Goal: Information Seeking & Learning: Check status

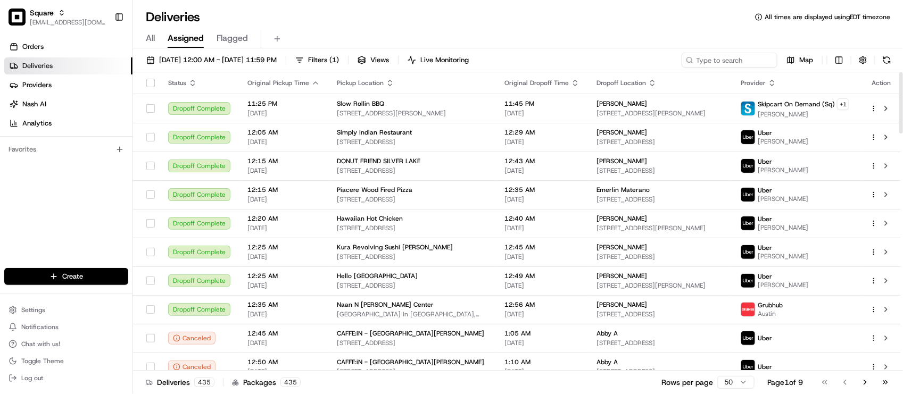
click at [48, 150] on div "Favorites" at bounding box center [66, 149] width 124 height 17
click at [83, 185] on div "Orders Deliveries Providers [PERSON_NAME] Analytics Favorites" at bounding box center [66, 154] width 132 height 240
click at [354, 16] on div "Deliveries All times are displayed using EDT timezone" at bounding box center [518, 17] width 770 height 17
click at [333, 30] on div "All Assigned Flagged" at bounding box center [518, 39] width 770 height 19
click at [47, 229] on div "Orders Deliveries Providers Nash AI Analytics Favorites" at bounding box center [66, 154] width 132 height 240
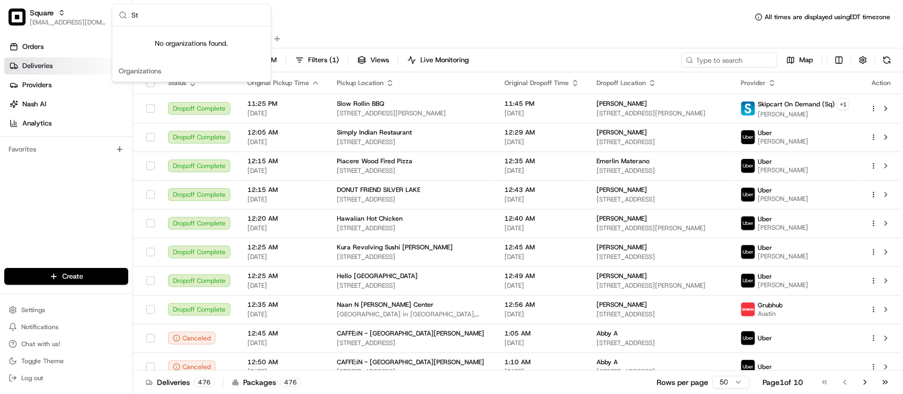
type input "S"
type input "g"
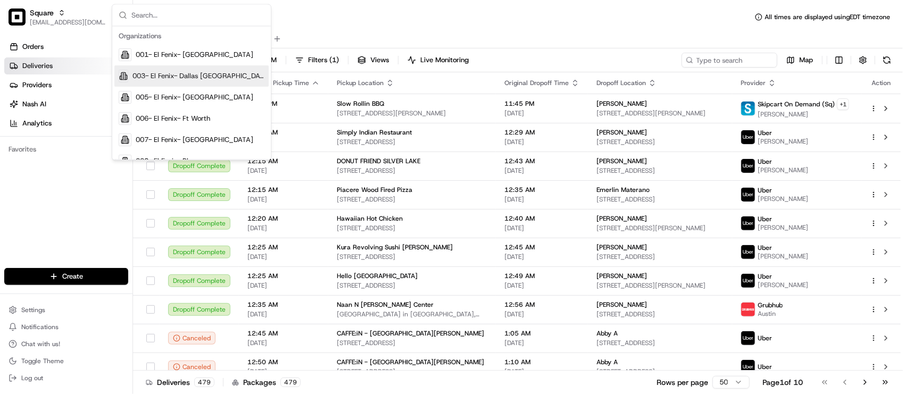
click at [293, 9] on div "Deliveries All times are displayed using EDT timezone" at bounding box center [518, 17] width 770 height 17
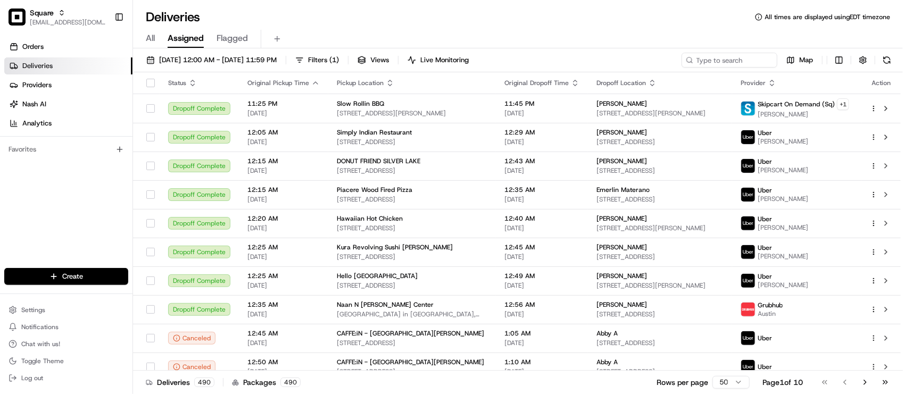
click at [326, 17] on div "Deliveries All times are displayed using EDT timezone" at bounding box center [518, 17] width 770 height 17
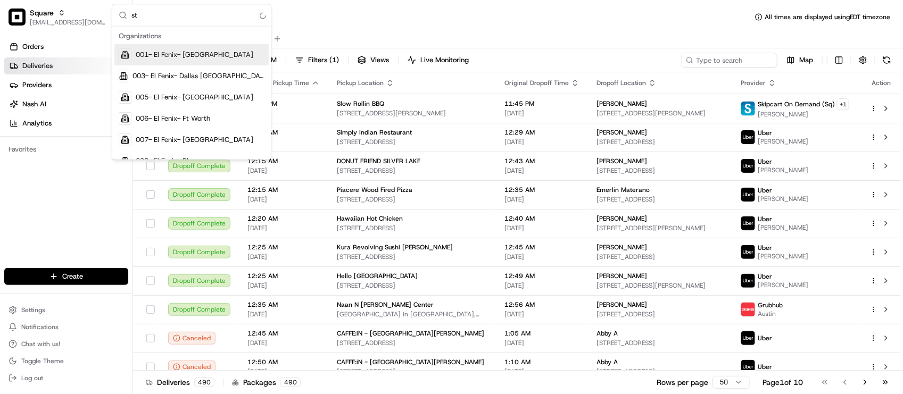
type input "s"
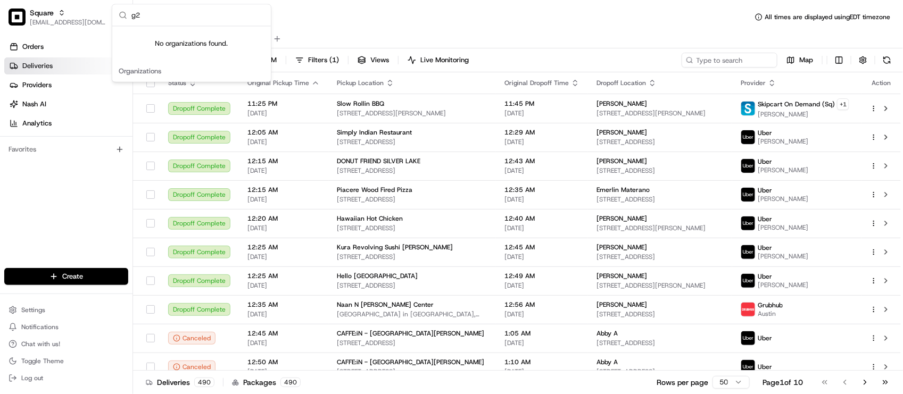
type input "g"
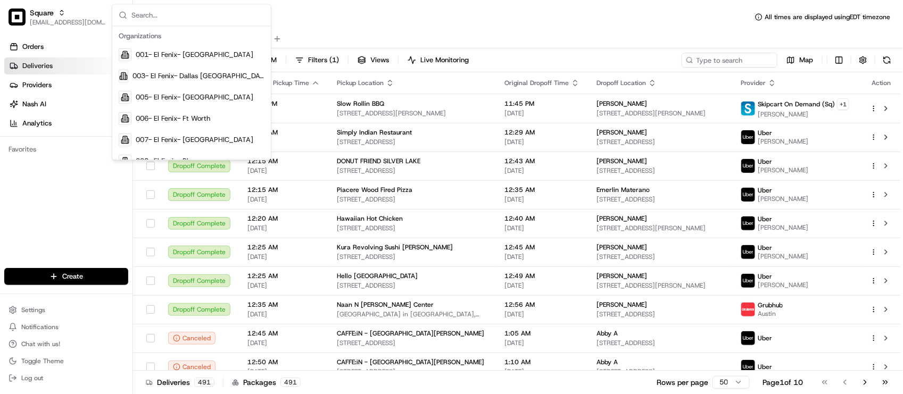
click at [328, 9] on div "Deliveries All times are displayed using EDT timezone" at bounding box center [518, 17] width 770 height 17
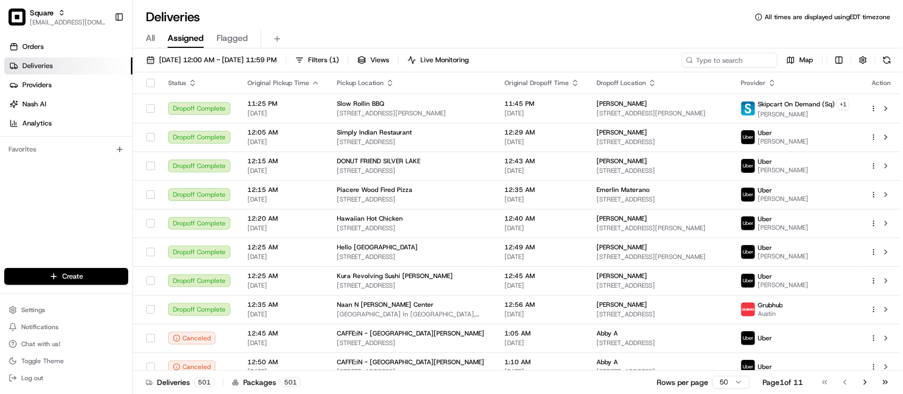
click at [92, 200] on div "Orders Deliveries Providers [PERSON_NAME] Analytics Favorites" at bounding box center [66, 154] width 132 height 240
click at [714, 55] on input at bounding box center [714, 60] width 128 height 15
paste input "1759662"
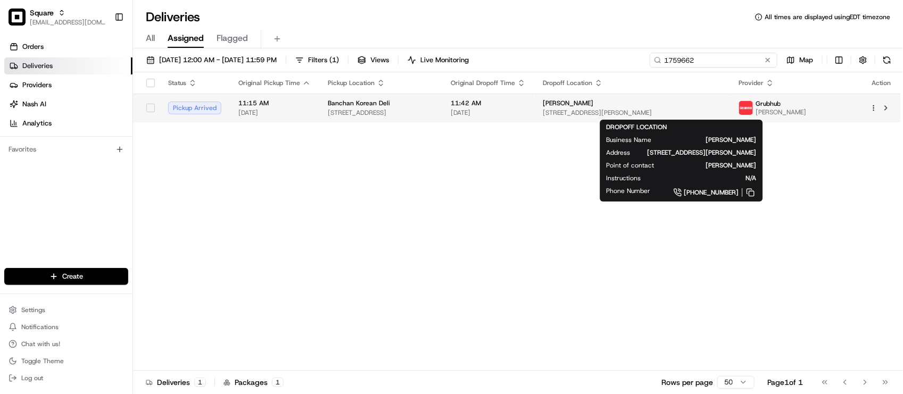
type input "1759662"
click at [625, 112] on span "332 S Deerfield Rd, Conway, MA 01341, USA" at bounding box center [632, 113] width 179 height 9
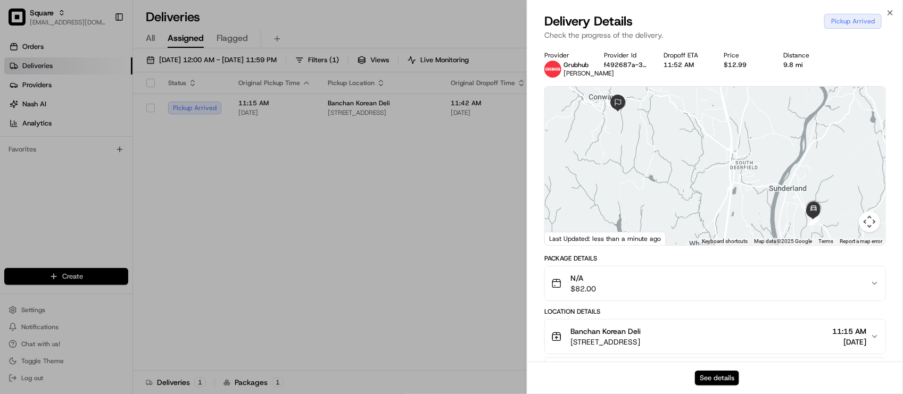
click at [729, 374] on button "See details" at bounding box center [717, 378] width 44 height 15
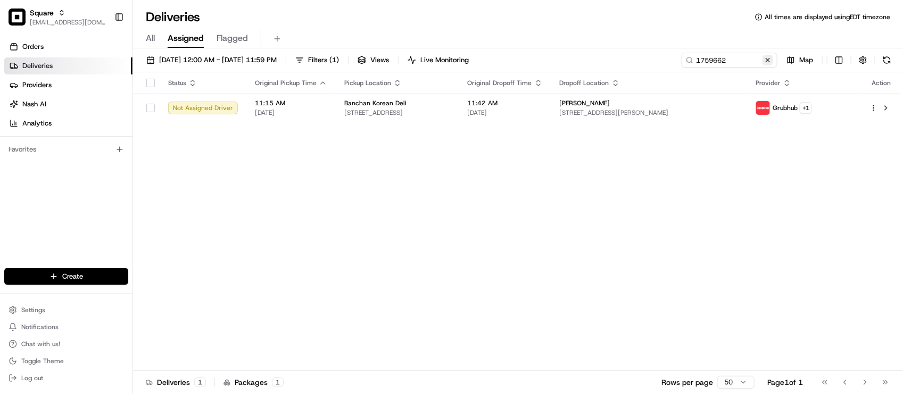
click at [770, 59] on button at bounding box center [767, 60] width 11 height 11
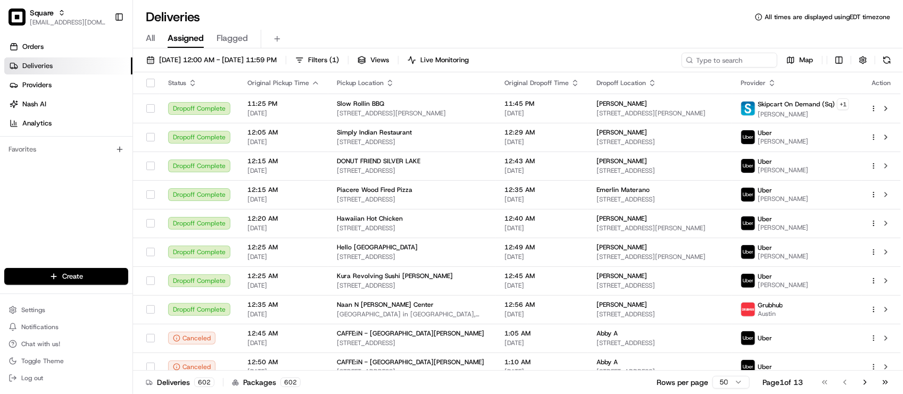
click at [521, 1] on div "Deliveries All times are displayed using EDT timezone All Assigned Flagged 08/2…" at bounding box center [518, 197] width 770 height 394
click at [317, 24] on div "Deliveries All times are displayed using EDT timezone" at bounding box center [518, 17] width 770 height 17
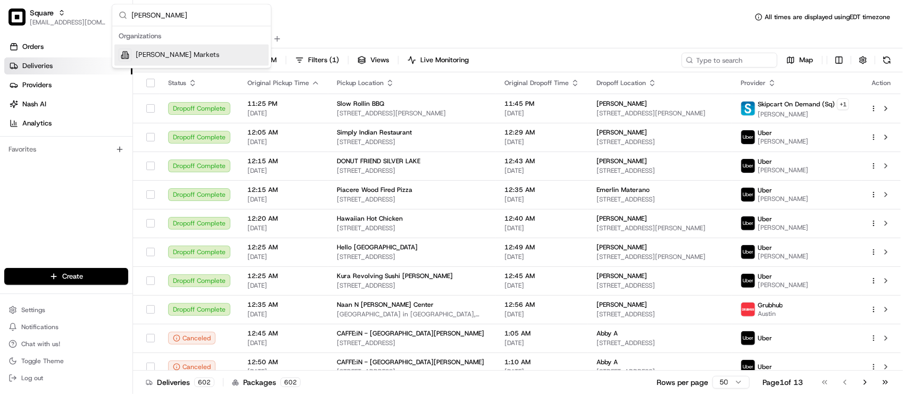
type input "mollie"
click at [179, 52] on span "[PERSON_NAME] Markets" at bounding box center [178, 56] width 84 height 10
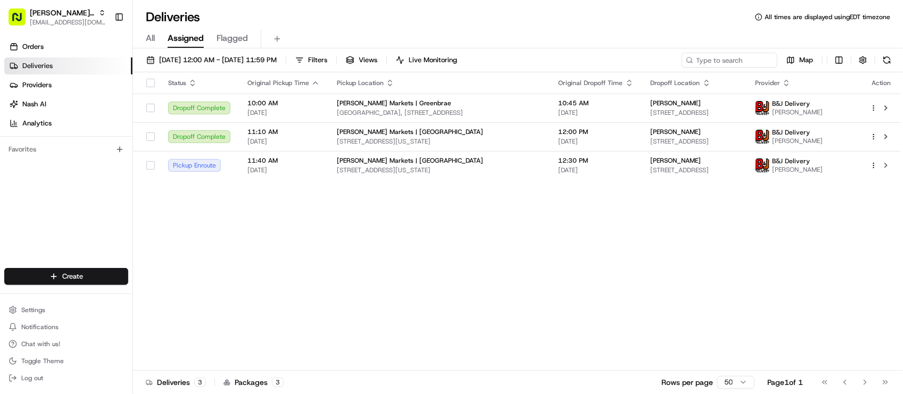
click at [397, 281] on div "Status Original Pickup Time Pickup Location Original Dropoff Time Dropoff Locat…" at bounding box center [517, 221] width 768 height 298
click at [317, 314] on div "Status Original Pickup Time Pickup Location Original Dropoff Time Dropoff Locat…" at bounding box center [517, 221] width 768 height 298
click at [413, 263] on div "Status Original Pickup Time Pickup Location Original Dropoff Time Dropoff Locat…" at bounding box center [517, 221] width 768 height 298
click at [612, 118] on td "10:45 AM 08/21/2025" at bounding box center [596, 108] width 92 height 29
click at [428, 134] on span "Mollie Stone's Markets | Grand Central" at bounding box center [410, 132] width 146 height 9
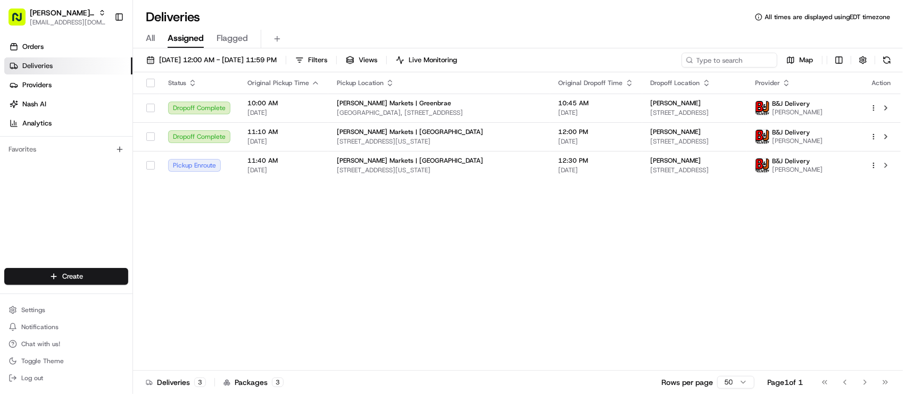
drag, startPoint x: 382, startPoint y: 263, endPoint x: 388, endPoint y: 233, distance: 31.0
click at [466, 166] on span "2435 California St, San Francisco, CA 94115, USA" at bounding box center [439, 170] width 205 height 9
click at [336, 254] on div "Status Original Pickup Time Pickup Location Original Dropoff Time Dropoff Locat…" at bounding box center [517, 221] width 768 height 298
click at [256, 311] on div "Status Original Pickup Time Pickup Location Original Dropoff Time Dropoff Locat…" at bounding box center [517, 221] width 768 height 298
click at [288, 51] on div "08/21/2025 12:00 AM - 08/21/2025 11:59 PM Filters Views Live Monitoring Map Sta…" at bounding box center [518, 222] width 770 height 348
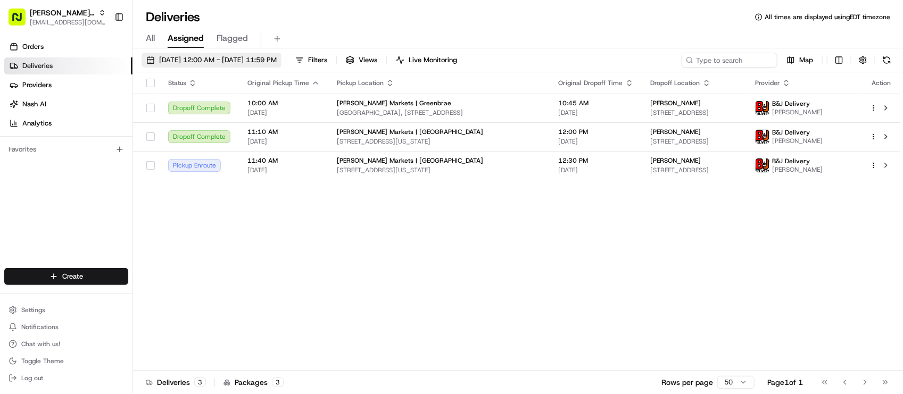
click at [277, 57] on span "08/21/2025 12:00 AM - 08/21/2025 11:59 PM" at bounding box center [218, 60] width 118 height 10
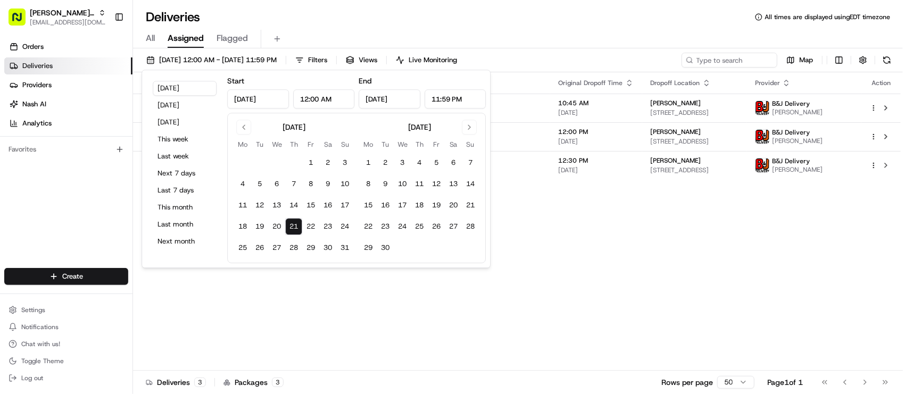
click at [445, 297] on div "Status Original Pickup Time Pickup Location Original Dropoff Time Dropoff Locat…" at bounding box center [517, 221] width 768 height 298
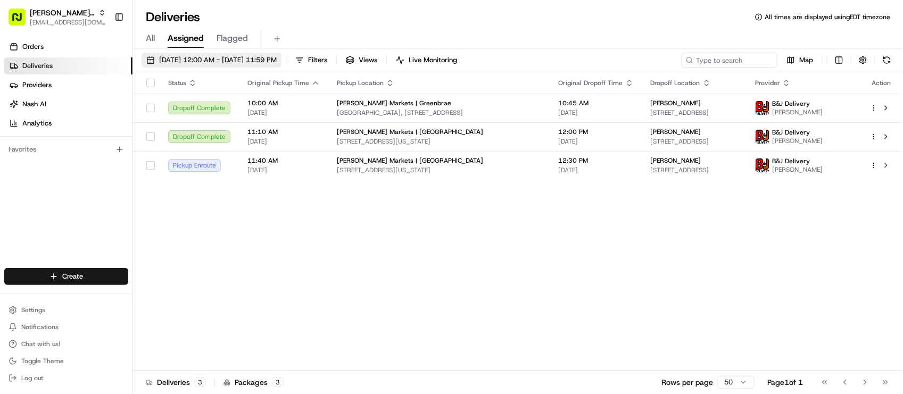
click at [250, 65] on button "08/21/2025 12:00 AM - 08/21/2025 11:59 PM" at bounding box center [212, 60] width 140 height 15
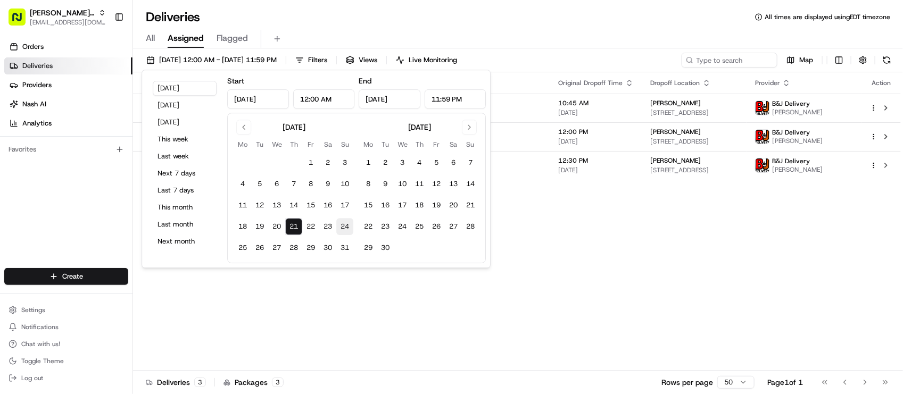
click at [340, 232] on button "24" at bounding box center [344, 226] width 17 height 17
type input "Aug 24, 2025"
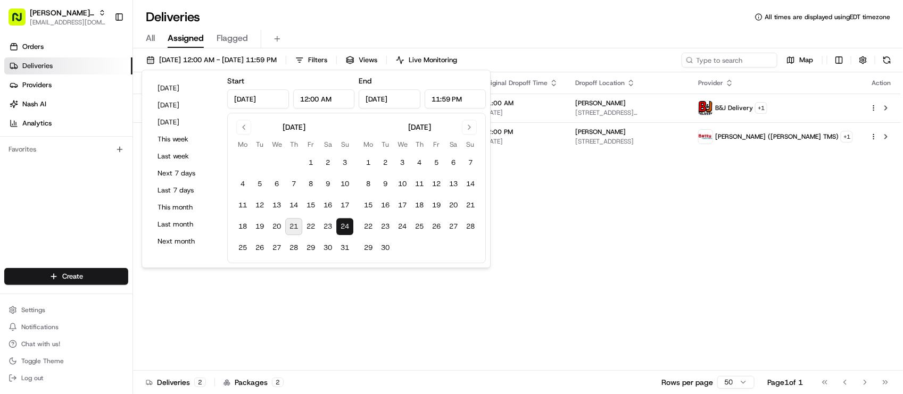
click at [609, 2] on div "Deliveries All times are displayed using EDT timezone All Assigned Flagged 08/2…" at bounding box center [518, 197] width 770 height 394
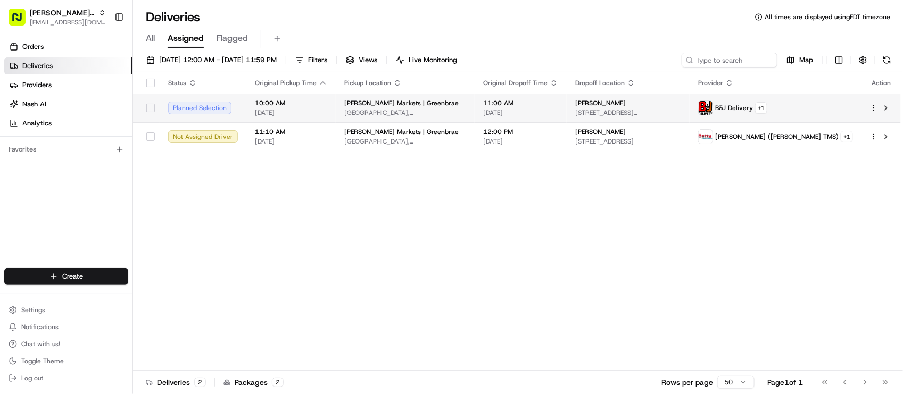
click at [466, 106] on div "Mollie Stone's Markets | Greenbrae" at bounding box center [405, 103] width 122 height 9
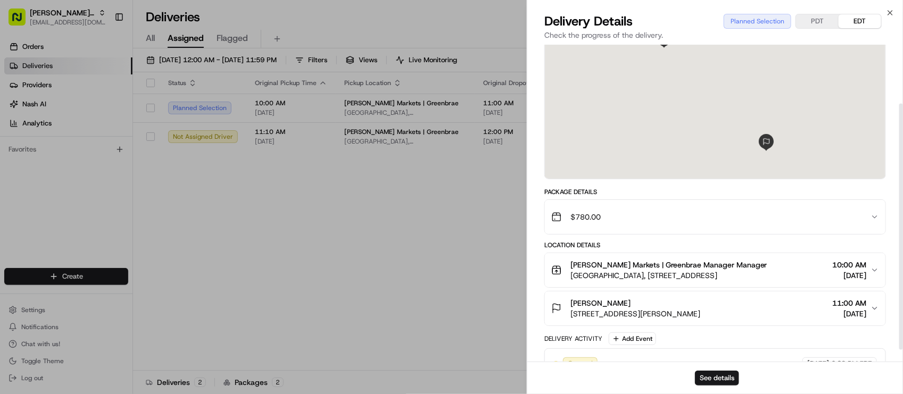
scroll to position [92, 0]
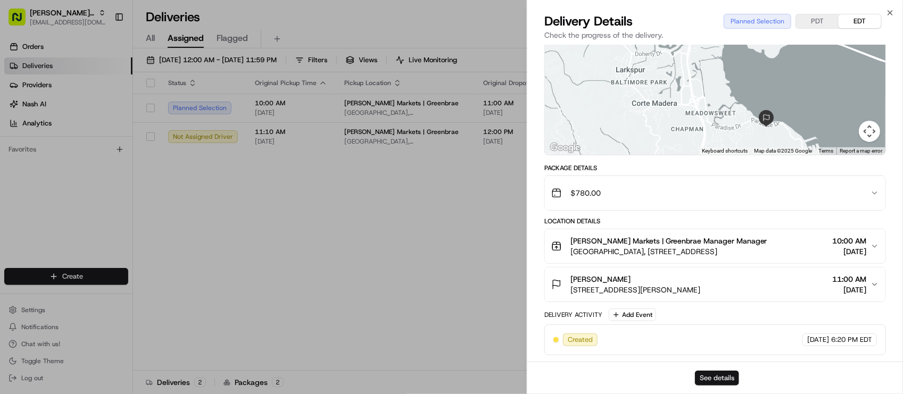
click at [711, 371] on button "See details" at bounding box center [717, 378] width 44 height 15
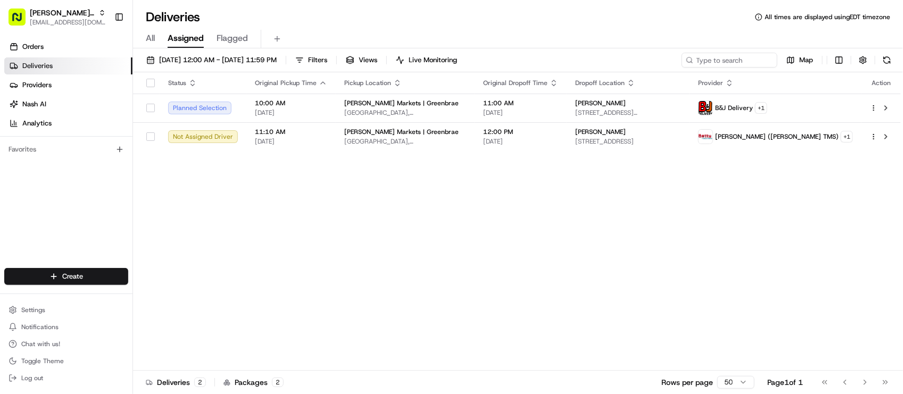
click at [668, 179] on div "Status Original Pickup Time Pickup Location Original Dropoff Time Dropoff Locat…" at bounding box center [517, 221] width 768 height 298
click at [586, 28] on div "All Assigned Flagged" at bounding box center [518, 37] width 770 height 23
click at [319, 31] on div "All Assigned Flagged" at bounding box center [518, 39] width 770 height 19
click at [389, 121] on td "Mollie Stone's Markets | Greenbrae Bon Air Shopping Center, 270 Bon Air Center,…" at bounding box center [405, 108] width 139 height 29
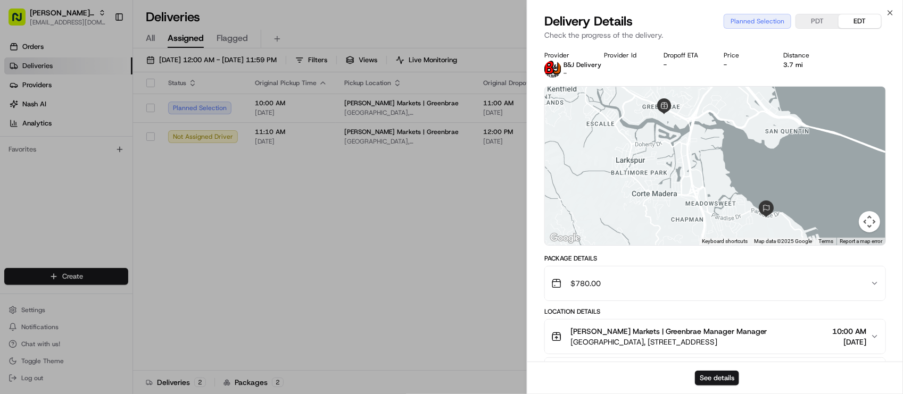
click at [720, 393] on div "See details" at bounding box center [715, 378] width 376 height 32
click at [708, 384] on button "See details" at bounding box center [717, 378] width 44 height 15
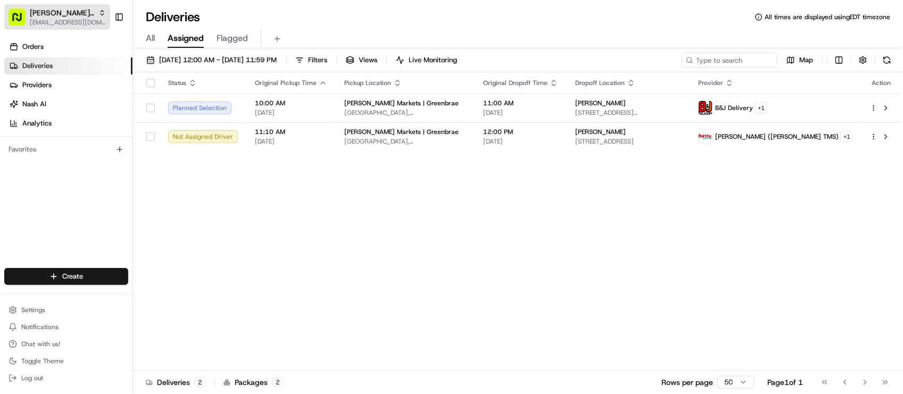
click at [66, 25] on span "[EMAIL_ADDRESS][DOMAIN_NAME]" at bounding box center [68, 22] width 76 height 9
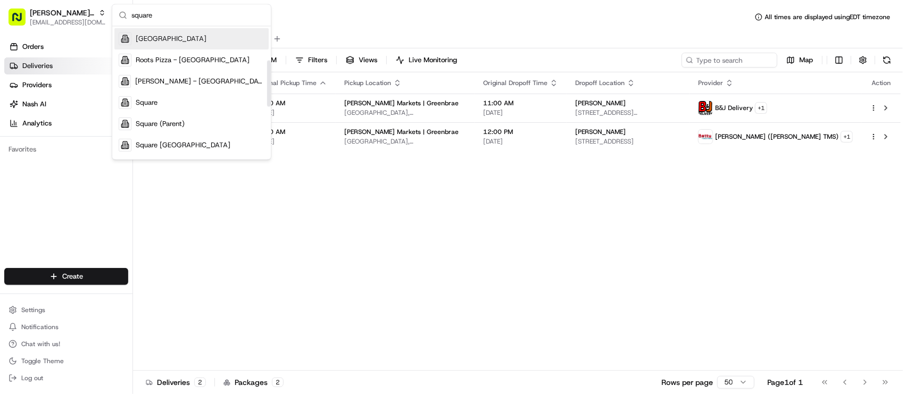
scroll to position [164, 0]
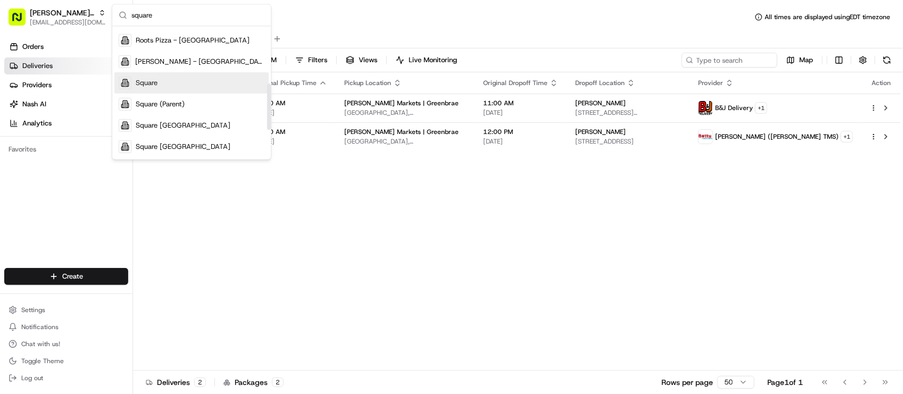
type input "square"
click at [166, 84] on div "Square" at bounding box center [191, 82] width 154 height 21
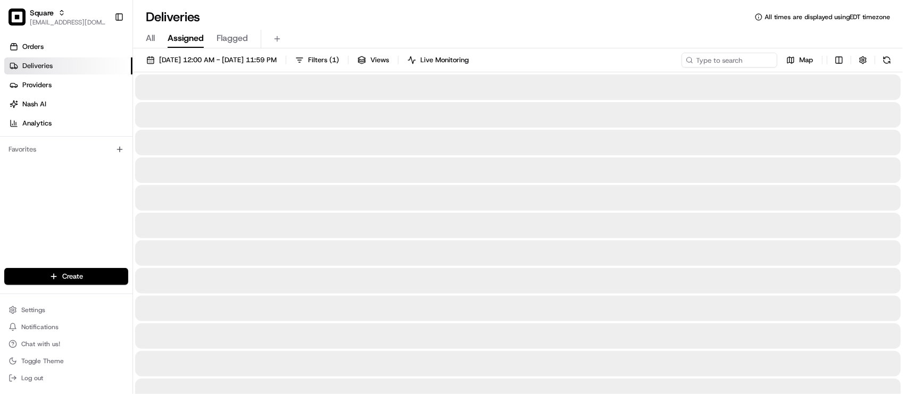
click at [322, 36] on div "All Assigned Flagged" at bounding box center [518, 39] width 770 height 19
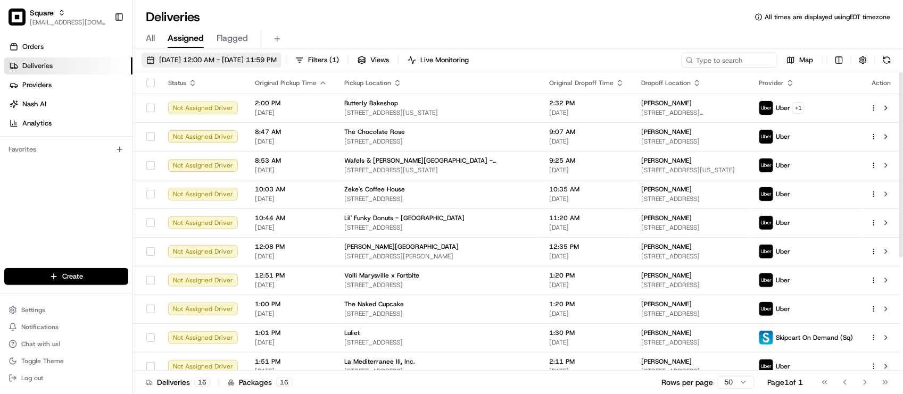
click at [209, 53] on button "08/24/2025 12:00 AM - 08/24/2025 11:59 PM" at bounding box center [212, 60] width 140 height 15
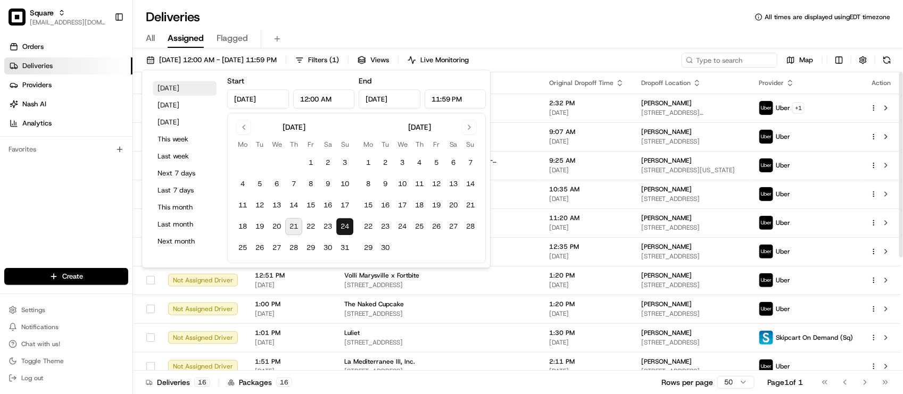
click at [156, 84] on button "Today" at bounding box center [185, 88] width 64 height 15
type input "Aug 21, 2025"
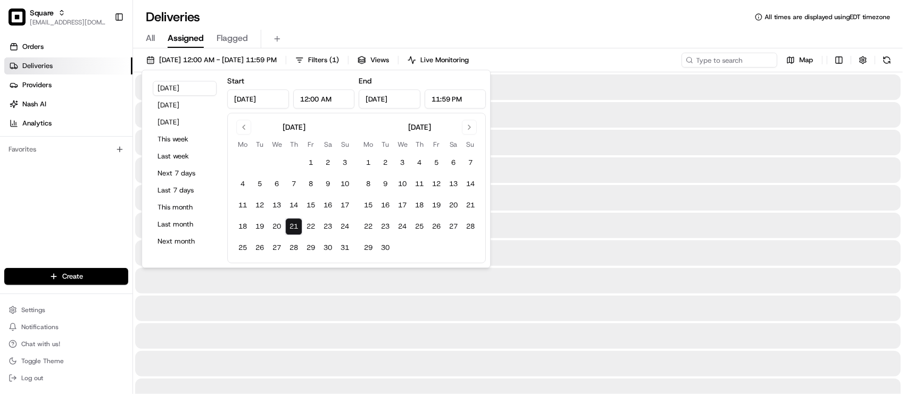
click at [414, 17] on div "Deliveries All times are displayed using EDT timezone" at bounding box center [518, 17] width 770 height 17
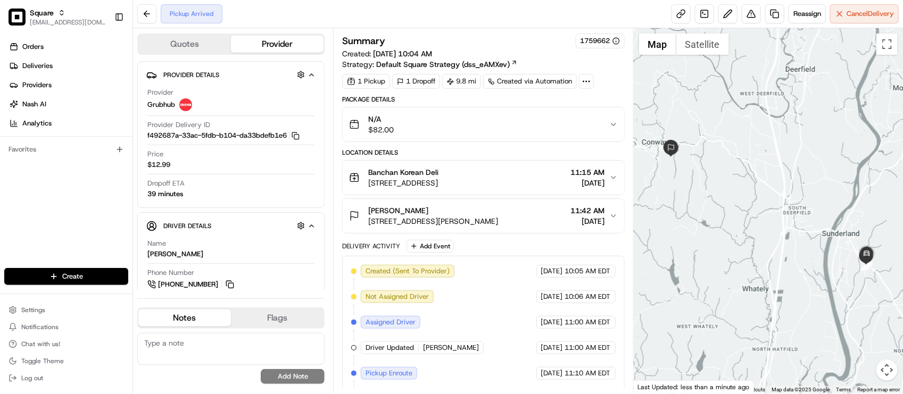
click at [605, 84] on div "1 Pickup 1 Dropoff 9.8 mi Created via Automation" at bounding box center [483, 81] width 282 height 15
click at [477, 22] on div "Pickup Arrived Reassign Cancel Delivery" at bounding box center [518, 14] width 770 height 28
click at [606, 90] on div "Summary 1759662 Created: 08/21/2025 10:04 AM Strategy: Default Square Strategy …" at bounding box center [483, 224] width 282 height 381
click at [357, 6] on div "Pickup Arrived Reassign Cancel Delivery" at bounding box center [518, 14] width 770 height 28
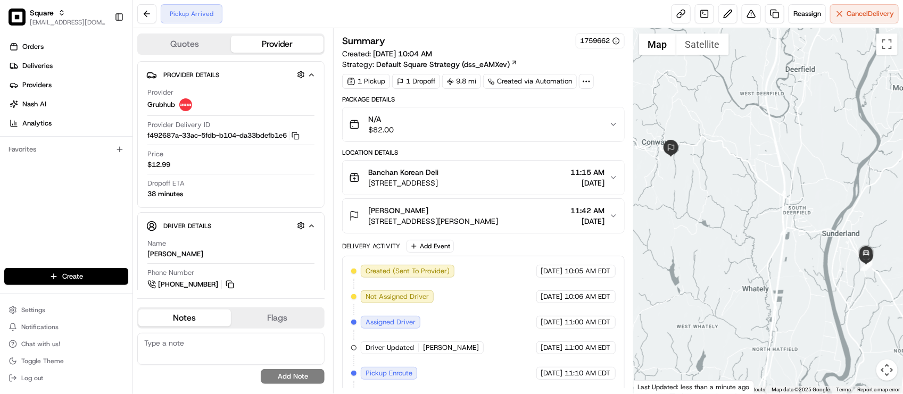
click at [357, 6] on div "Pickup Arrived Reassign Cancel Delivery" at bounding box center [518, 14] width 770 height 28
click at [390, 8] on div "Pickup Arrived Reassign Cancel Delivery" at bounding box center [518, 14] width 770 height 28
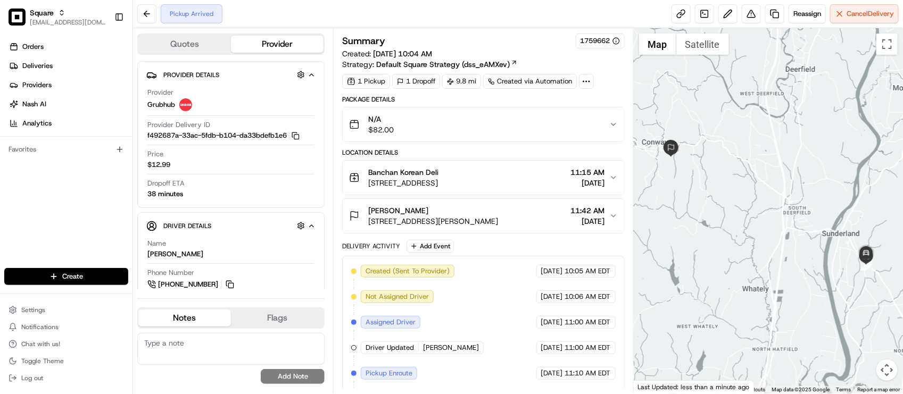
click at [613, 88] on div "1 Pickup 1 Dropoff 9.8 mi Created via Automation" at bounding box center [483, 81] width 282 height 15
click at [313, 37] on button "Provider" at bounding box center [277, 44] width 93 height 17
click at [315, 28] on div "Quotes Provider Provider Details Hidden ( 3 ) Provider Grubhub Provider Deliver…" at bounding box center [233, 210] width 200 height 365
click at [799, 12] on span "Reassign" at bounding box center [807, 14] width 28 height 10
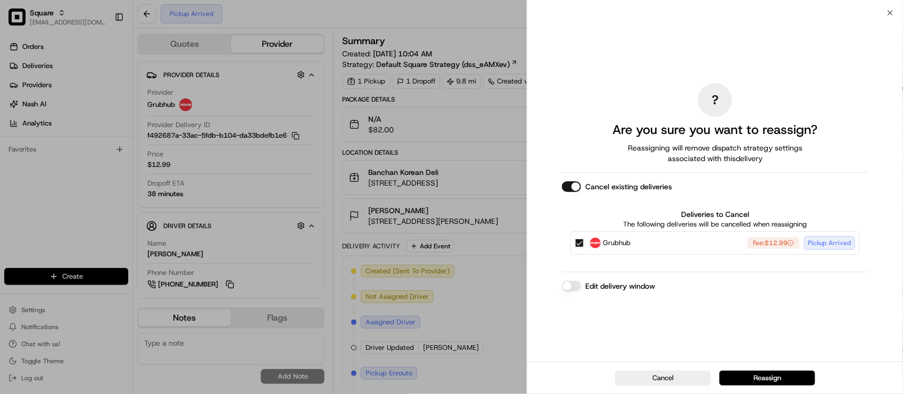
click at [572, 288] on button "Edit delivery window" at bounding box center [571, 286] width 19 height 11
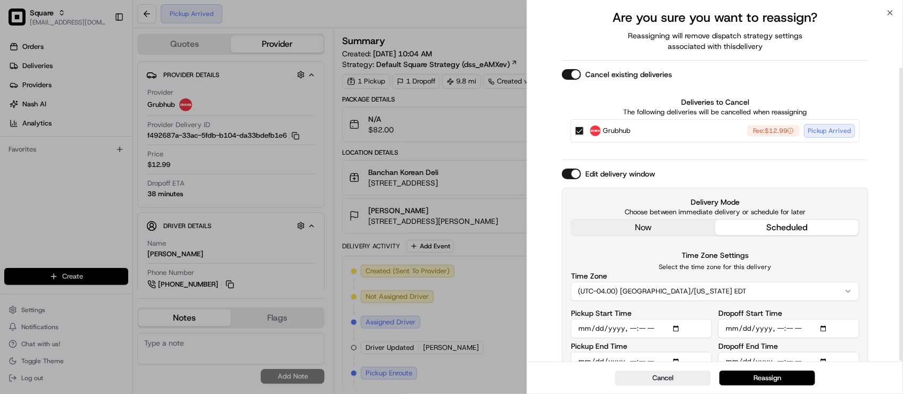
scroll to position [65, 0]
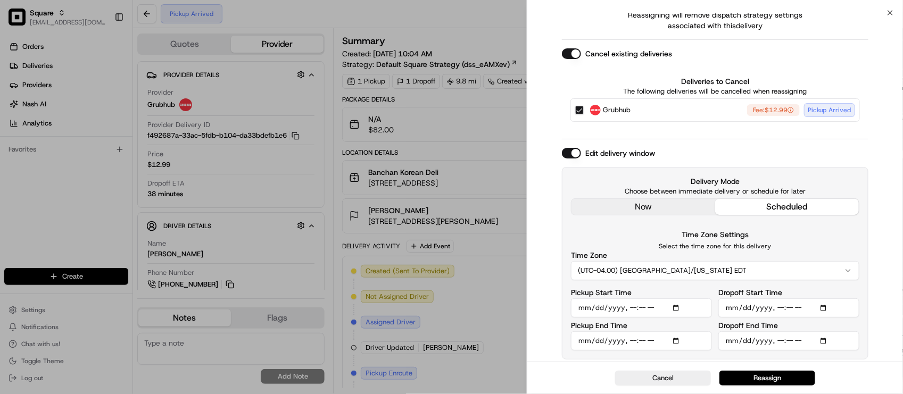
click at [628, 310] on input "Pickup Start Time" at bounding box center [641, 307] width 141 height 19
type input "2025-08-21T12:00"
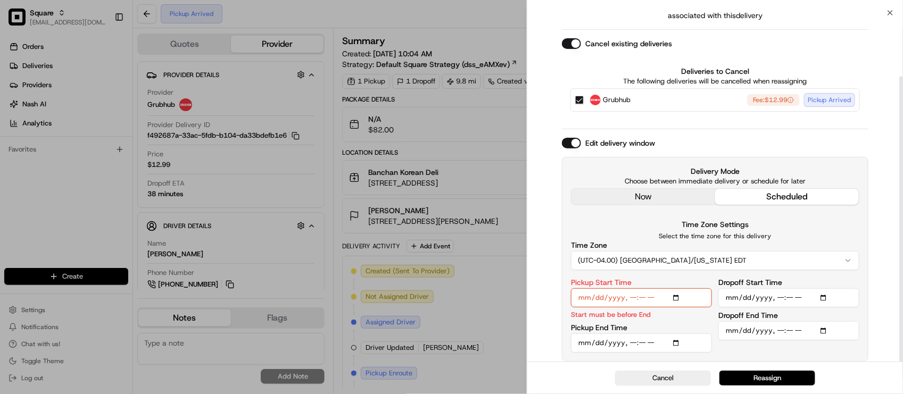
scroll to position [78, 0]
click at [631, 341] on input "Pickup End Time" at bounding box center [641, 340] width 141 height 19
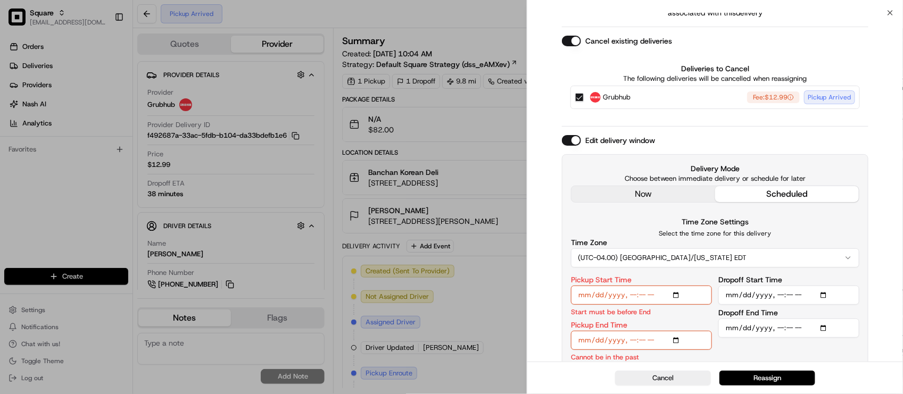
type input "2025-08-21T12:10"
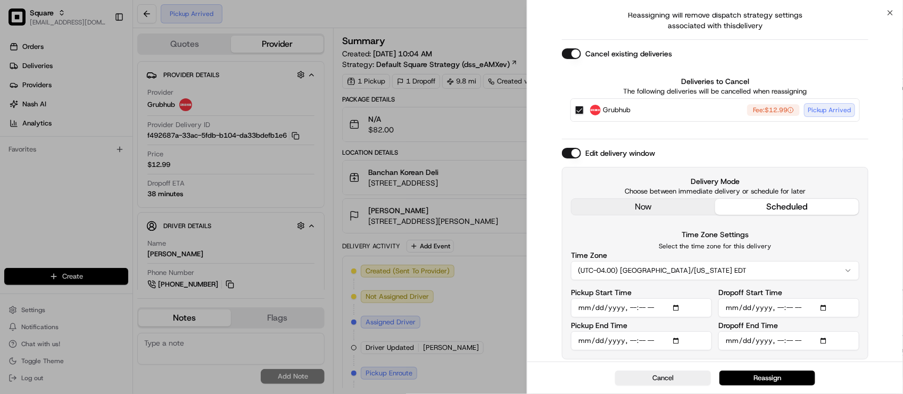
click at [773, 305] on input "Dropoff Start Time" at bounding box center [788, 307] width 141 height 19
type input "2025-08-21T12:10"
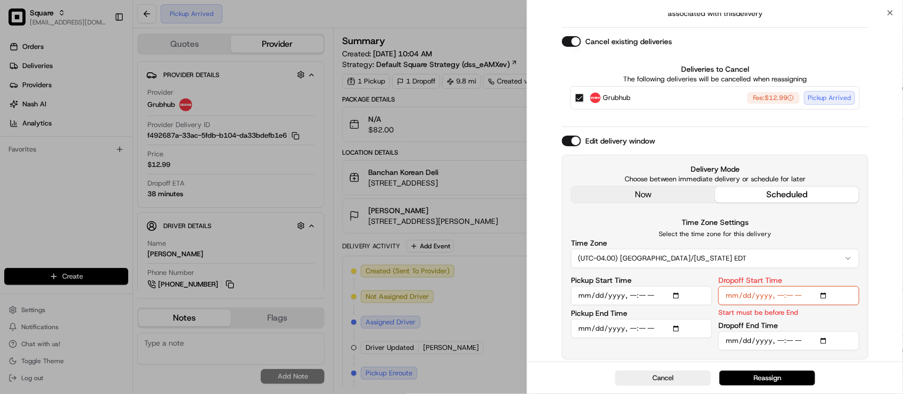
click at [777, 338] on input "Dropoff End Time" at bounding box center [788, 340] width 141 height 19
type input "2025-08-21T12:20"
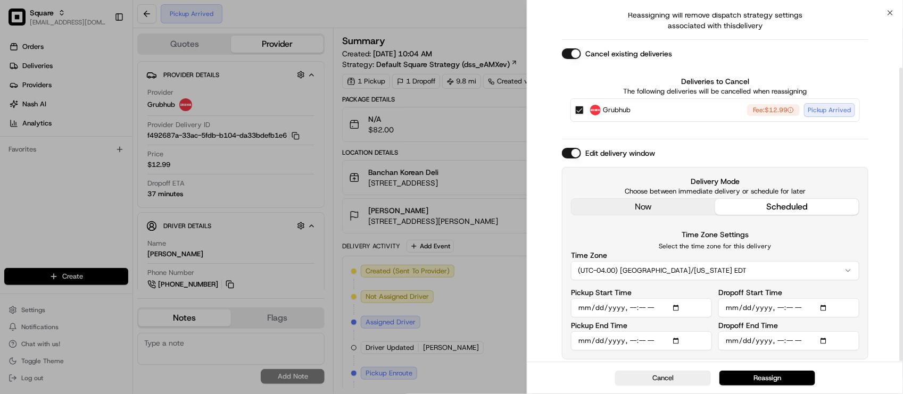
scroll to position [65, 0]
click at [796, 372] on button "Reassign" at bounding box center [767, 378] width 96 height 15
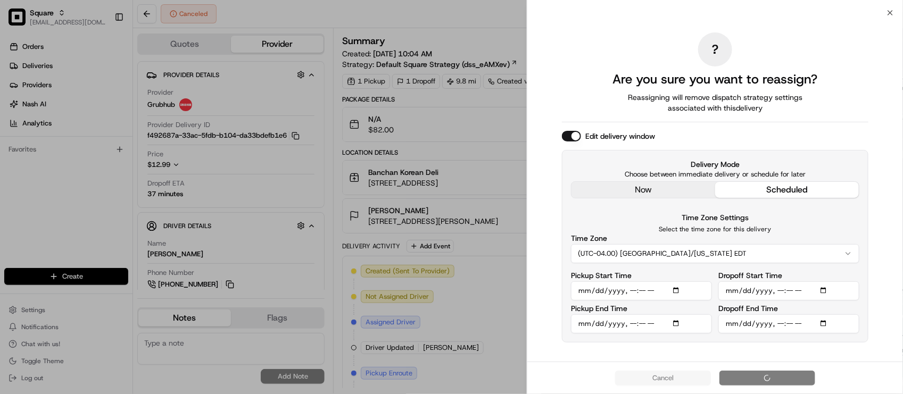
scroll to position [0, 0]
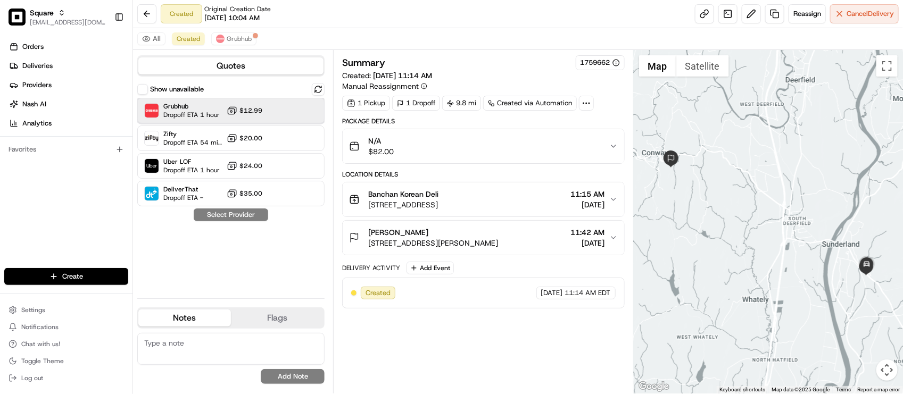
click at [282, 116] on div "Grubhub Dropoff ETA 1 hour $12.99" at bounding box center [230, 111] width 187 height 26
click at [238, 214] on button "Assign Provider" at bounding box center [231, 215] width 76 height 13
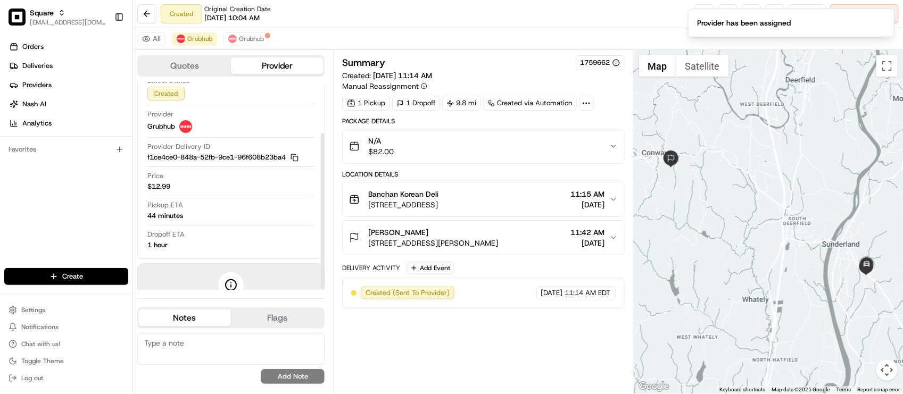
scroll to position [67, 0]
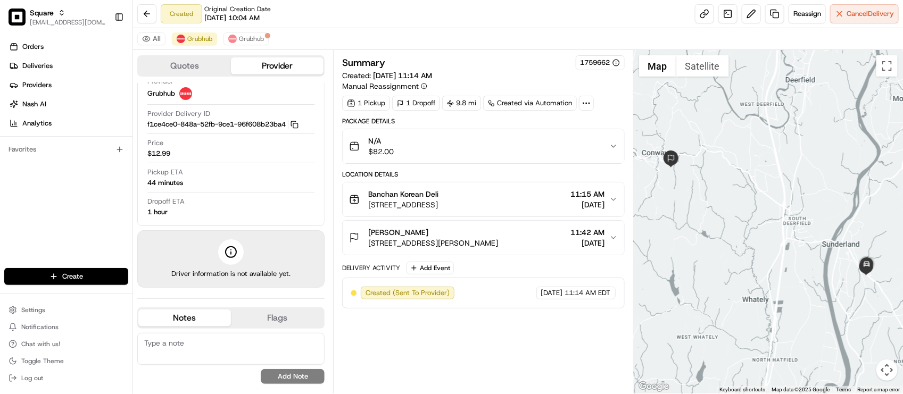
click at [509, 35] on div "All Grubhub Grubhub" at bounding box center [518, 39] width 770 height 22
drag, startPoint x: 520, startPoint y: 35, endPoint x: 427, endPoint y: 13, distance: 96.0
click at [519, 35] on div "All Grubhub Grubhub" at bounding box center [518, 39] width 770 height 22
click at [383, 12] on div "Created Original Creation Date 08/21/2025 10:04 AM Reassign Cancel Delivery" at bounding box center [518, 14] width 770 height 28
click at [309, 222] on div "Provider Details Hidden ( 2 ) Latest Status Created Provider Grubhub Provider D…" at bounding box center [230, 121] width 187 height 210
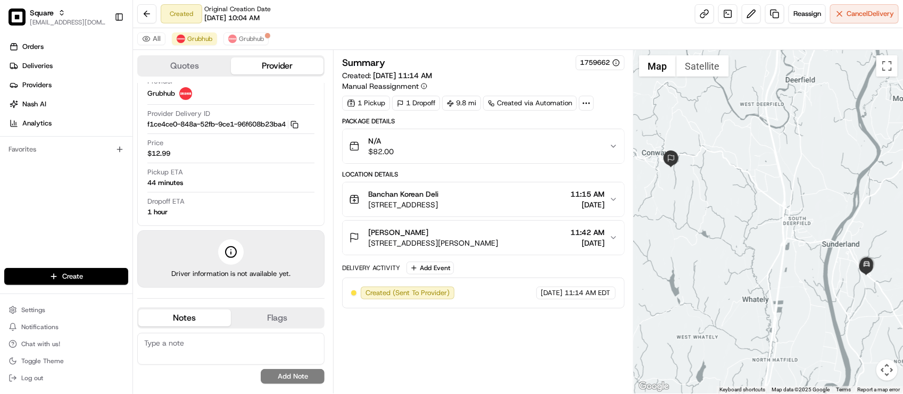
click at [263, 32] on div "All Grubhub Grubhub" at bounding box center [518, 39] width 770 height 22
click at [258, 34] on button "Grubhub" at bounding box center [245, 38] width 45 height 13
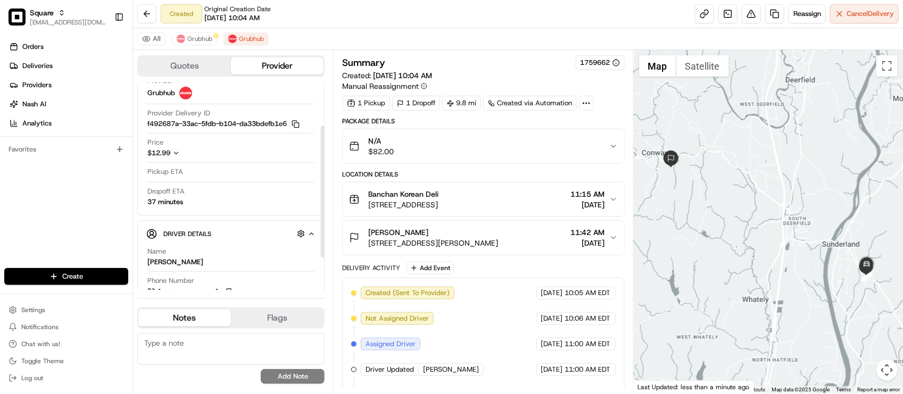
click at [162, 334] on textarea at bounding box center [230, 349] width 187 height 32
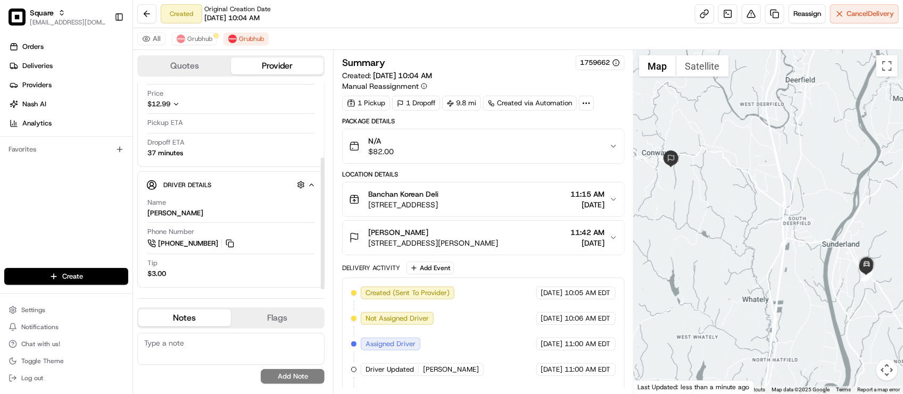
click at [190, 363] on textarea at bounding box center [230, 349] width 187 height 32
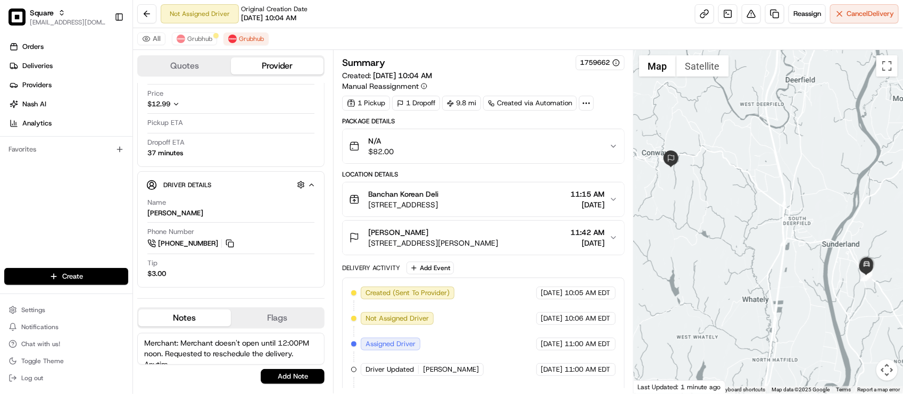
scroll to position [5, 0]
type textarea "Merchant: Merchant doesn't open until 12:00PM noon. Requested to reschedule the…"
click at [304, 380] on button "Add Note" at bounding box center [293, 376] width 64 height 15
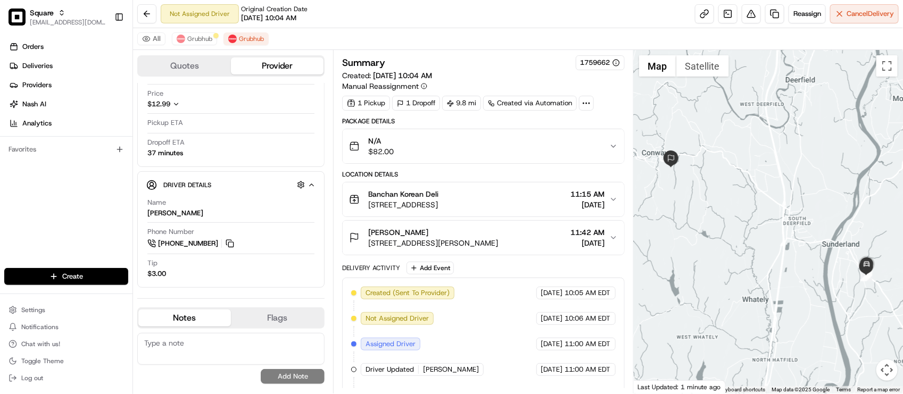
scroll to position [0, 0]
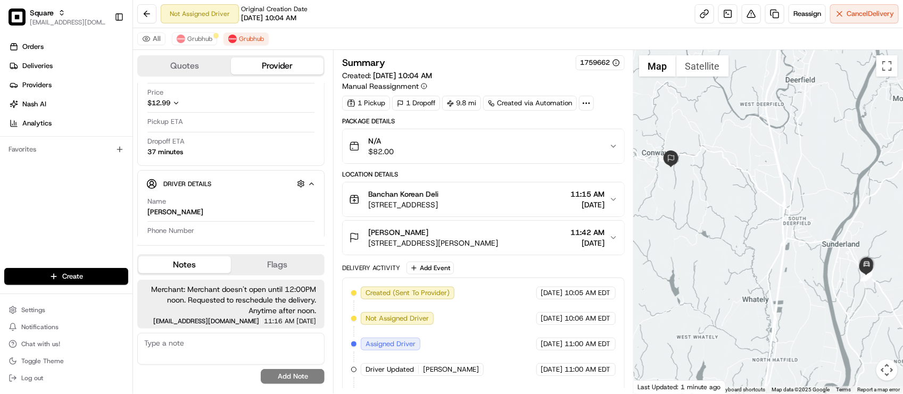
click at [426, 1] on div "Not Assigned Driver Original Creation Date 08/21/2025 10:04 AM Reassign Cancel …" at bounding box center [518, 14] width 770 height 28
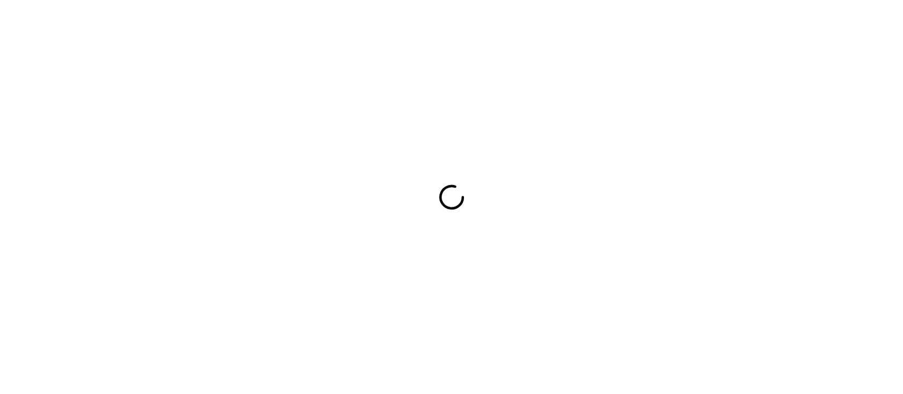
click at [326, 72] on div at bounding box center [451, 197] width 903 height 394
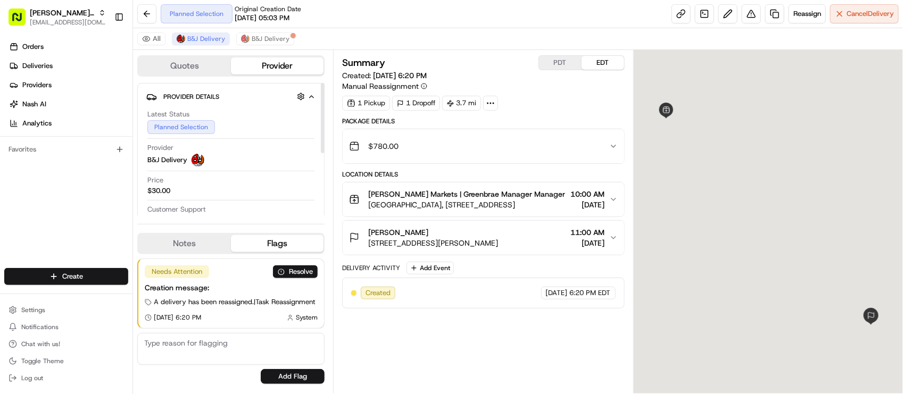
click at [327, 28] on div "All B&J Delivery B&J Delivery" at bounding box center [518, 39] width 770 height 22
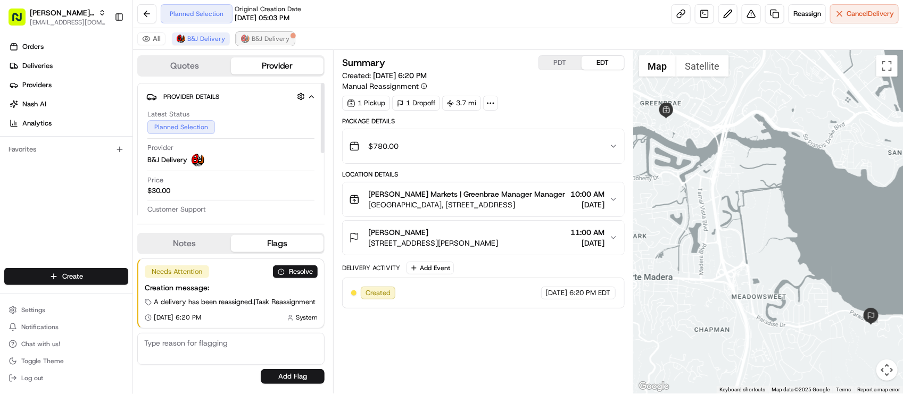
click at [245, 35] on img at bounding box center [245, 39] width 9 height 9
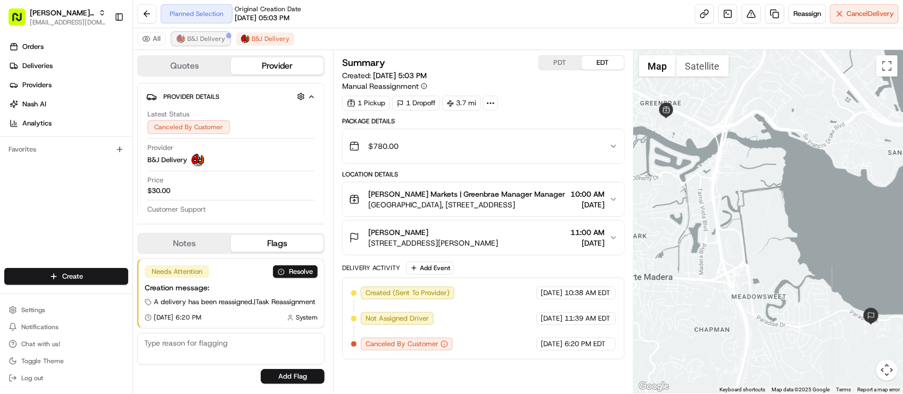
click at [226, 35] on div at bounding box center [228, 35] width 5 height 5
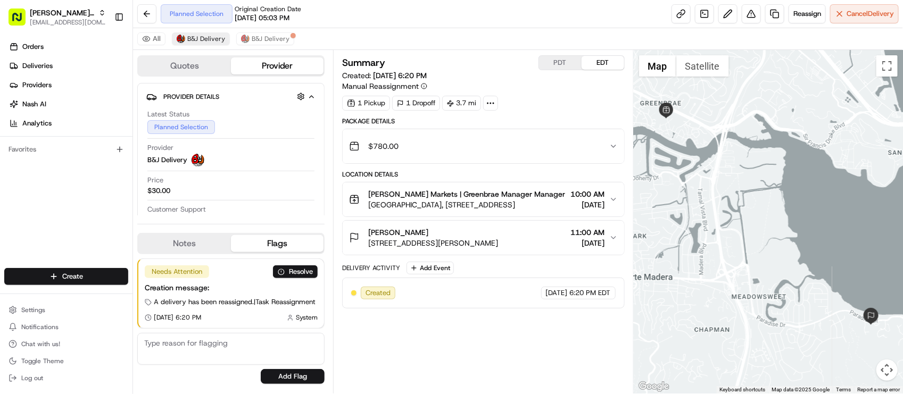
click at [509, 24] on div "Planned Selection Original Creation Date 07/10/2025 05:03 PM Reassign Cancel De…" at bounding box center [518, 14] width 770 height 28
click at [182, 244] on div "Notes Flags" at bounding box center [230, 243] width 187 height 21
click at [184, 244] on div "Notes Flags" at bounding box center [230, 243] width 187 height 21
click at [190, 238] on button "Notes" at bounding box center [184, 243] width 93 height 17
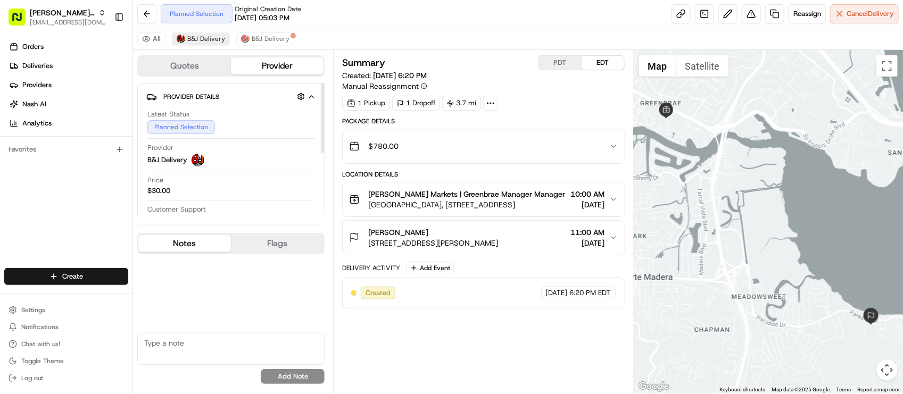
click at [485, 89] on div "Summary PDT EDT Created: 07/23/2025 6:20 PM Manual Reassignment" at bounding box center [483, 73] width 282 height 36
click at [467, 30] on div "All B&J Delivery B&J Delivery" at bounding box center [518, 39] width 770 height 22
click at [466, 28] on div "All B&J Delivery B&J Delivery" at bounding box center [518, 39] width 770 height 22
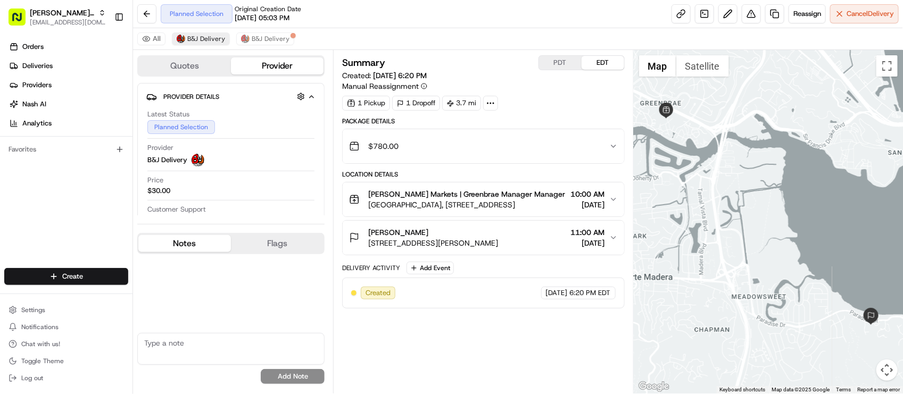
click at [464, 28] on div "All B&J Delivery B&J Delivery" at bounding box center [518, 39] width 770 height 22
click at [394, 369] on div "Summary PDT EDT Created: 07/23/2025 6:20 PM Manual Reassignment 1 Pickup 1 Drop…" at bounding box center [483, 221] width 282 height 333
click at [490, 27] on div "Planned Selection Original Creation Date 07/10/2025 05:03 PM Reassign Cancel De…" at bounding box center [518, 14] width 770 height 28
click at [461, 340] on div "Summary PDT EDT Created: 07/23/2025 6:20 PM Manual Reassignment 1 Pickup 1 Drop…" at bounding box center [483, 221] width 282 height 333
click at [572, 67] on button "PDT" at bounding box center [560, 63] width 43 height 14
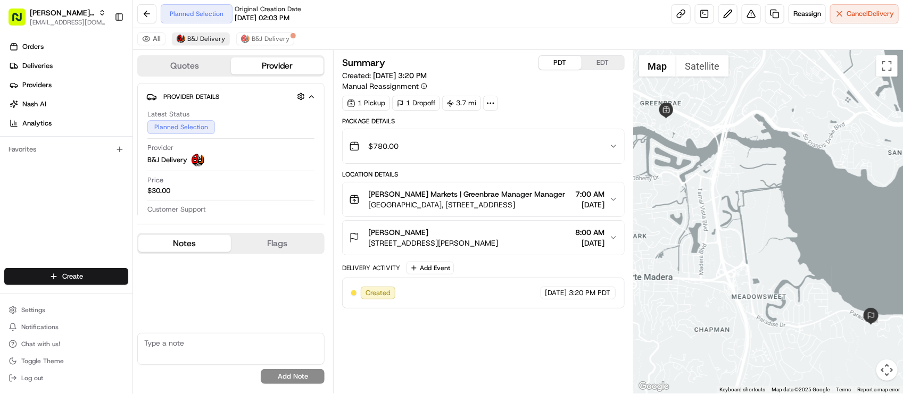
click at [539, 22] on div "Planned Selection Original Creation Date 07/10/2025 02:03 PM Reassign Cancel De…" at bounding box center [518, 14] width 770 height 28
click at [214, 179] on div "Price $30.00" at bounding box center [230, 186] width 167 height 20
click at [400, 251] on button "Ellen McGlynn 5221 Paradise Dr, Corte Madera, CA 94925, USA 8:00 AM 07/24/2025" at bounding box center [483, 238] width 281 height 34
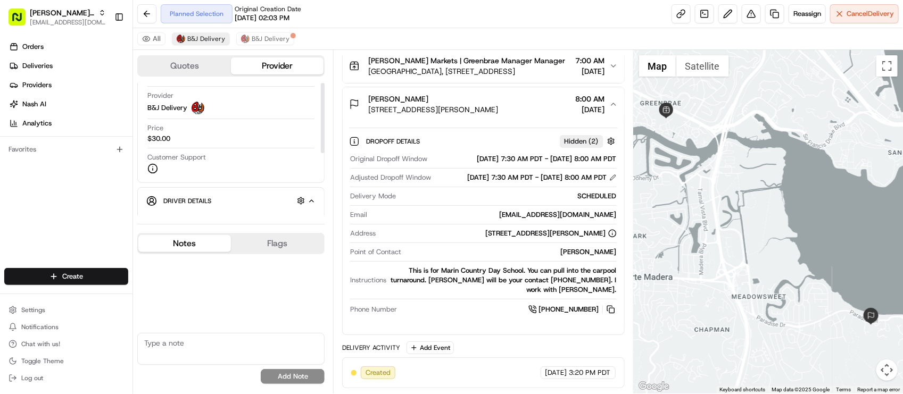
scroll to position [93, 0]
click at [303, 26] on div "Planned Selection Original Creation Date 07/10/2025 02:03 PM Reassign Cancel De…" at bounding box center [518, 14] width 770 height 28
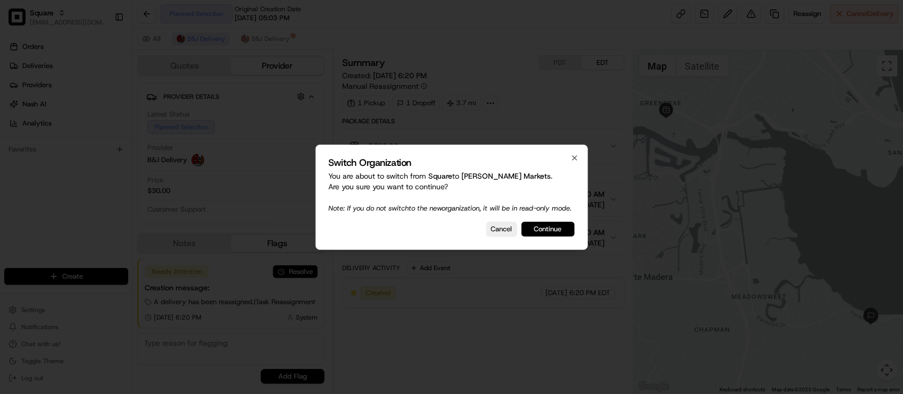
click at [554, 237] on button "Continue" at bounding box center [547, 229] width 53 height 15
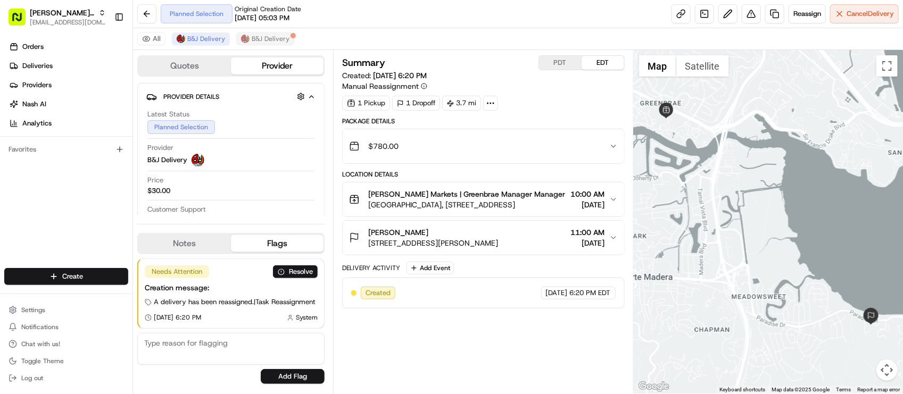
click at [279, 32] on div "All B&J Delivery B&J Delivery" at bounding box center [518, 39] width 770 height 22
click at [275, 33] on button "B&J Delivery" at bounding box center [265, 38] width 58 height 13
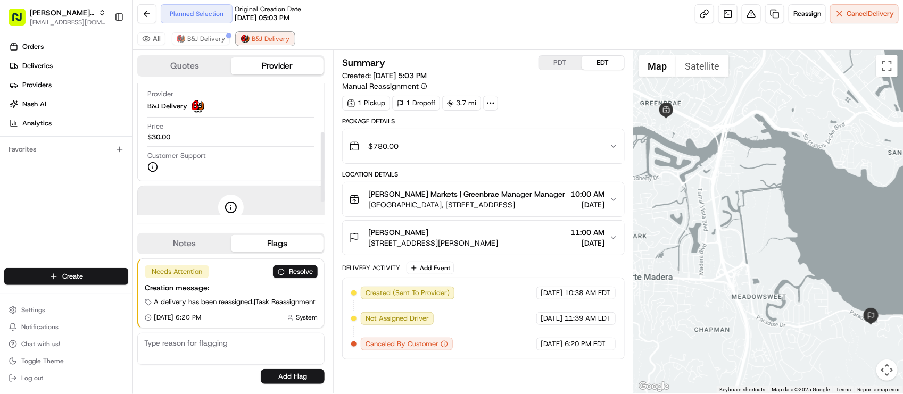
scroll to position [94, 0]
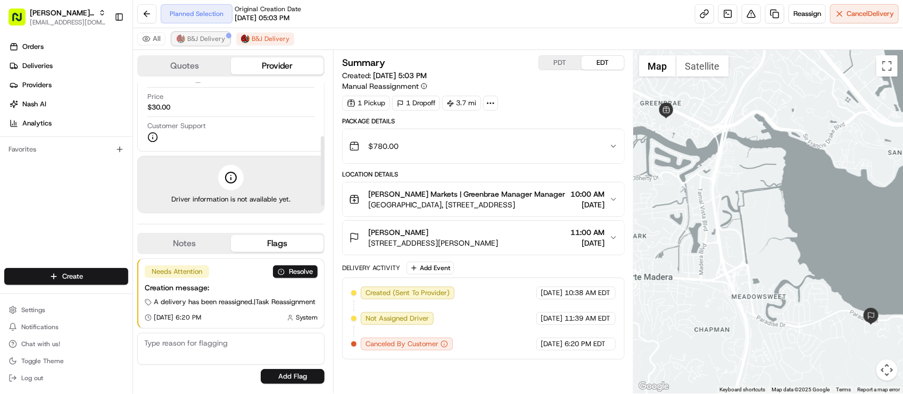
click at [211, 43] on span "B&J Delivery" at bounding box center [206, 39] width 38 height 9
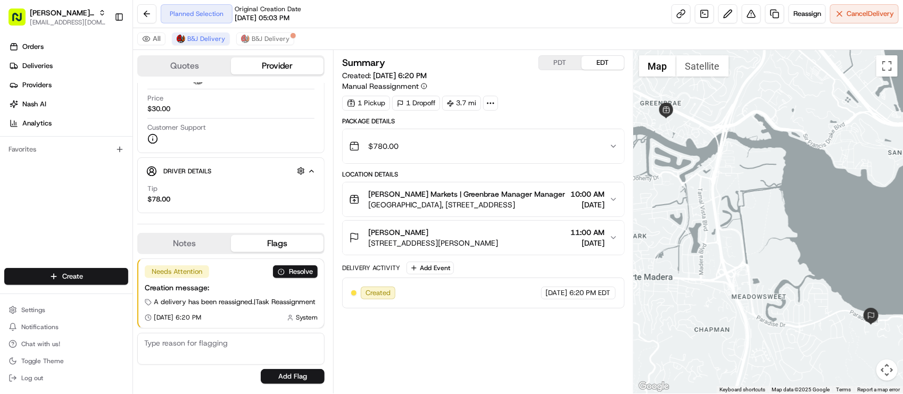
click at [61, 243] on div "Orders Deliveries Providers Nash AI Analytics Favorites" at bounding box center [66, 154] width 132 height 240
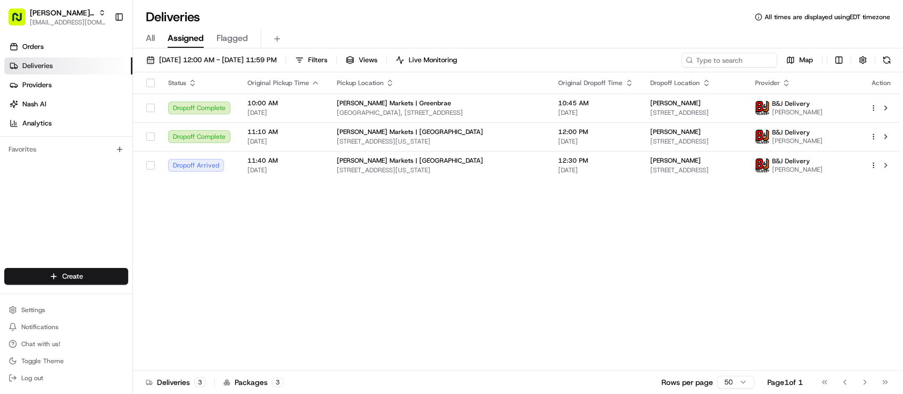
click at [412, 32] on div "All Assigned Flagged" at bounding box center [518, 39] width 770 height 19
click at [420, 21] on div "Deliveries All times are displayed using EDT timezone" at bounding box center [518, 17] width 770 height 17
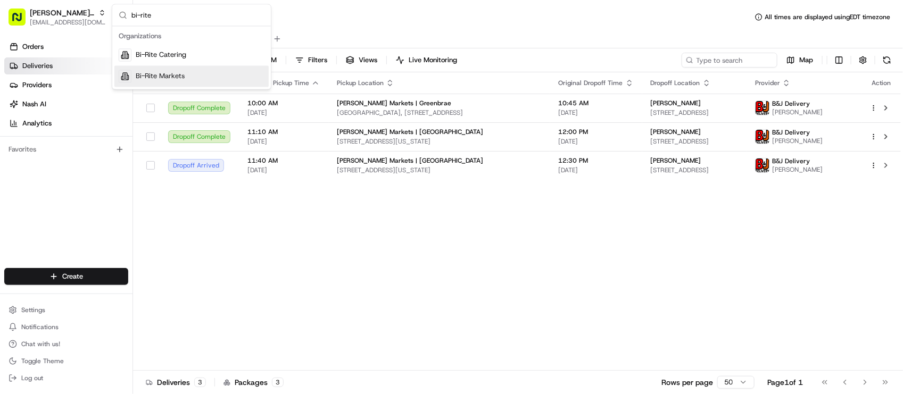
type input "bi-rite"
click at [174, 76] on span "Bi-Rite Markets" at bounding box center [160, 77] width 49 height 10
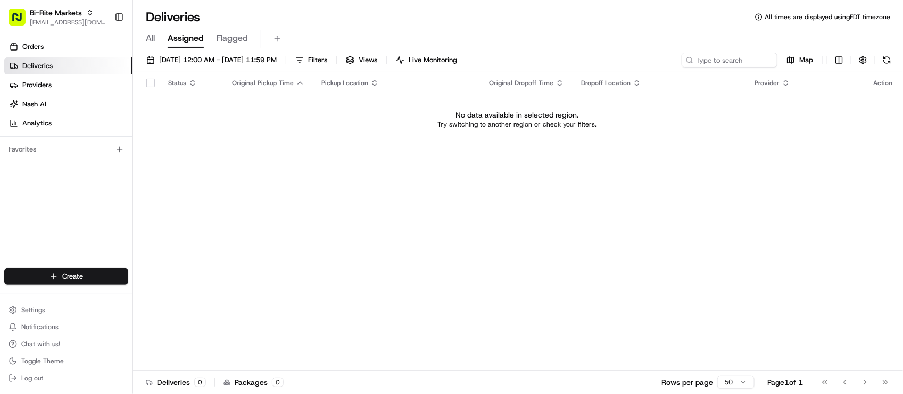
click at [355, 28] on div "All Assigned Flagged" at bounding box center [518, 37] width 770 height 23
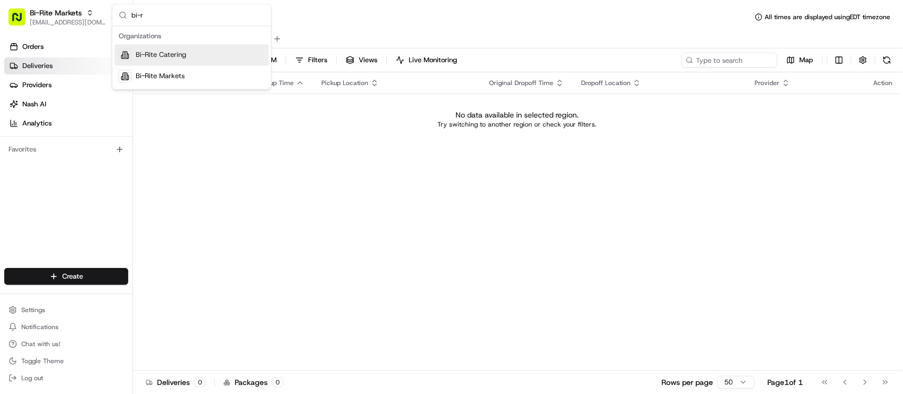
type input "bi-r"
click at [219, 57] on div "Bi-Rite Catering" at bounding box center [191, 55] width 154 height 21
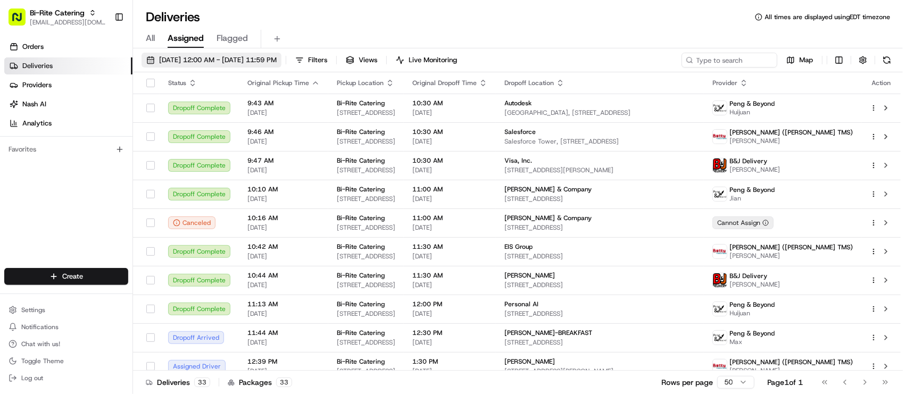
click at [277, 56] on span "[DATE] 12:00 AM - [DATE] 11:59 PM" at bounding box center [218, 60] width 118 height 10
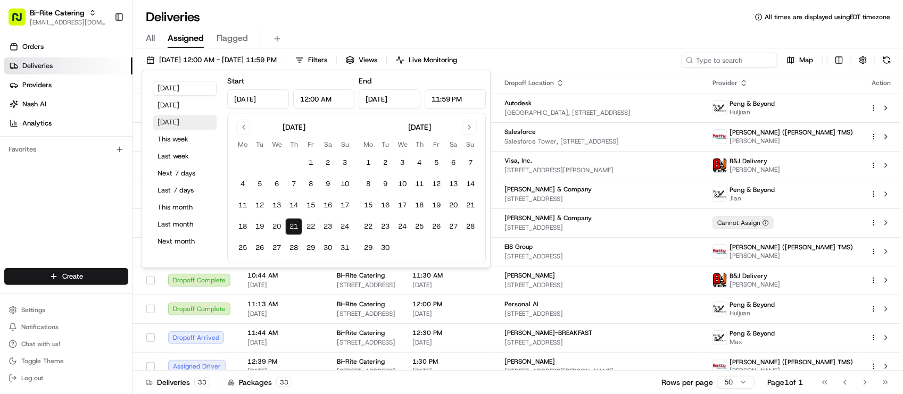
click at [168, 123] on button "[DATE]" at bounding box center [185, 122] width 64 height 15
type input "[DATE]"
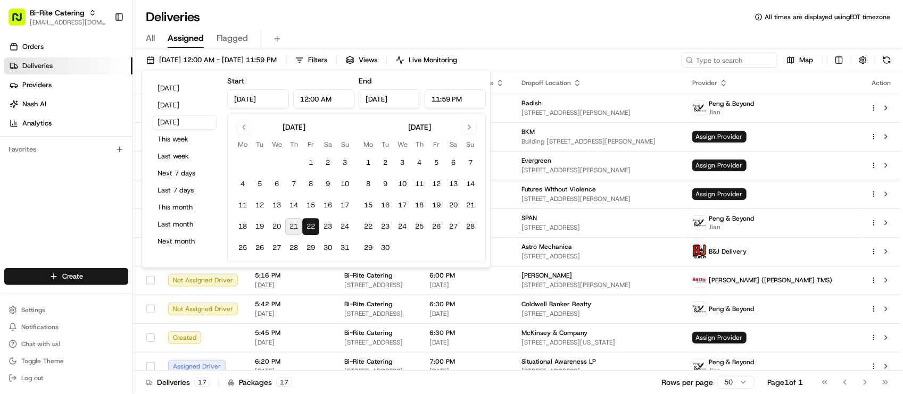
click at [329, 79] on div "Start [DATE] 12:00 AM" at bounding box center [290, 91] width 127 height 34
click at [189, 126] on button "[DATE]" at bounding box center [185, 122] width 64 height 15
click at [566, 40] on div "All Assigned Flagged" at bounding box center [518, 39] width 770 height 19
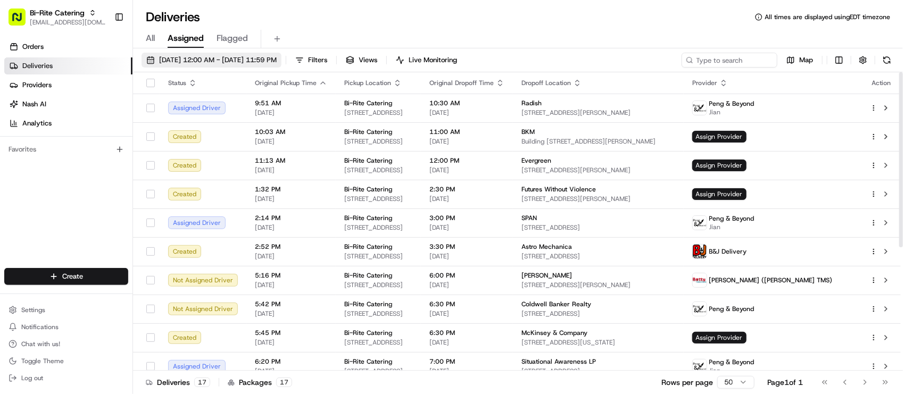
click at [240, 62] on span "[DATE] 12:00 AM - [DATE] 11:59 PM" at bounding box center [218, 60] width 118 height 10
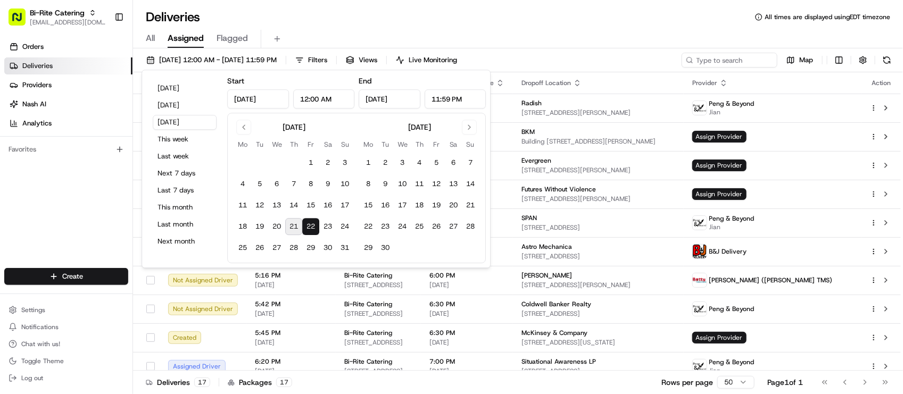
click at [318, 20] on div "Deliveries All times are displayed using EDT timezone" at bounding box center [518, 17] width 770 height 17
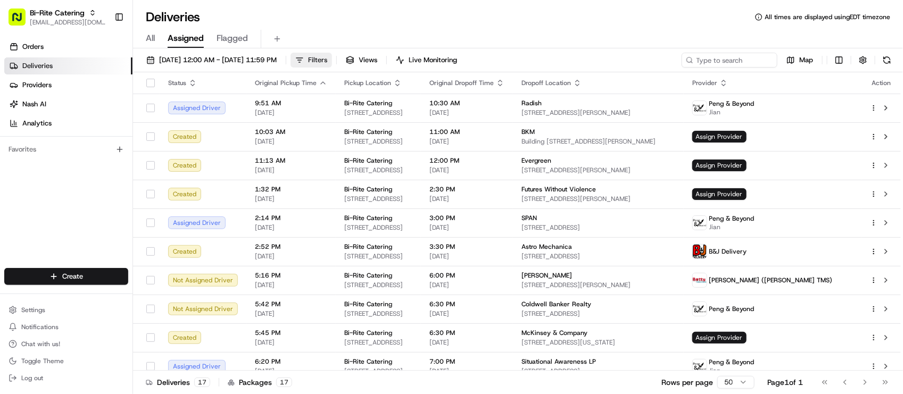
click at [327, 61] on span "Filters" at bounding box center [317, 60] width 19 height 10
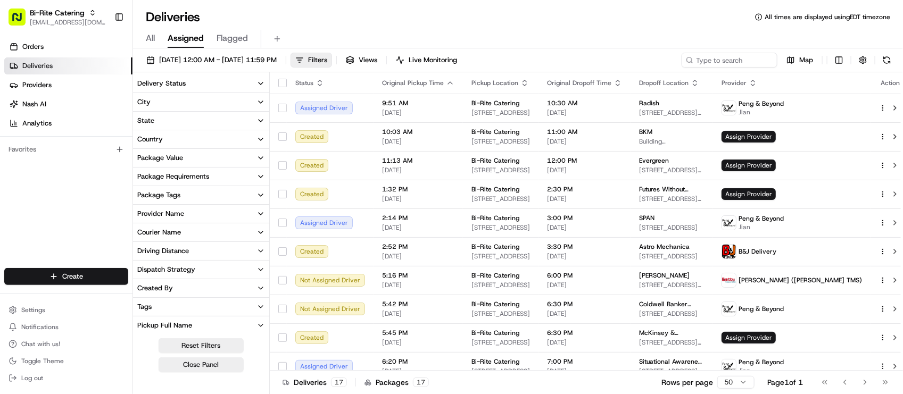
click at [208, 215] on button "Provider Name" at bounding box center [201, 214] width 136 height 18
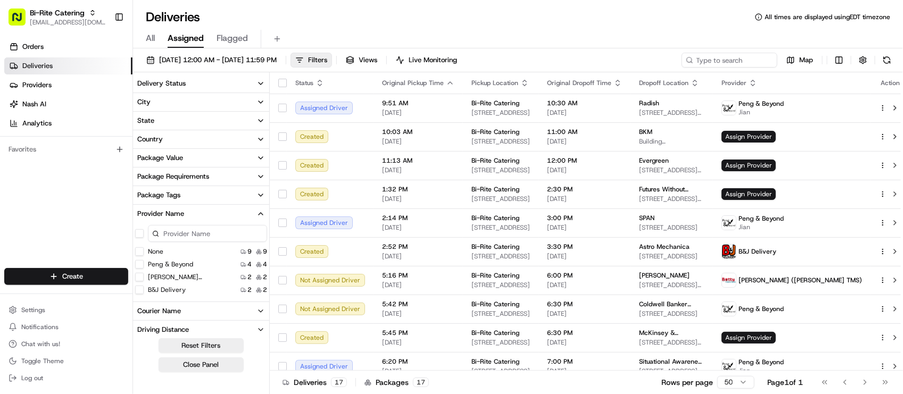
click at [139, 251] on button "None" at bounding box center [139, 251] width 9 height 9
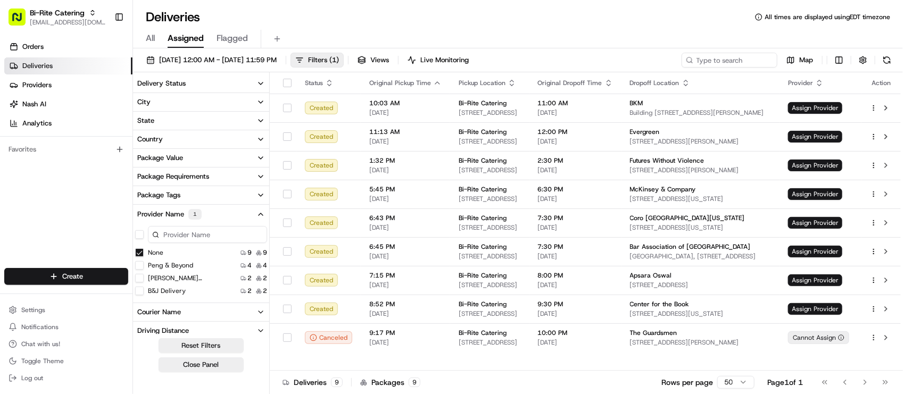
click at [234, 89] on button "Delivery Status" at bounding box center [201, 83] width 136 height 18
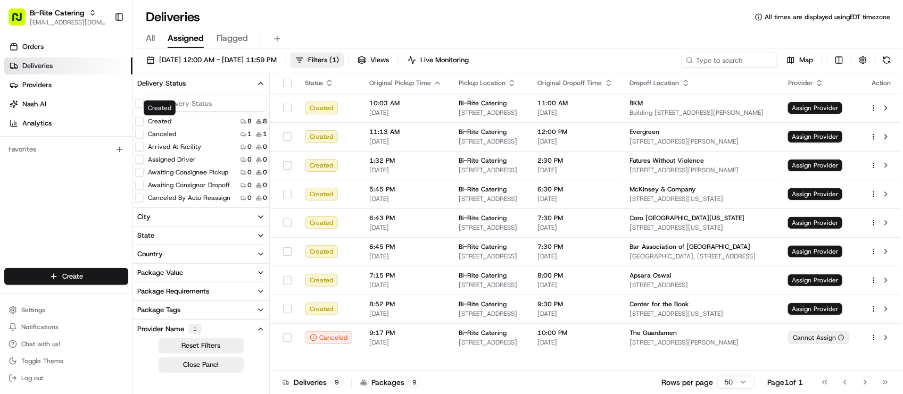
click at [147, 121] on div "Created" at bounding box center [153, 121] width 36 height 9
click at [139, 120] on button "Created" at bounding box center [139, 121] width 9 height 9
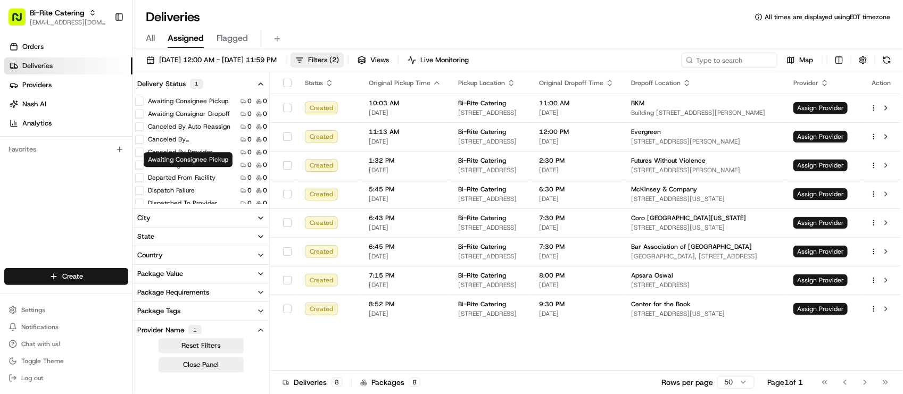
scroll to position [199, 0]
click at [553, 40] on div "All Assigned Flagged" at bounding box center [518, 39] width 770 height 19
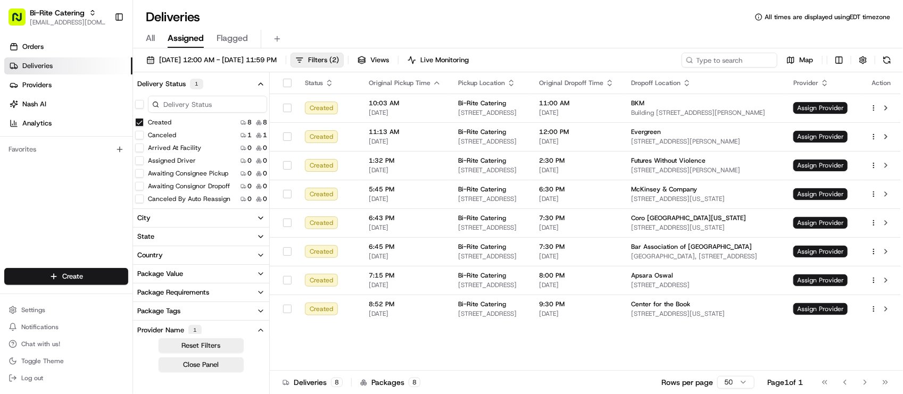
click at [185, 107] on input at bounding box center [207, 104] width 119 height 17
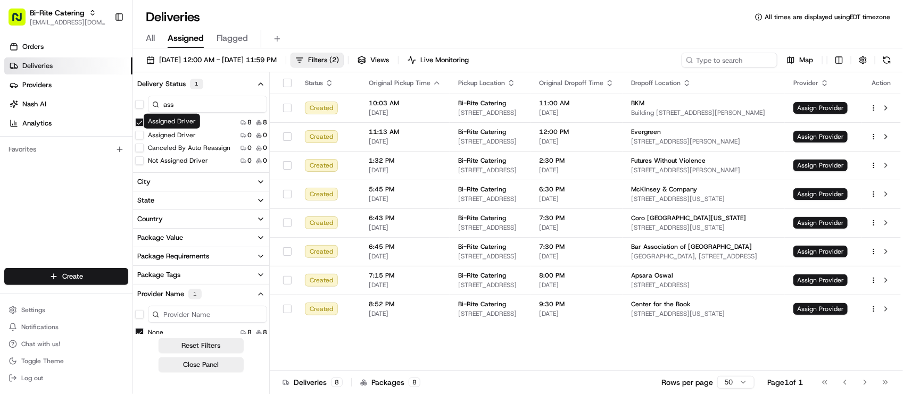
type input "ass"
click at [163, 134] on label "Assigned Driver" at bounding box center [172, 135] width 48 height 9
click at [144, 134] on button "Assigned Driver" at bounding box center [139, 135] width 9 height 9
click at [151, 157] on label "Not Assigned Driver" at bounding box center [178, 160] width 60 height 9
click at [144, 157] on button "Not Assigned Driver" at bounding box center [139, 160] width 9 height 9
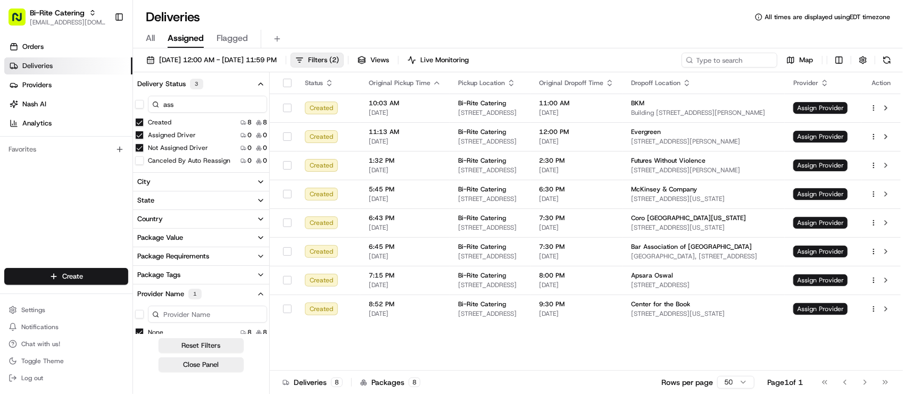
click at [541, 31] on div "All Assigned Flagged" at bounding box center [518, 39] width 770 height 19
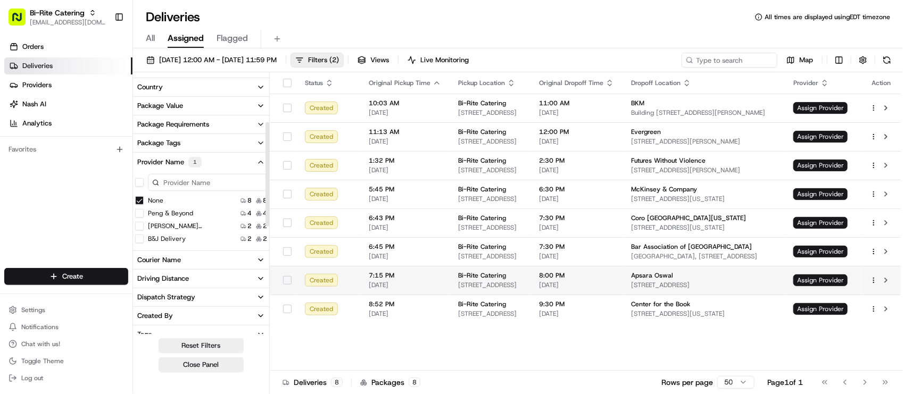
scroll to position [133, 0]
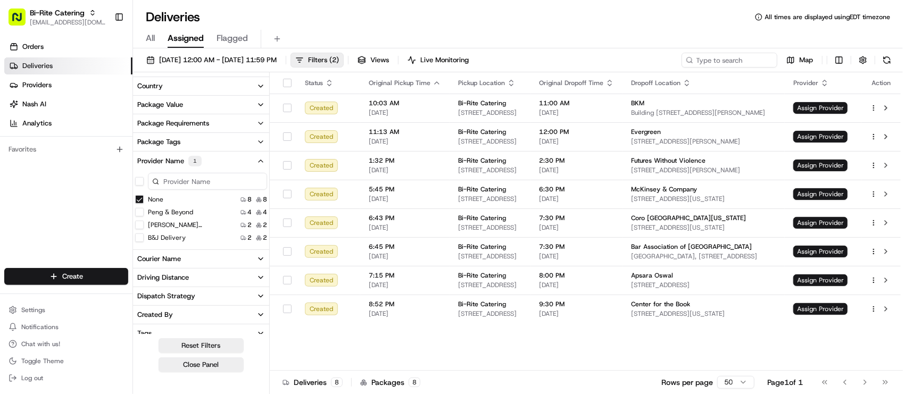
click at [464, 352] on div "Status Original Pickup Time Pickup Location Original Dropoff Time Dropoff Locat…" at bounding box center [585, 221] width 631 height 298
click at [622, 41] on div "All Assigned Flagged" at bounding box center [518, 39] width 770 height 19
click at [103, 224] on div "Orders Deliveries Providers Nash AI Analytics Favorites" at bounding box center [66, 154] width 132 height 240
click at [830, 110] on span "Assign Provider" at bounding box center [820, 108] width 54 height 12
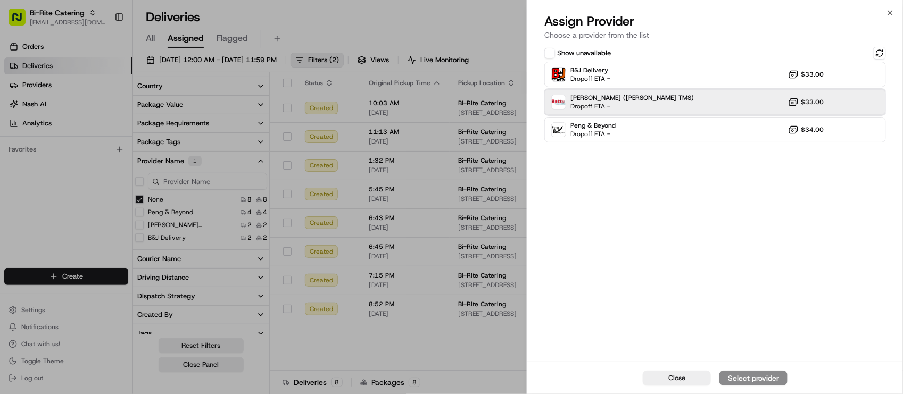
click at [664, 101] on div "Betty (Nash TMS) Dropoff ETA - $33.00" at bounding box center [715, 102] width 342 height 26
click at [767, 379] on div "Assign Provider" at bounding box center [753, 378] width 52 height 11
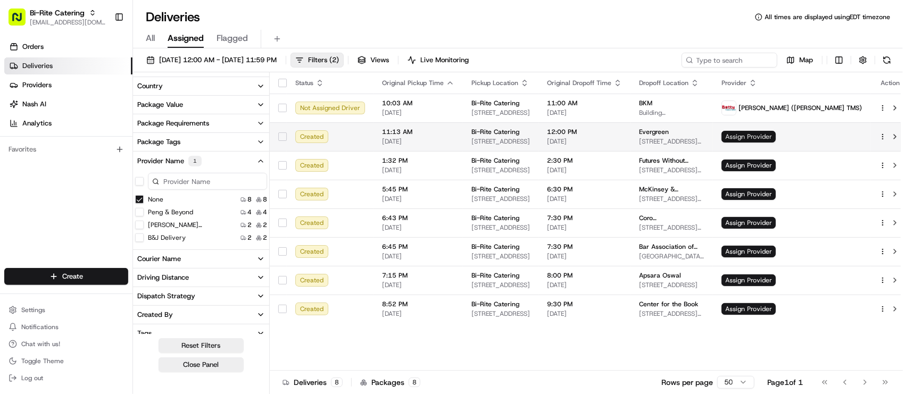
click at [776, 139] on span "Assign Provider" at bounding box center [748, 137] width 54 height 12
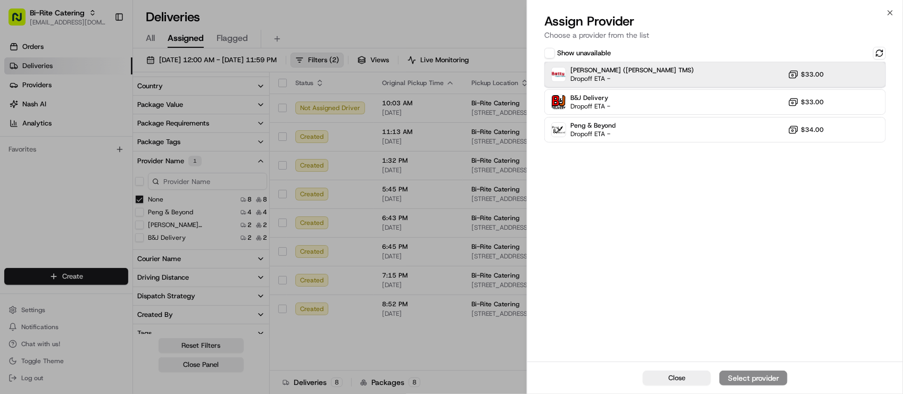
click at [778, 80] on div "Betty (Nash TMS) Dropoff ETA - $33.00" at bounding box center [715, 75] width 342 height 26
click at [742, 380] on div "Assign Provider" at bounding box center [753, 378] width 52 height 11
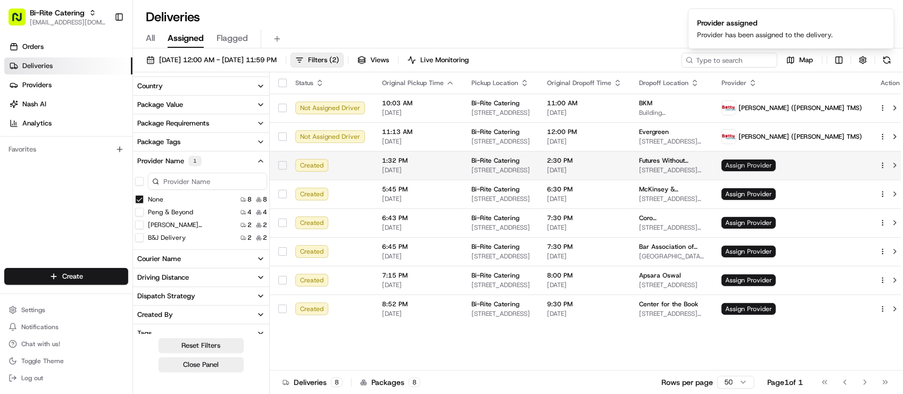
click at [776, 162] on span "Assign Provider" at bounding box center [748, 166] width 54 height 12
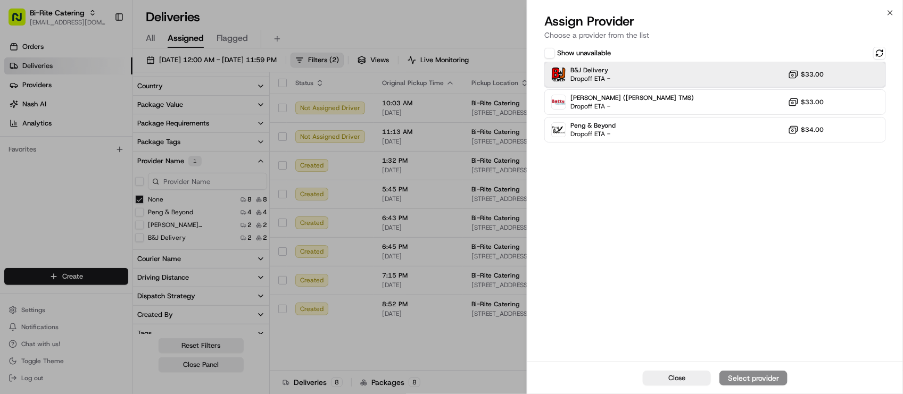
click at [680, 75] on div "B&J Delivery Dropoff ETA - $33.00" at bounding box center [715, 75] width 342 height 26
click at [756, 379] on div "Assign Provider" at bounding box center [753, 378] width 52 height 11
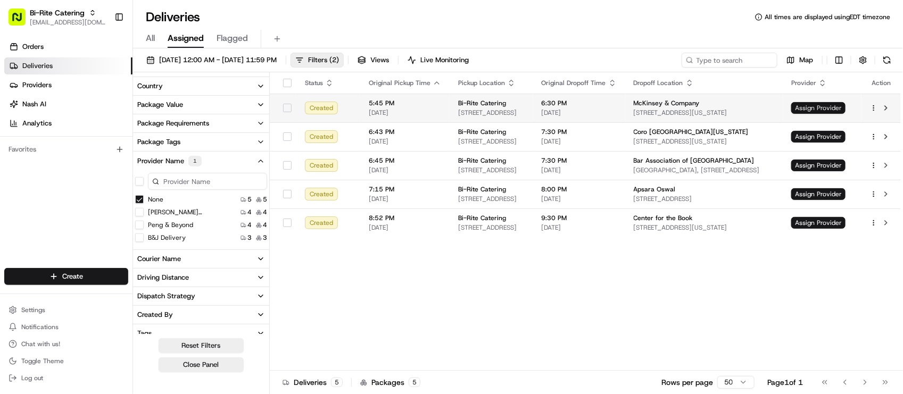
click at [809, 110] on span "Assign Provider" at bounding box center [818, 108] width 54 height 12
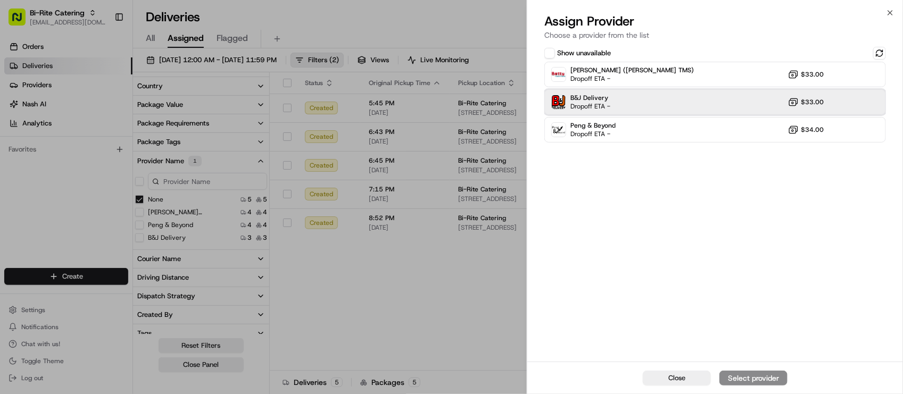
click at [671, 97] on div "B&J Delivery Dropoff ETA - $33.00" at bounding box center [715, 102] width 342 height 26
click at [761, 379] on div "Assign Provider" at bounding box center [753, 378] width 52 height 11
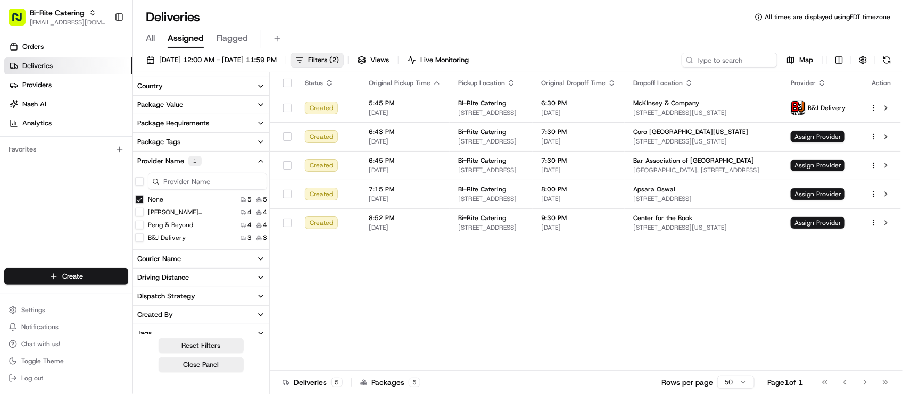
click at [558, 276] on div "Status Original Pickup Time Pickup Location Original Dropoff Time Dropoff Locat…" at bounding box center [585, 221] width 631 height 298
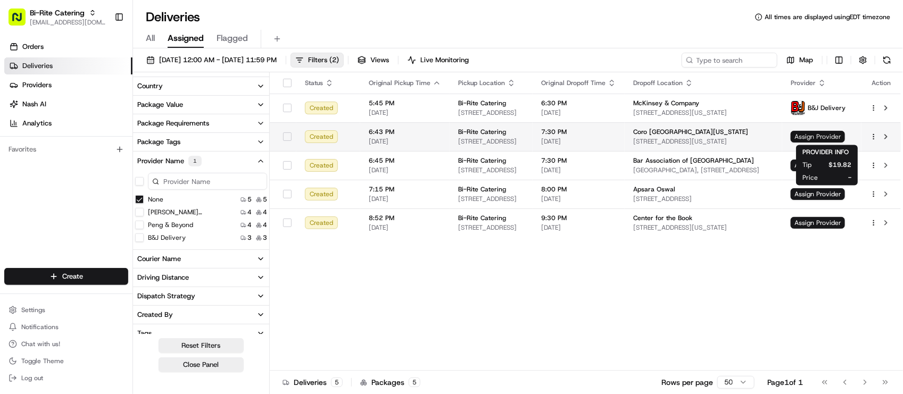
click at [827, 137] on span "Assign Provider" at bounding box center [818, 137] width 54 height 12
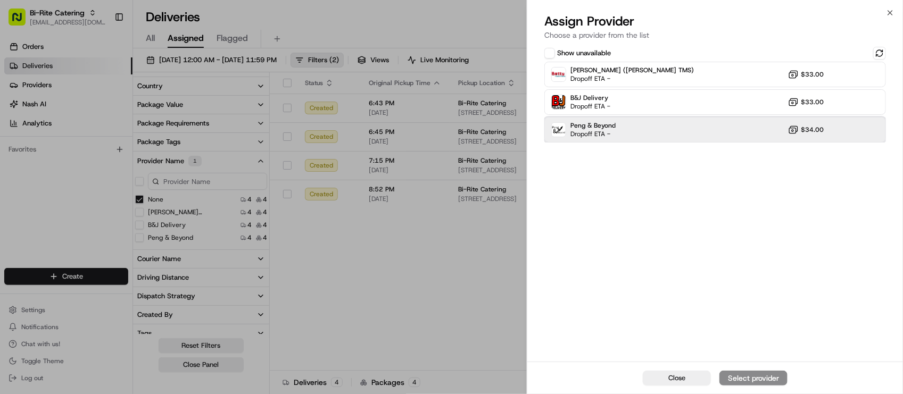
click at [649, 142] on div "Peng & Beyond Dropoff ETA - $34.00" at bounding box center [715, 130] width 342 height 26
click at [760, 379] on div "Assign Provider" at bounding box center [753, 378] width 52 height 11
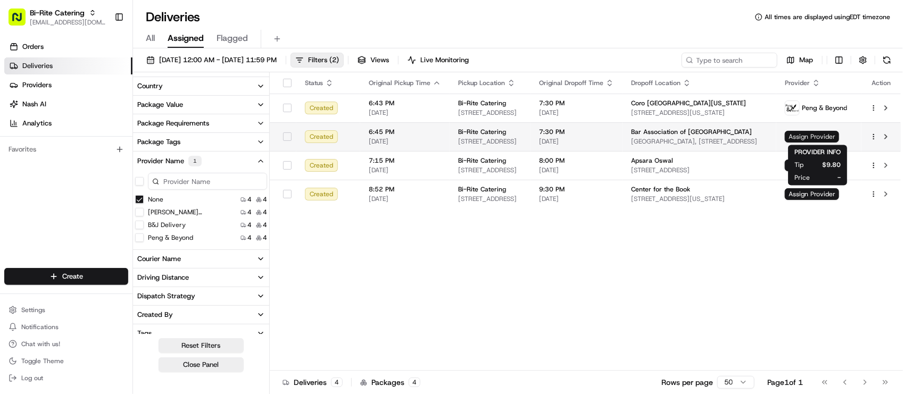
click at [821, 134] on span "Assign Provider" at bounding box center [812, 137] width 54 height 12
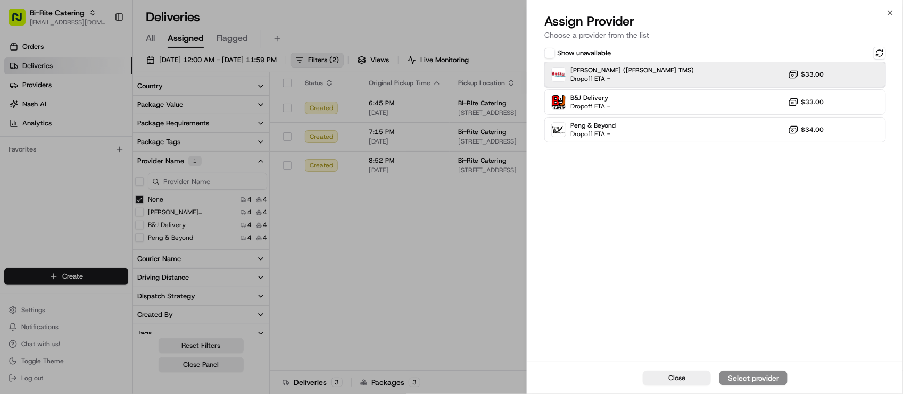
click at [699, 65] on div "Betty (Nash TMS) Dropoff ETA - $33.00" at bounding box center [715, 75] width 342 height 26
click at [777, 371] on button "Assign Provider" at bounding box center [753, 378] width 68 height 15
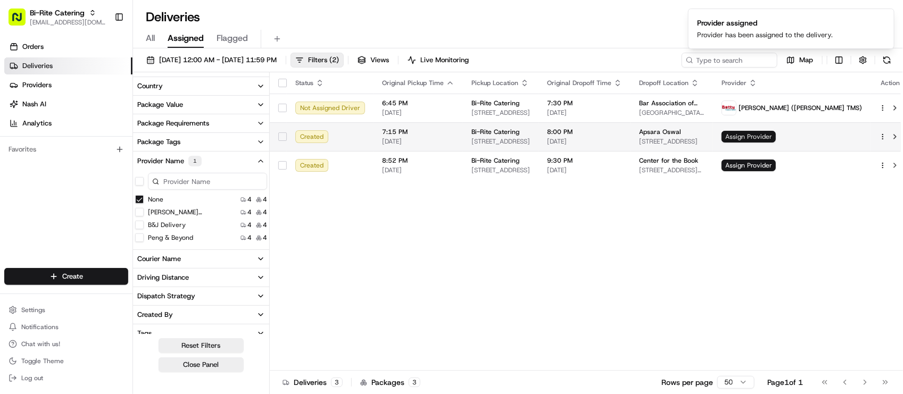
click at [776, 138] on span "Assign Provider" at bounding box center [748, 137] width 54 height 12
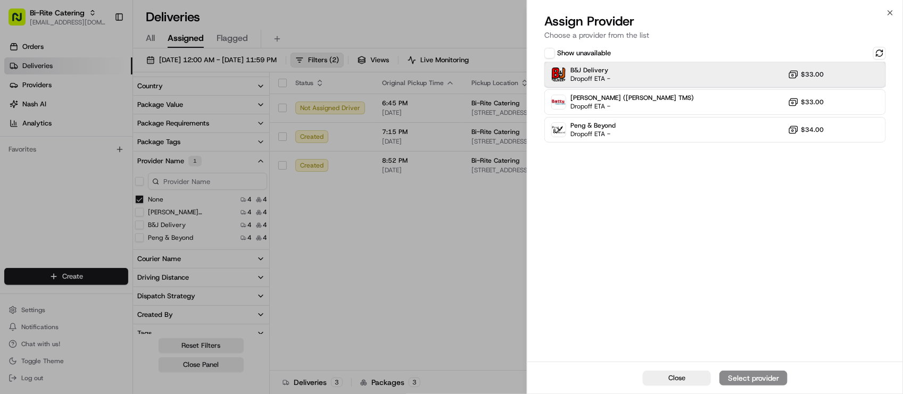
click at [689, 78] on div "B&J Delivery Dropoff ETA - $33.00" at bounding box center [715, 75] width 342 height 26
click at [701, 78] on div "B&J Delivery Dropoff ETA - $33.00" at bounding box center [715, 75] width 342 height 26
click at [754, 371] on button "Assign Provider" at bounding box center [753, 378] width 68 height 15
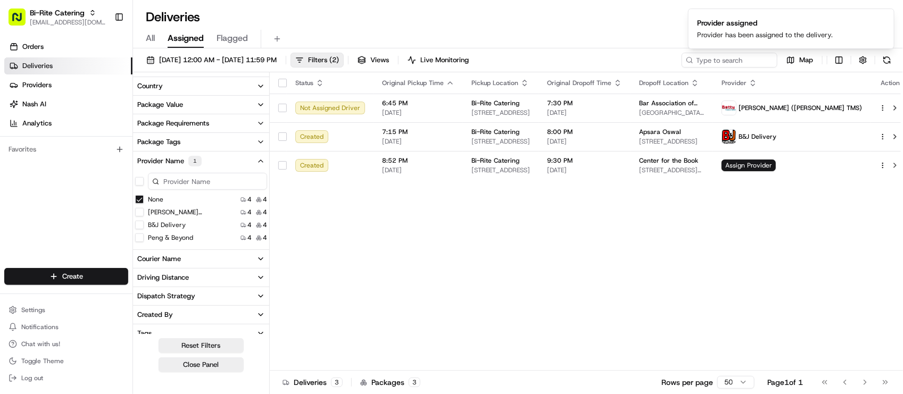
click at [530, 256] on div "Status Original Pickup Time Pickup Location Original Dropoff Time Dropoff Locat…" at bounding box center [590, 221] width 640 height 298
click at [560, 253] on div "Status Original Pickup Time Pickup Location Original Dropoff Time Dropoff Locat…" at bounding box center [590, 221] width 640 height 298
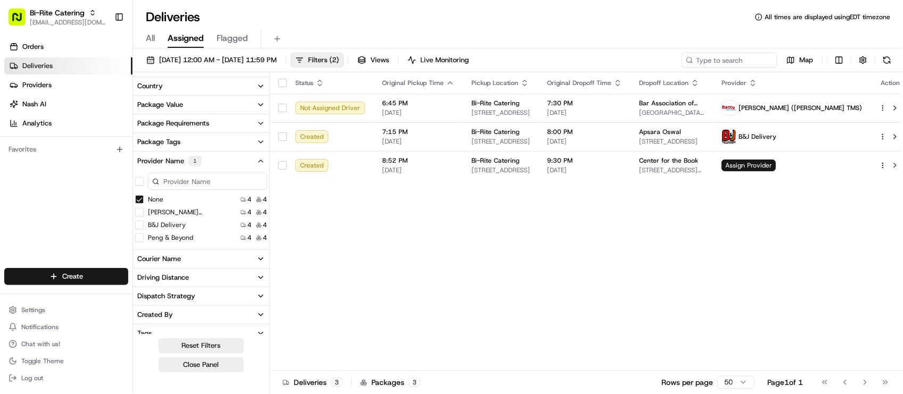
click at [685, 305] on div "Status Original Pickup Time Pickup Location Original Dropoff Time Dropoff Locat…" at bounding box center [590, 221] width 640 height 298
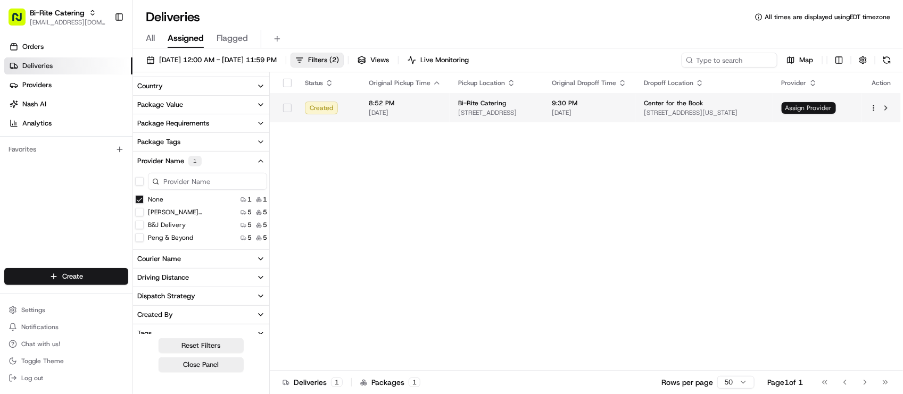
click at [825, 107] on span "Assign Provider" at bounding box center [808, 108] width 54 height 12
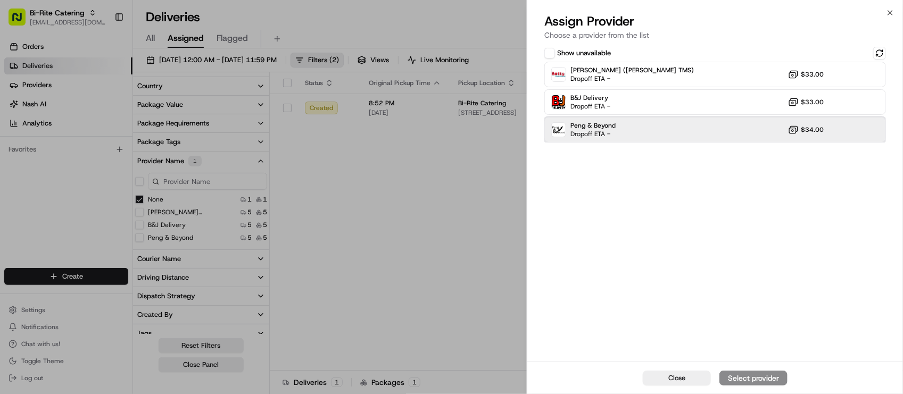
click at [706, 126] on div "Peng & Beyond Dropoff ETA - $34.00" at bounding box center [715, 130] width 342 height 26
click at [763, 379] on div "Assign Provider" at bounding box center [753, 378] width 52 height 11
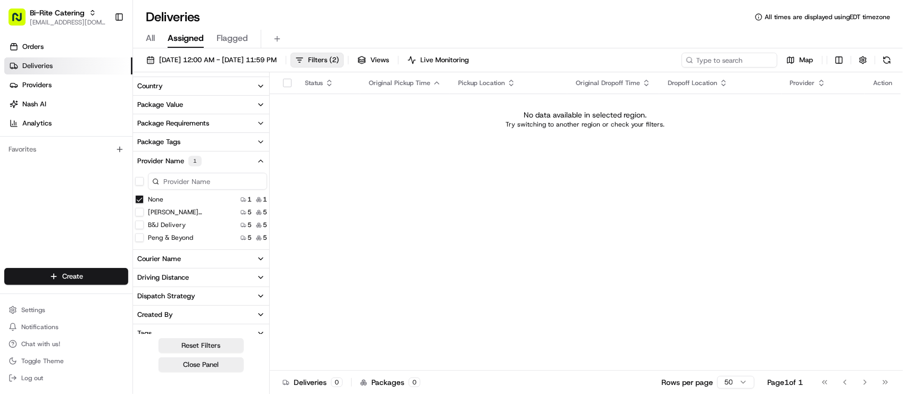
click at [381, 213] on div "Status Original Pickup Time Pickup Location Original Dropoff Time Dropoff Locat…" at bounding box center [585, 221] width 631 height 298
drag, startPoint x: 381, startPoint y: 213, endPoint x: 375, endPoint y: 214, distance: 5.9
click at [376, 215] on div "Status Original Pickup Time Pickup Location Original Dropoff Time Dropoff Locat…" at bounding box center [585, 221] width 631 height 298
click at [374, 214] on div "Status Original Pickup Time Pickup Location Original Dropoff Time Dropoff Locat…" at bounding box center [585, 221] width 631 height 298
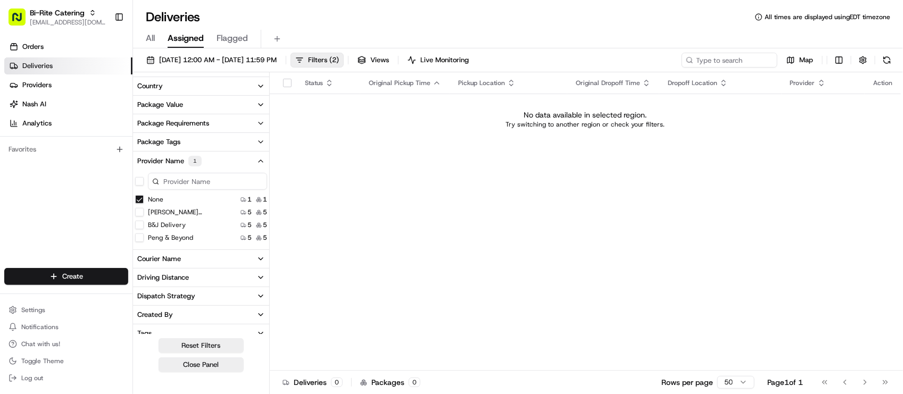
click at [374, 213] on div "Status Original Pickup Time Pickup Location Original Dropoff Time Dropoff Locat…" at bounding box center [585, 221] width 631 height 298
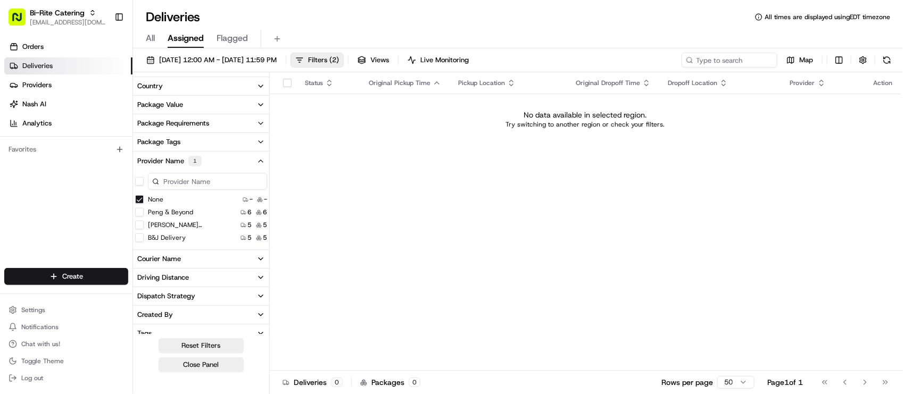
click at [374, 213] on div "Status Original Pickup Time Pickup Location Original Dropoff Time Dropoff Locat…" at bounding box center [585, 221] width 631 height 298
click at [418, 245] on div "Status Original Pickup Time Pickup Location Original Dropoff Time Dropoff Locat…" at bounding box center [585, 221] width 631 height 298
click at [339, 59] on span "Filters ( 2 )" at bounding box center [323, 60] width 31 height 10
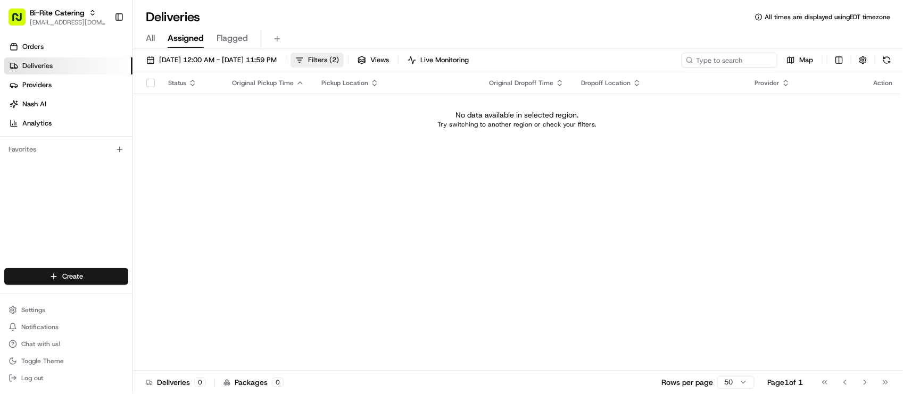
click at [339, 61] on span "( 2 )" at bounding box center [334, 60] width 10 height 10
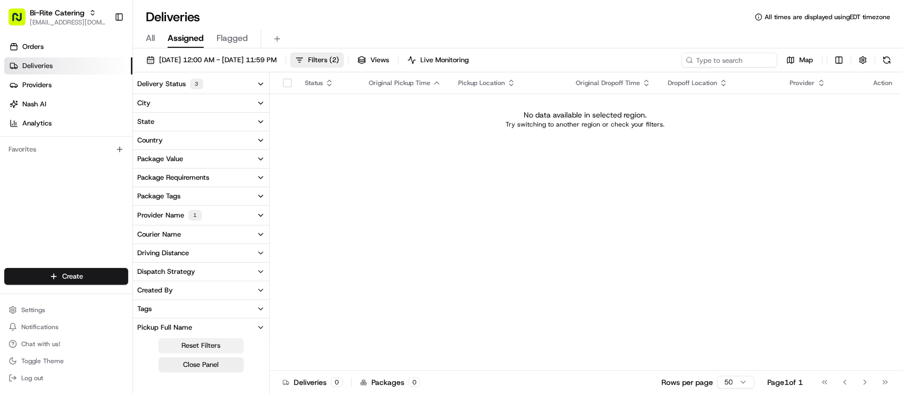
click at [216, 344] on button "Reset Filters" at bounding box center [201, 345] width 85 height 15
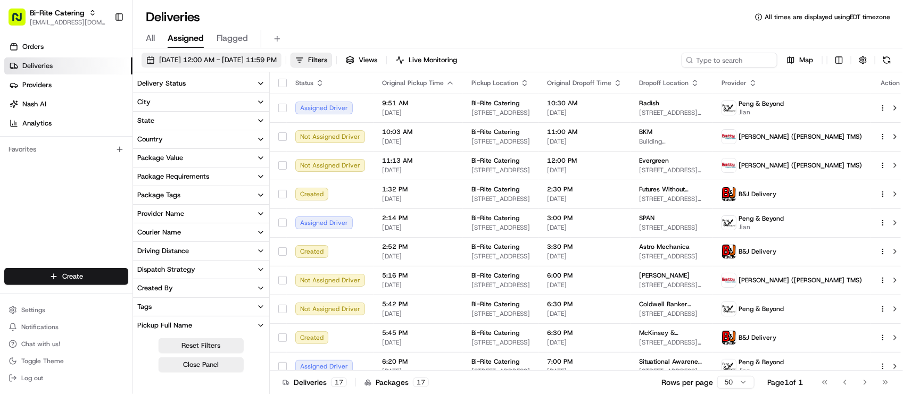
click at [277, 56] on span "08/22/2025 12:00 AM - 08/22/2025 11:59 PM" at bounding box center [218, 60] width 118 height 10
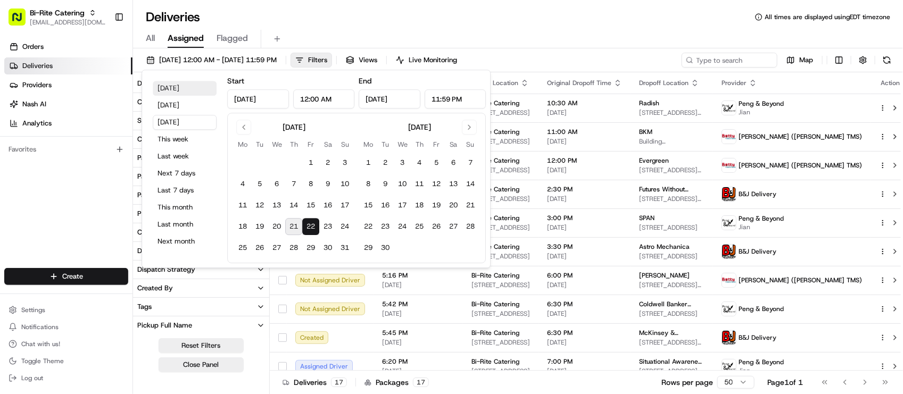
click at [197, 84] on button "Today" at bounding box center [185, 88] width 64 height 15
type input "Aug 21, 2025"
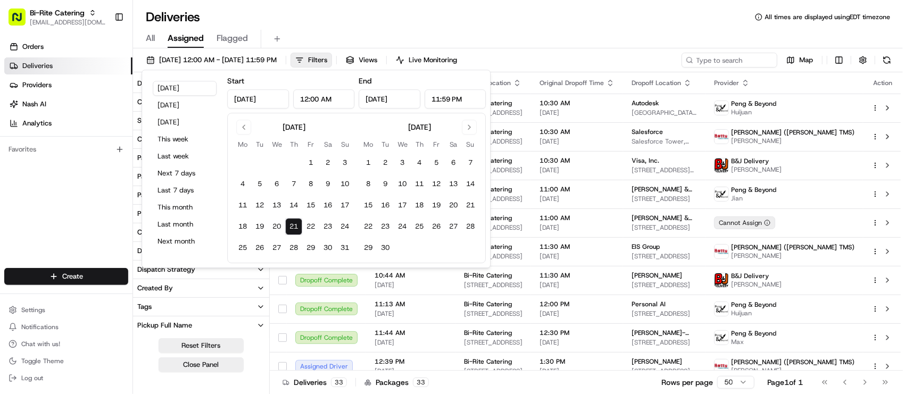
drag, startPoint x: 59, startPoint y: 237, endPoint x: 54, endPoint y: 231, distance: 6.8
click at [57, 236] on div "Orders Deliveries Providers Nash AI Analytics Favorites" at bounding box center [66, 154] width 132 height 240
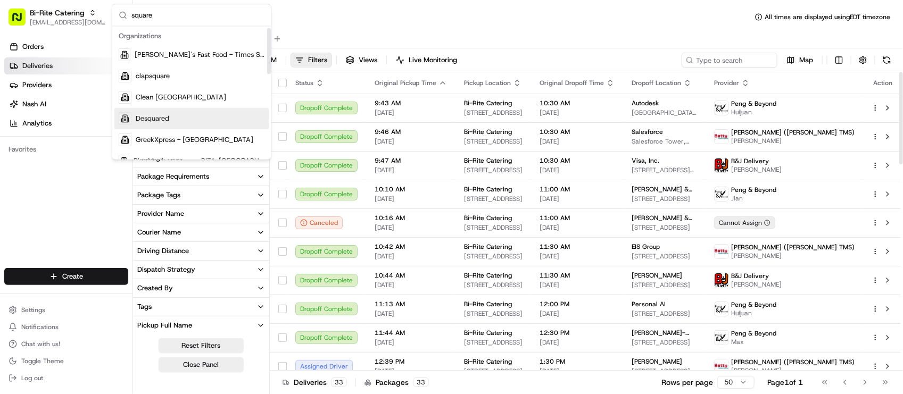
scroll to position [133, 0]
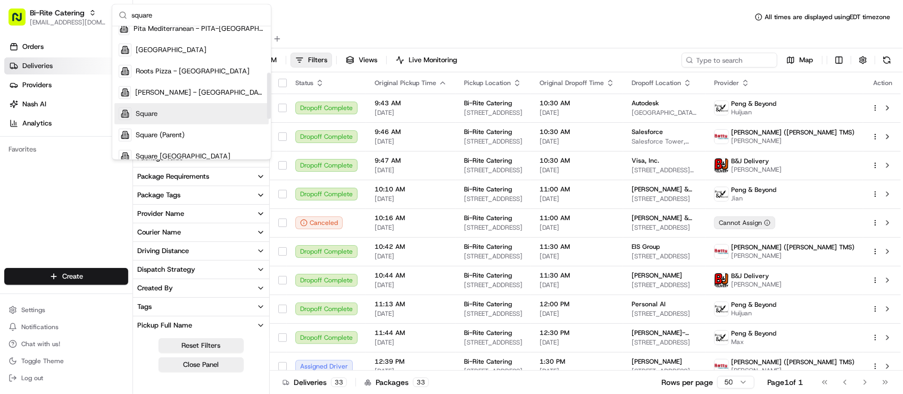
type input "square"
click at [171, 118] on div "Square" at bounding box center [191, 113] width 154 height 21
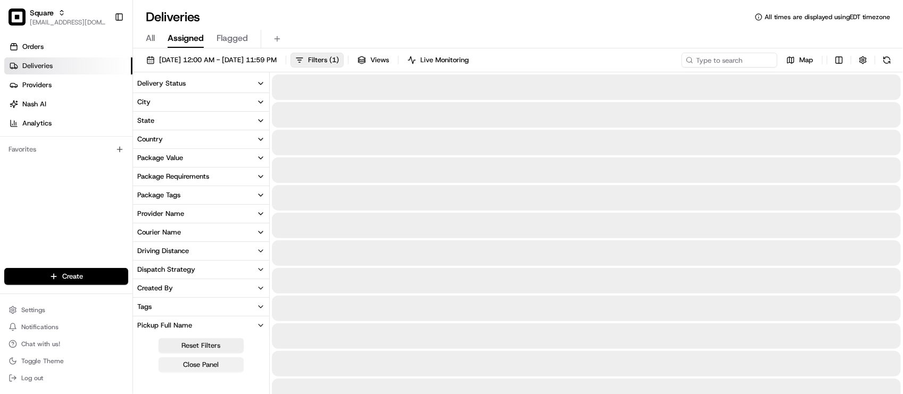
click at [177, 365] on button "Close Panel" at bounding box center [201, 364] width 85 height 15
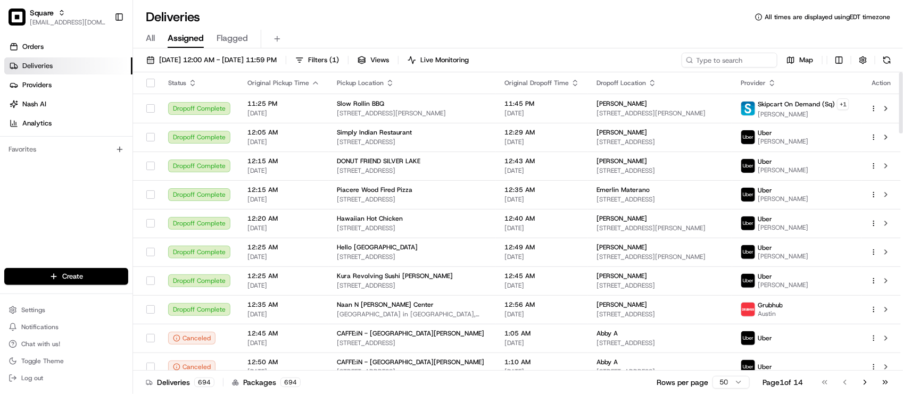
click at [397, 35] on div "All Assigned Flagged" at bounding box center [518, 39] width 770 height 19
click at [123, 224] on div "Orders Deliveries Providers Nash AI Analytics Favorites" at bounding box center [66, 154] width 132 height 240
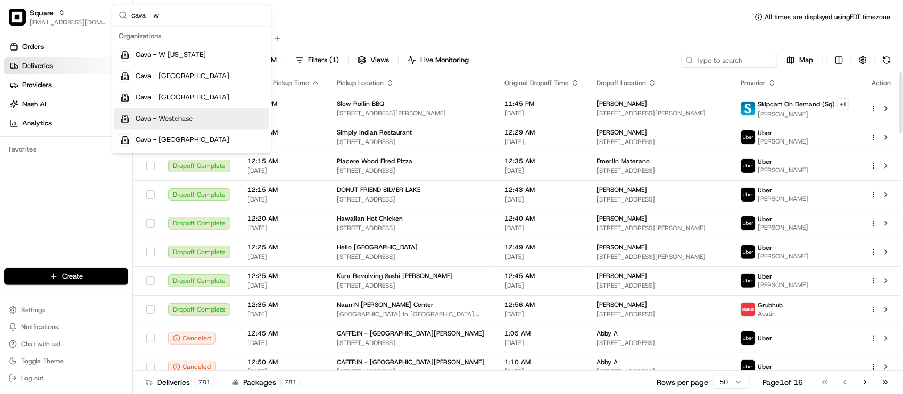
type input "cava - w"
click at [200, 110] on div "Cava - Westchase" at bounding box center [191, 119] width 154 height 21
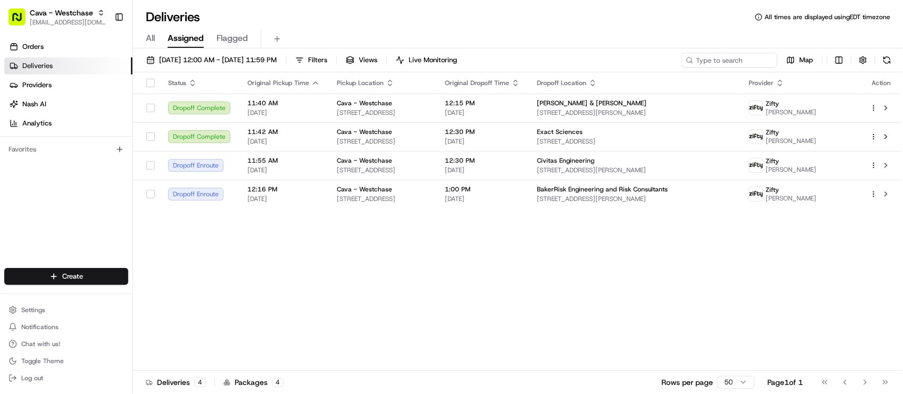
click at [608, 296] on div "Status Original Pickup Time Pickup Location Original Dropoff Time Dropoff Locat…" at bounding box center [517, 221] width 768 height 298
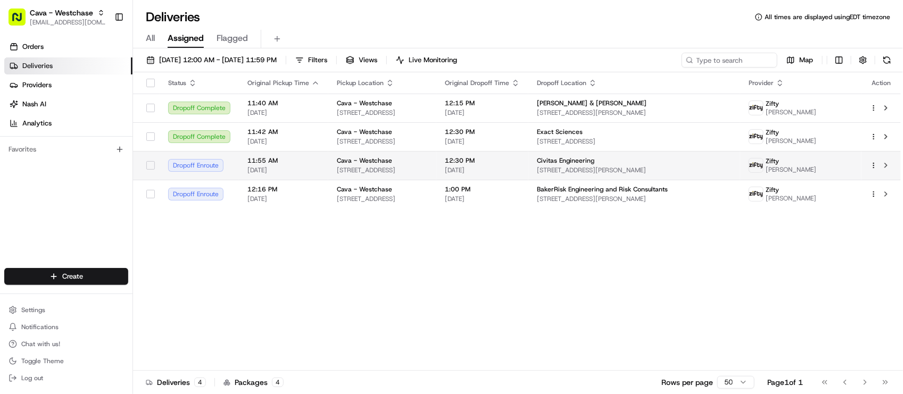
click at [588, 176] on td "Civitas Engineering 2000 W Sam Houston Pkwy S #1400, Houston, TX 77042, USA" at bounding box center [634, 165] width 212 height 29
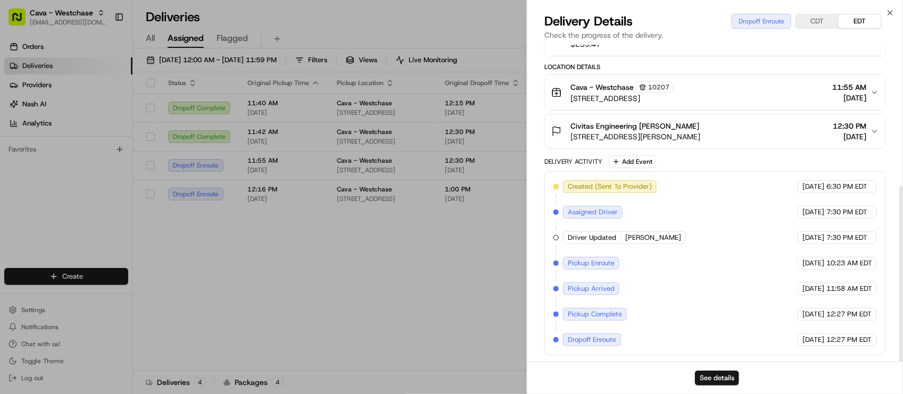
scroll to position [256, 0]
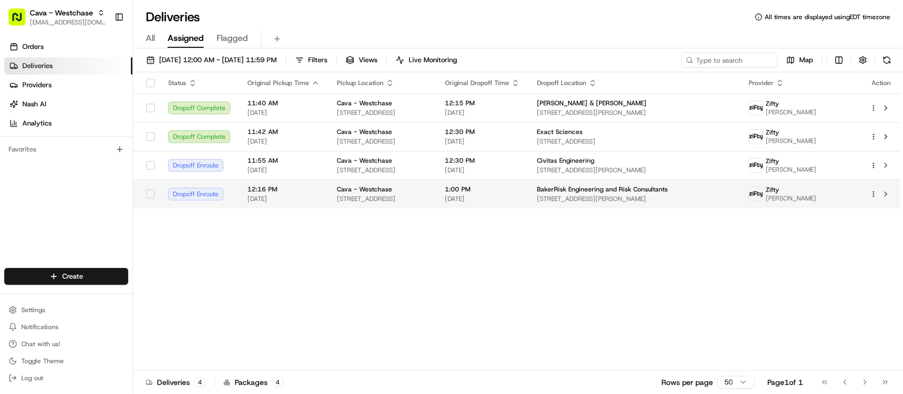
click at [520, 194] on span "1:00 PM" at bounding box center [482, 189] width 75 height 9
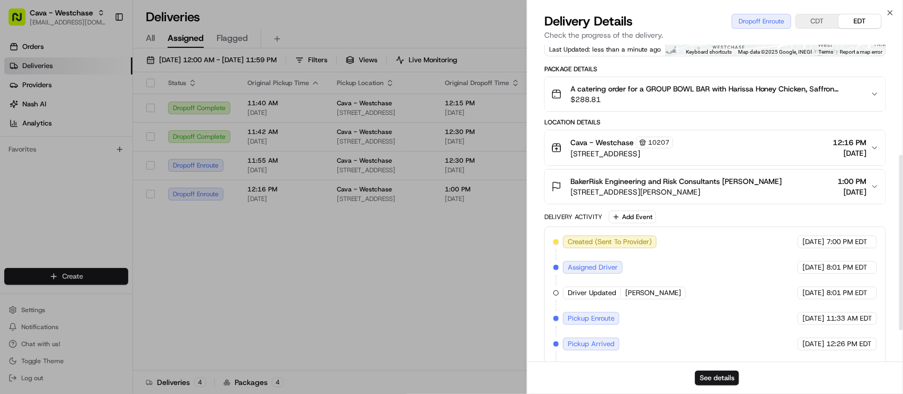
scroll to position [199, 0]
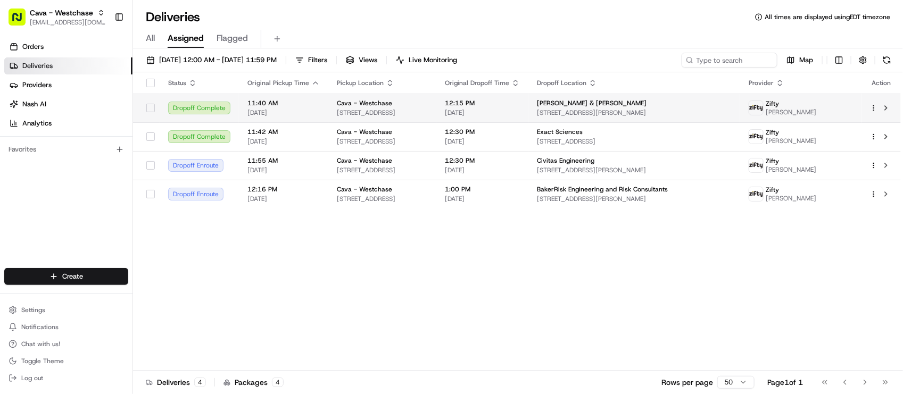
click at [717, 105] on div "Lockwood Andrews & Newnam" at bounding box center [634, 103] width 195 height 9
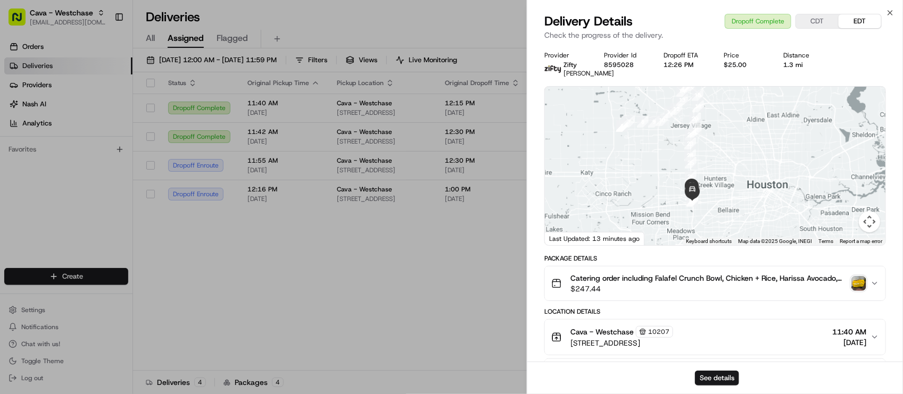
scroll to position [133, 0]
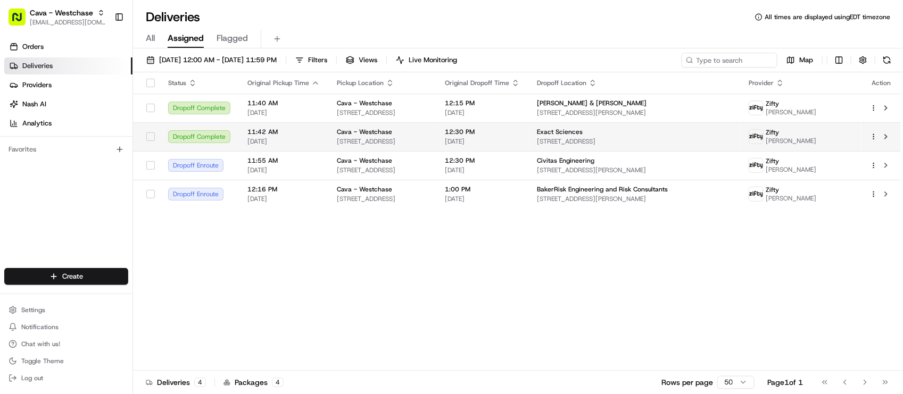
click at [436, 151] on td "Cava - Westchase 2550 CityWest Blvd Suite 600, Houston, TX 77042, USA" at bounding box center [382, 136] width 108 height 29
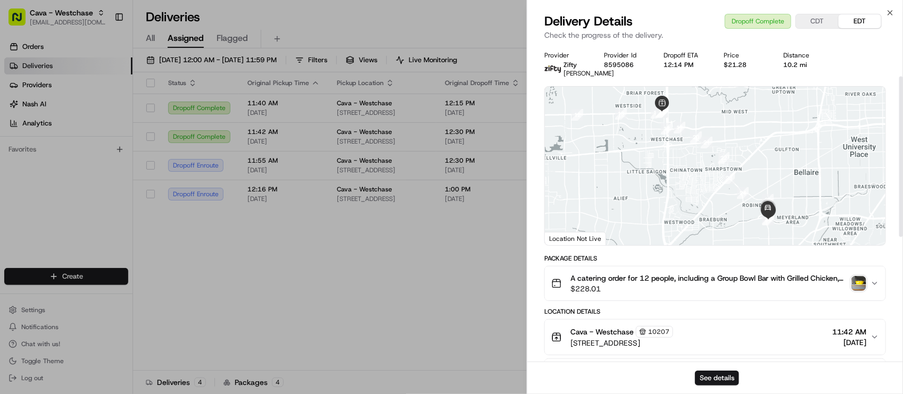
scroll to position [266, 0]
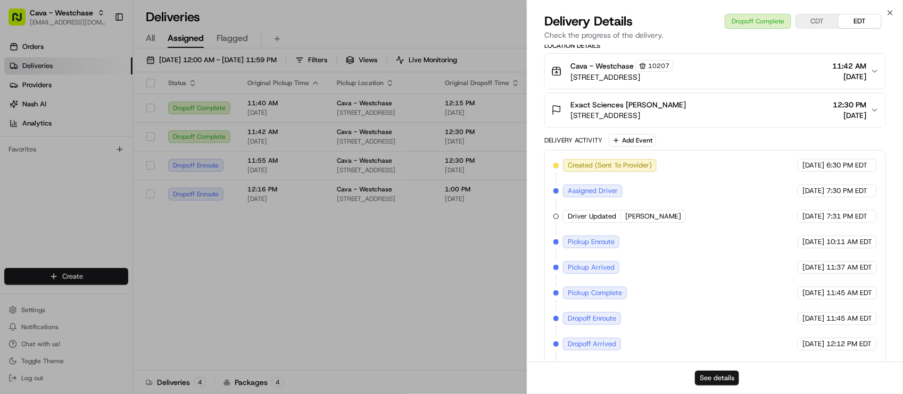
click at [708, 373] on button "See details" at bounding box center [717, 378] width 44 height 15
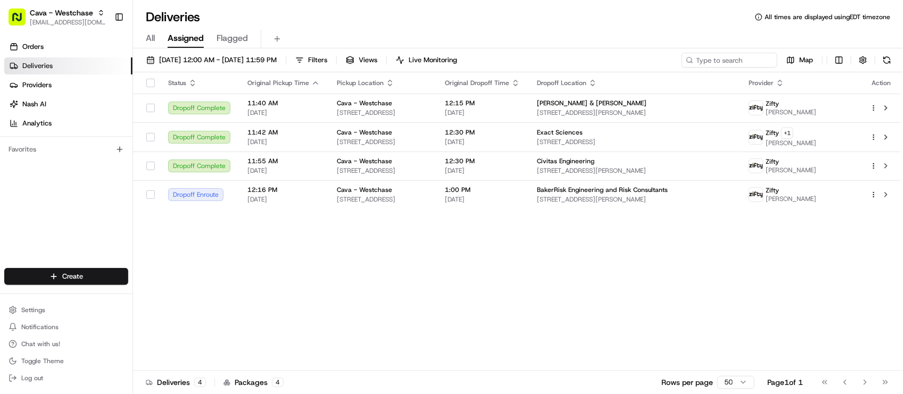
click at [356, 296] on div "Status Original Pickup Time Pickup Location Original Dropoff Time Dropoff Locat…" at bounding box center [517, 221] width 768 height 298
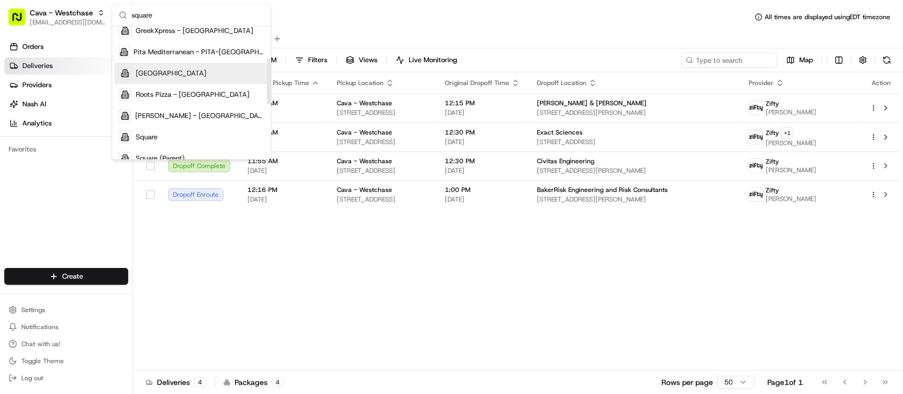
scroll to position [133, 0]
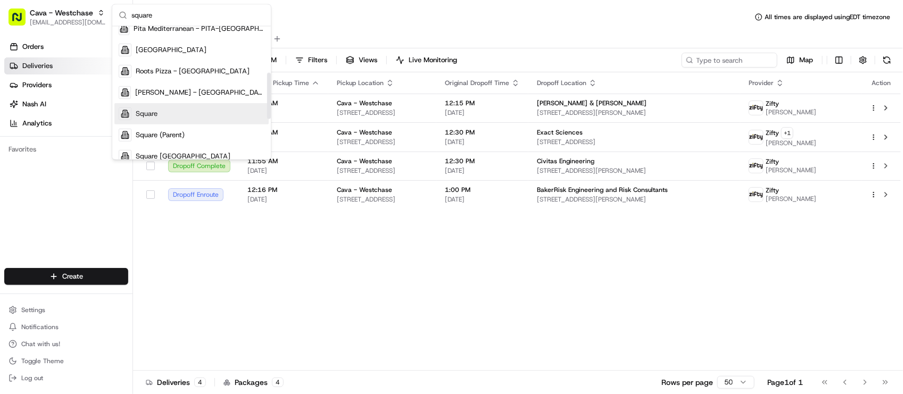
type input "square"
click at [155, 112] on span "Square" at bounding box center [147, 114] width 22 height 10
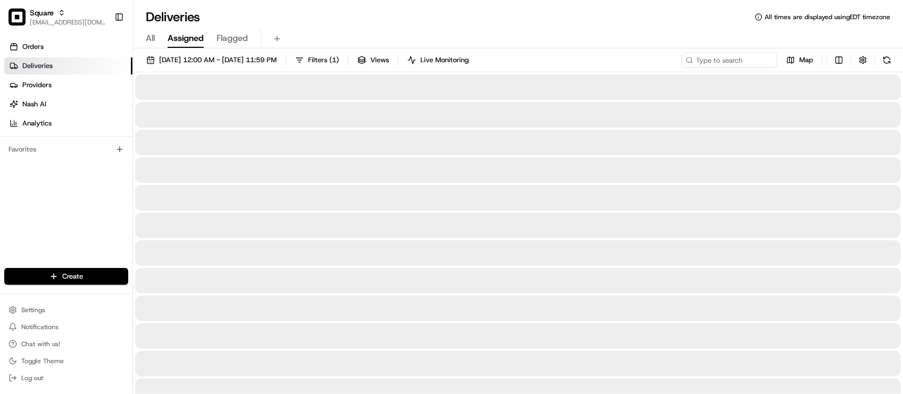
drag, startPoint x: 479, startPoint y: 30, endPoint x: 496, endPoint y: 29, distance: 16.5
click at [479, 30] on div "All Assigned Flagged" at bounding box center [518, 39] width 770 height 19
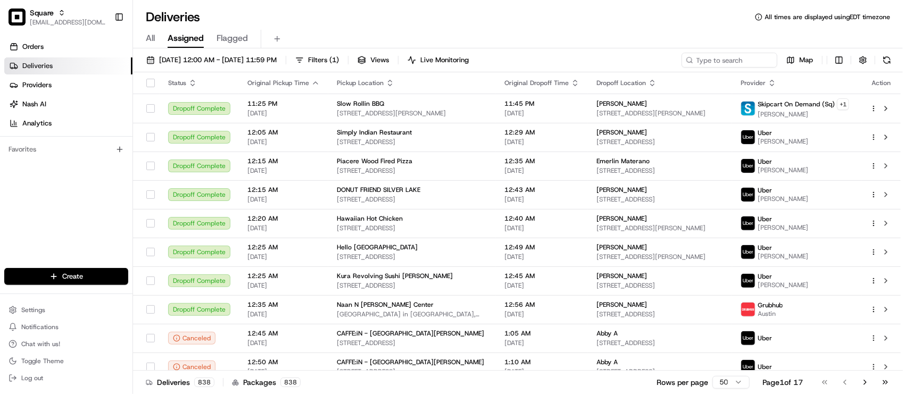
click at [346, 20] on div "Deliveries All times are displayed using EDT timezone" at bounding box center [518, 17] width 770 height 17
click at [62, 201] on div "Orders Deliveries Providers Nash AI Analytics Favorites" at bounding box center [66, 154] width 132 height 240
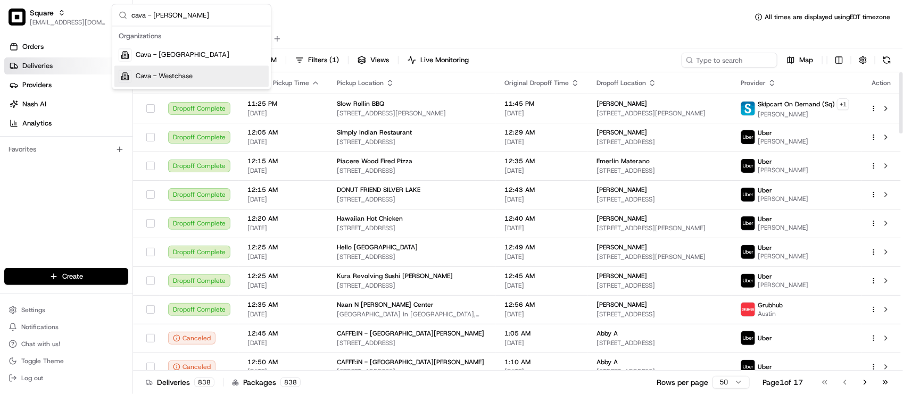
type input "cava - wes"
click at [176, 74] on span "Cava - Westchase" at bounding box center [164, 77] width 57 height 10
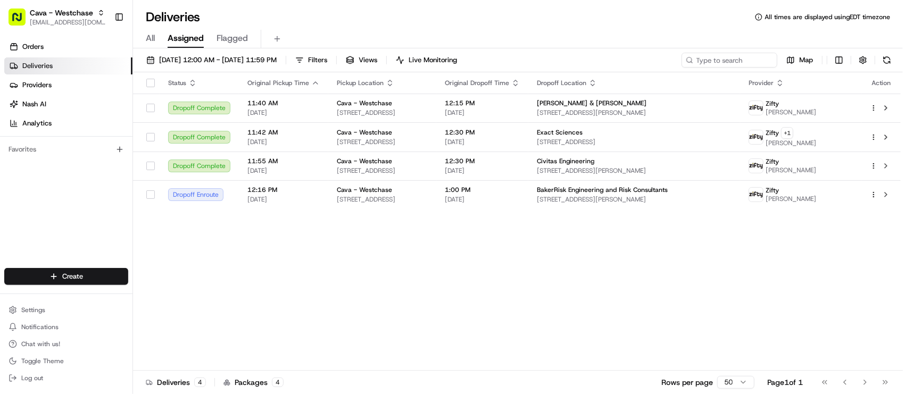
click at [362, 27] on div "All Assigned Flagged" at bounding box center [518, 37] width 770 height 23
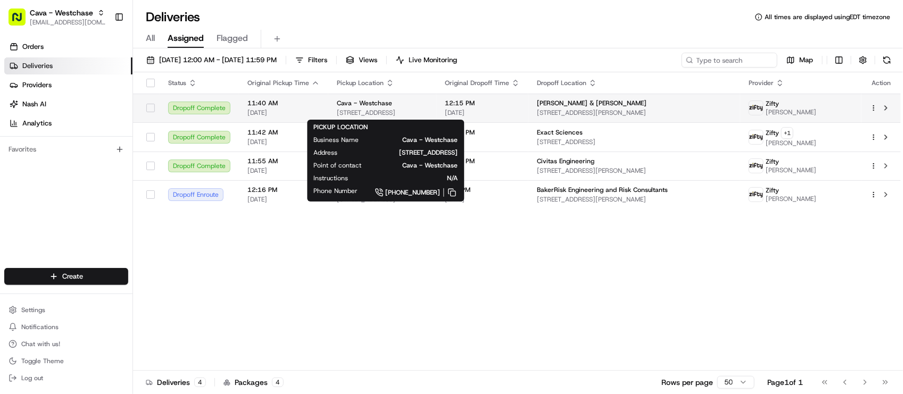
click at [414, 115] on span "2550 CityWest Blvd Suite 600, Houston, TX 77042, USA" at bounding box center [382, 113] width 91 height 9
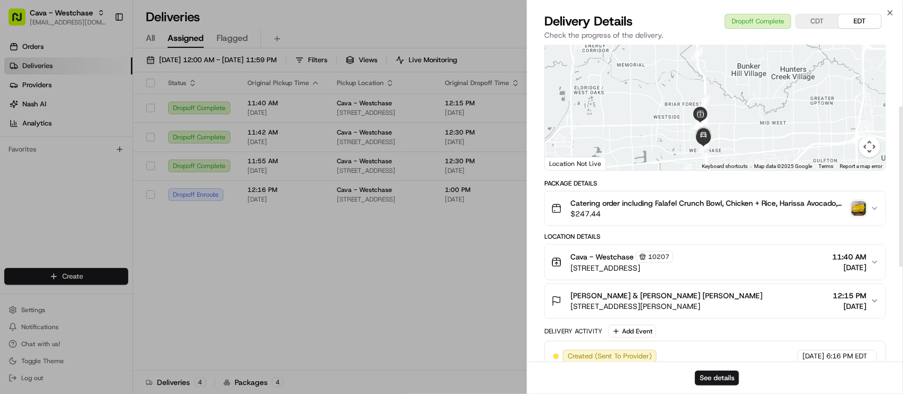
scroll to position [133, 0]
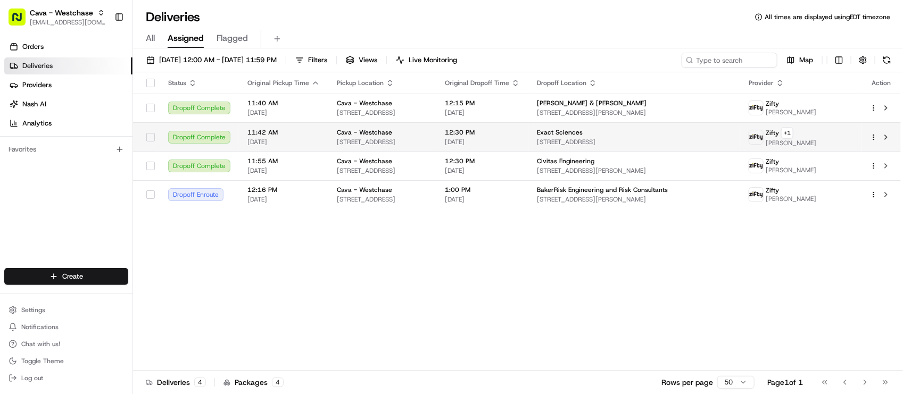
click at [528, 148] on td "12:30 PM 08/21/2025" at bounding box center [482, 136] width 92 height 29
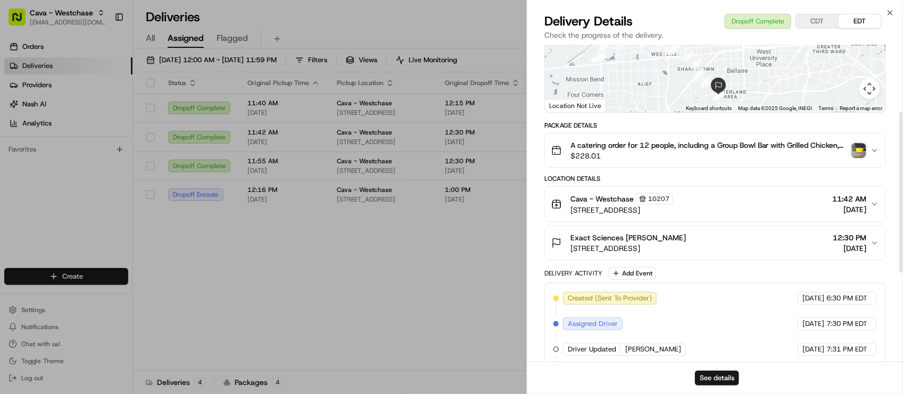
click at [686, 254] on span "5895 S Braeswood Blvd, Houston, TX 77096, USA" at bounding box center [627, 248] width 115 height 11
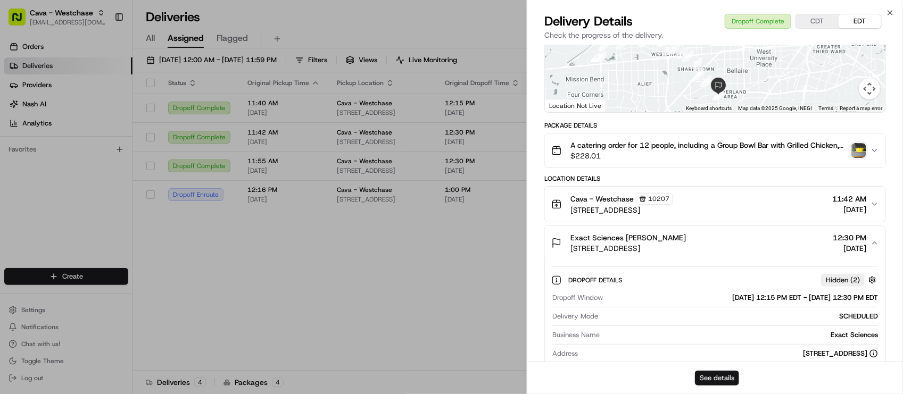
click at [713, 371] on button "See details" at bounding box center [717, 378] width 44 height 15
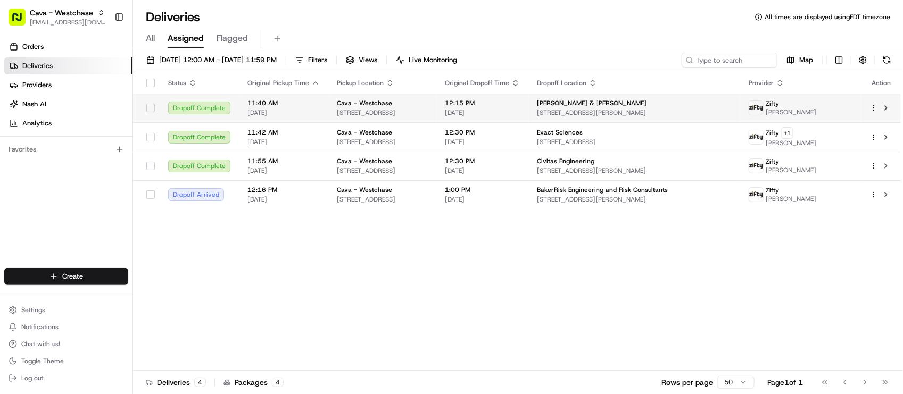
click at [645, 104] on span "Lockwood Andrews & Newnam" at bounding box center [592, 103] width 110 height 9
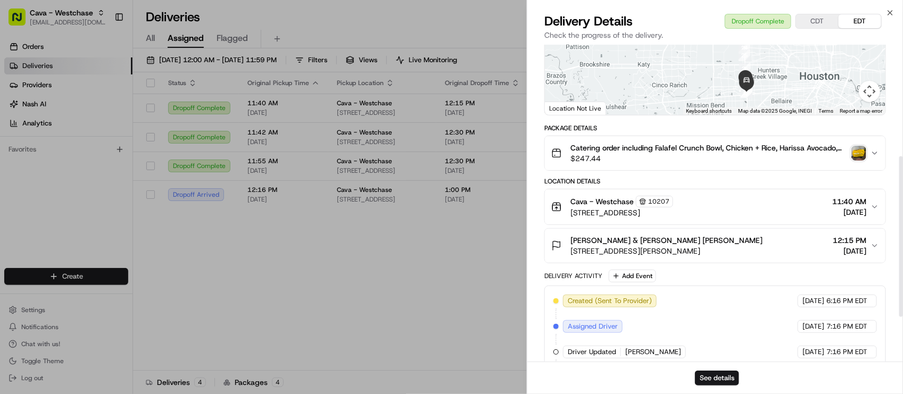
scroll to position [266, 0]
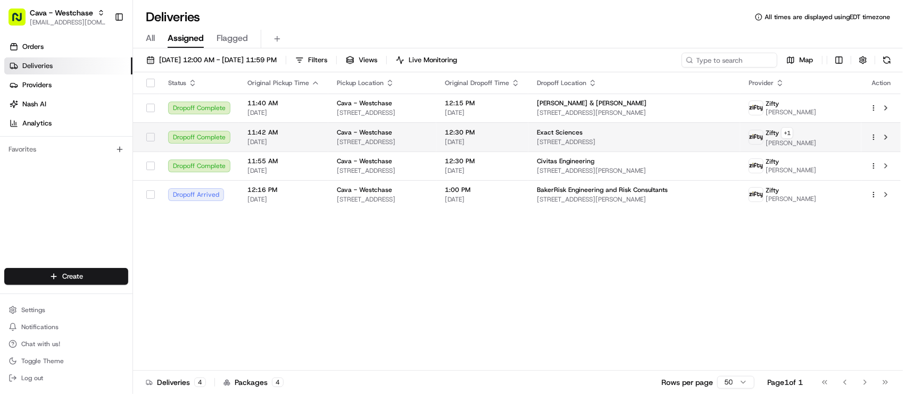
click at [428, 137] on div "Cava - Westchase" at bounding box center [382, 132] width 91 height 9
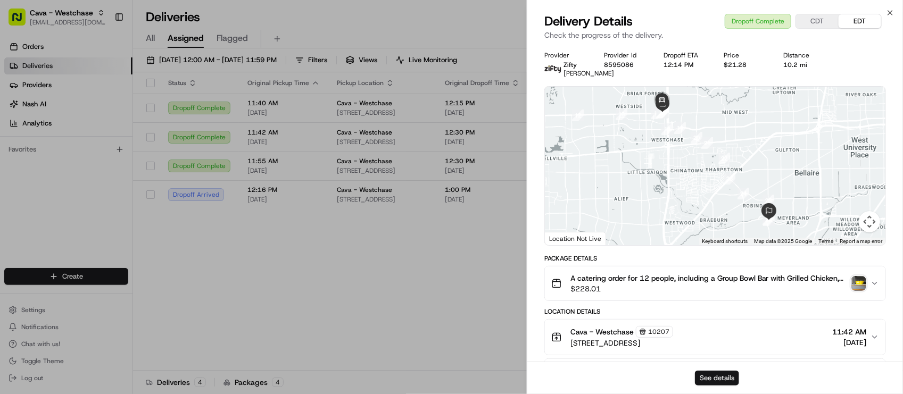
click at [697, 377] on button "See details" at bounding box center [717, 378] width 44 height 15
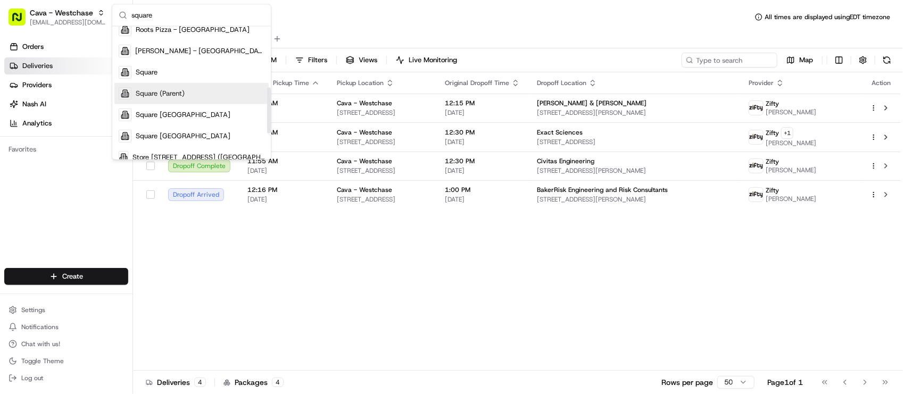
scroll to position [199, 0]
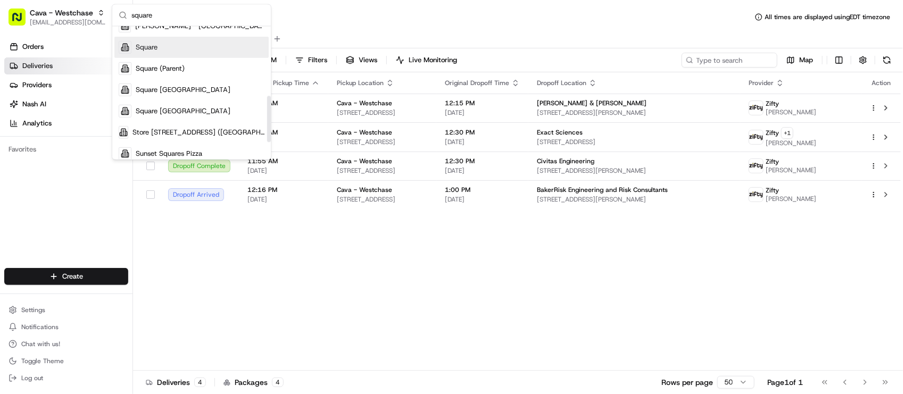
type input "square"
click at [177, 49] on div "Square" at bounding box center [191, 47] width 154 height 21
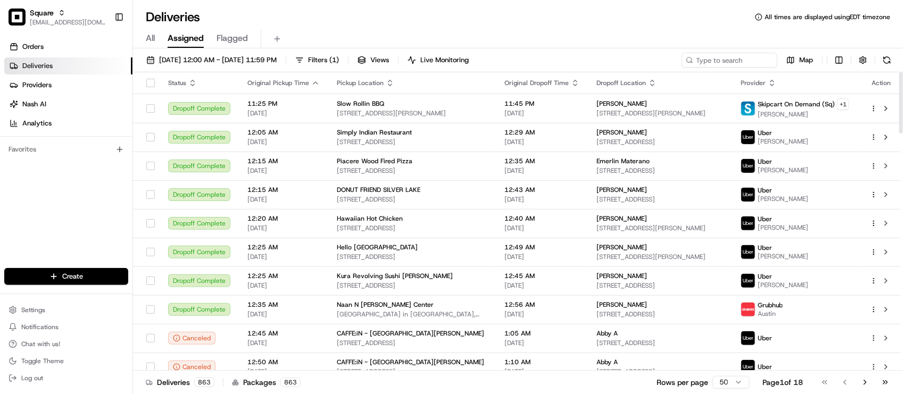
click at [309, 14] on div "Deliveries All times are displayed using EDT timezone" at bounding box center [518, 17] width 770 height 17
click at [720, 60] on input at bounding box center [714, 60] width 128 height 15
paste input "1221673"
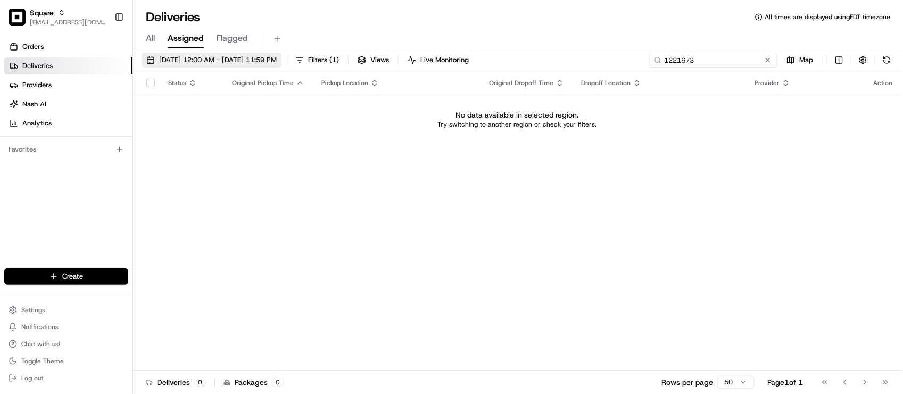
type input "1221673"
click at [277, 56] on span "08/21/2025 12:00 AM - 08/21/2025 11:59 PM" at bounding box center [218, 60] width 118 height 10
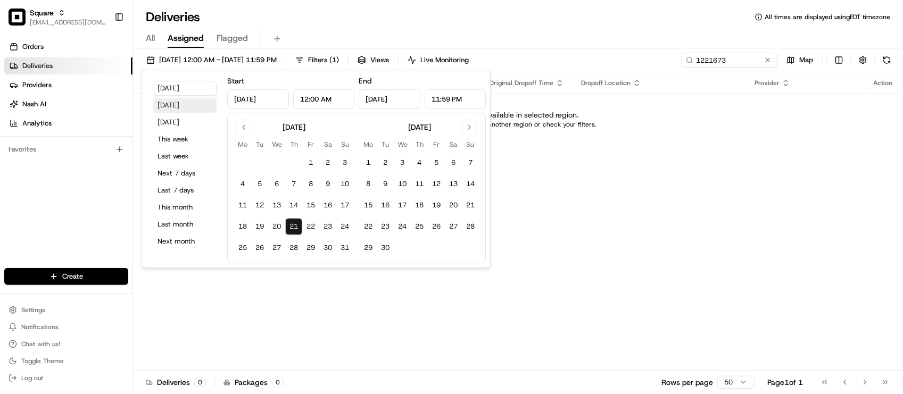
click at [190, 107] on button "Yesterday" at bounding box center [185, 105] width 64 height 15
type input "Aug 20, 2025"
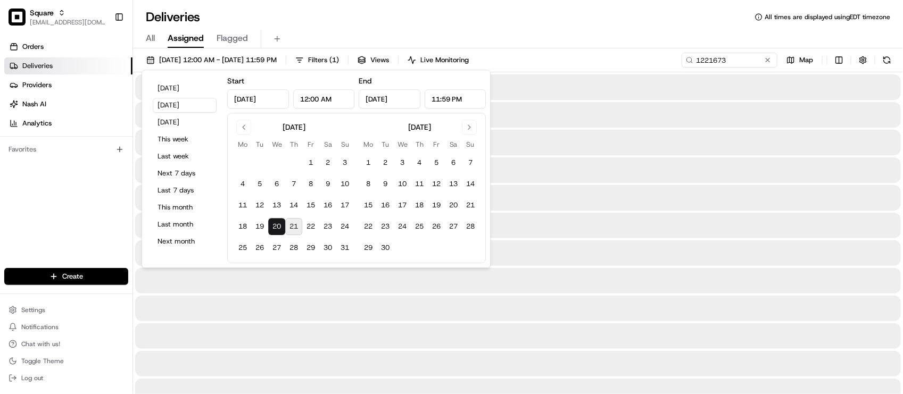
click at [580, 16] on div "Deliveries All times are displayed using EDT timezone" at bounding box center [518, 17] width 770 height 17
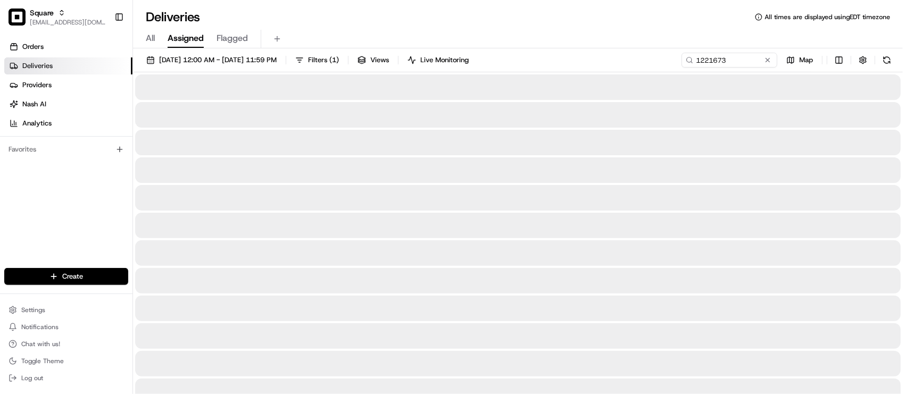
click at [467, 26] on div "All Assigned Flagged" at bounding box center [518, 37] width 770 height 23
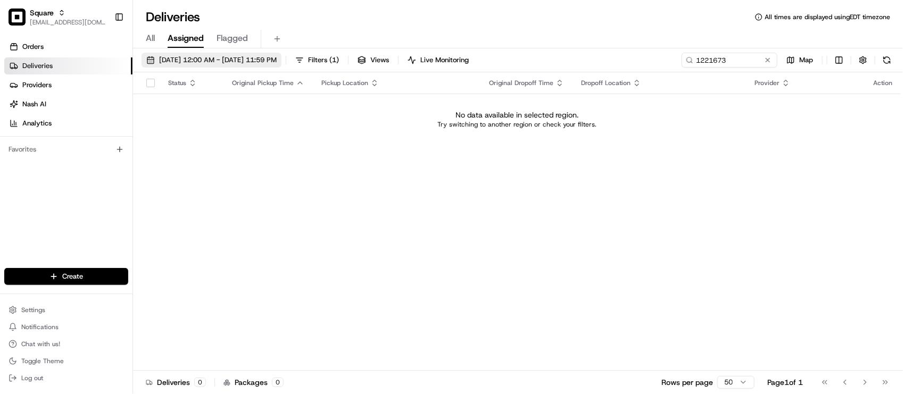
click at [277, 61] on span "08/20/2025 12:00 AM - 08/20/2025 11:59 PM" at bounding box center [218, 60] width 118 height 10
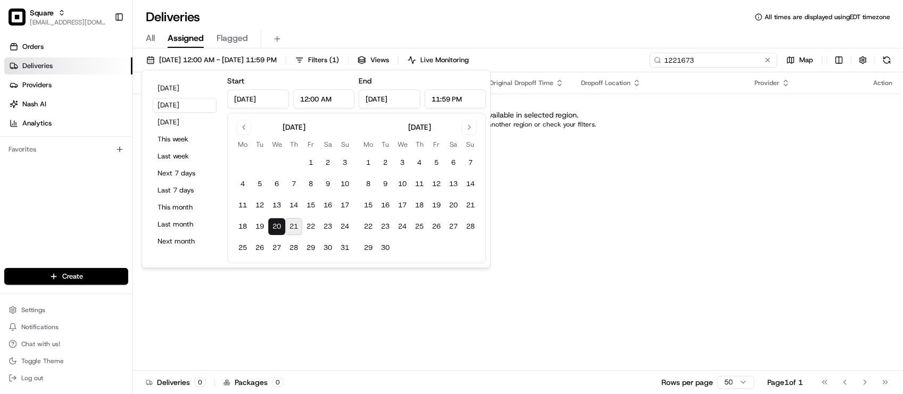
click at [741, 56] on input "1221673" at bounding box center [714, 60] width 128 height 15
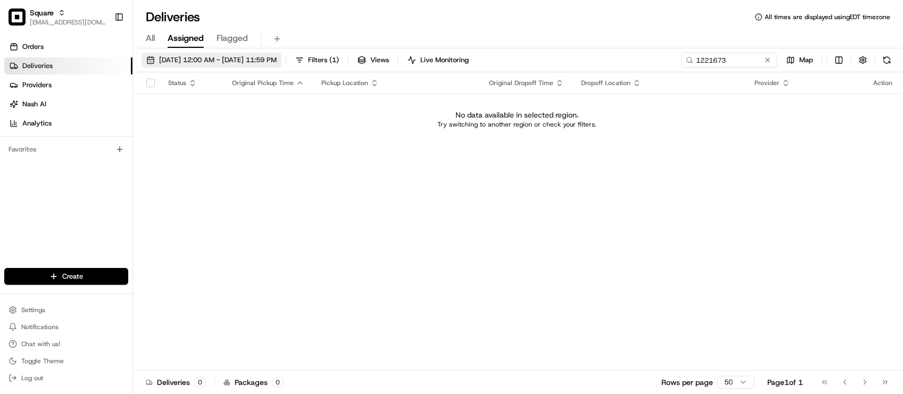
click at [233, 61] on span "08/20/2025 12:00 AM - 08/20/2025 11:59 PM" at bounding box center [218, 60] width 118 height 10
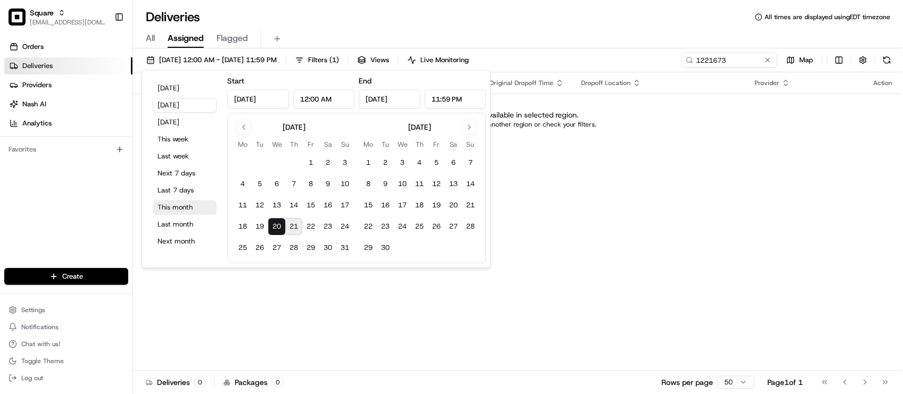
click at [196, 208] on button "This month" at bounding box center [185, 207] width 64 height 15
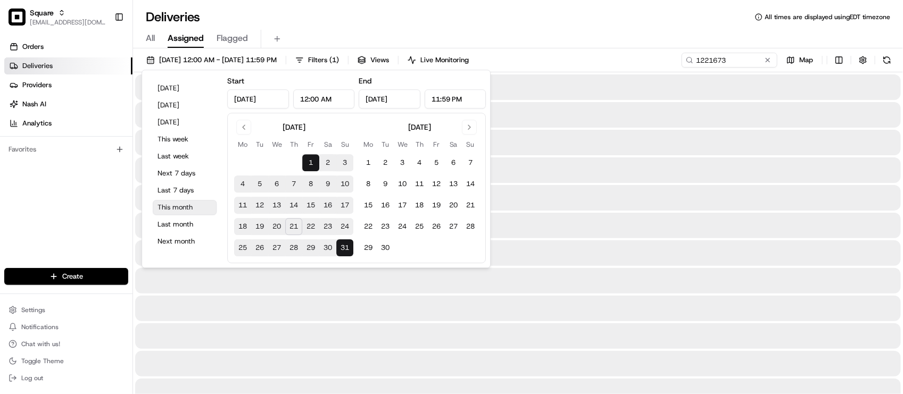
type input "Aug 1, 2025"
type input "Aug 31, 2025"
click at [596, 30] on div "All Assigned Flagged" at bounding box center [518, 39] width 770 height 19
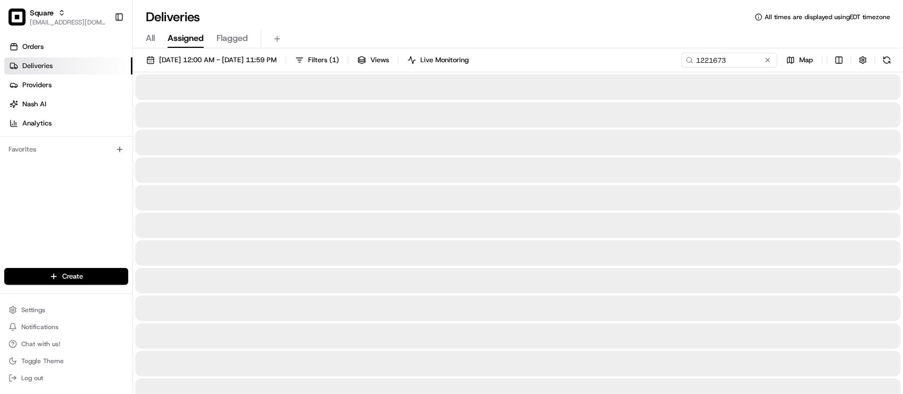
click at [597, 30] on div "All Assigned Flagged" at bounding box center [518, 39] width 770 height 19
click at [588, 20] on div "Deliveries All times are displayed using EDT timezone" at bounding box center [518, 17] width 770 height 17
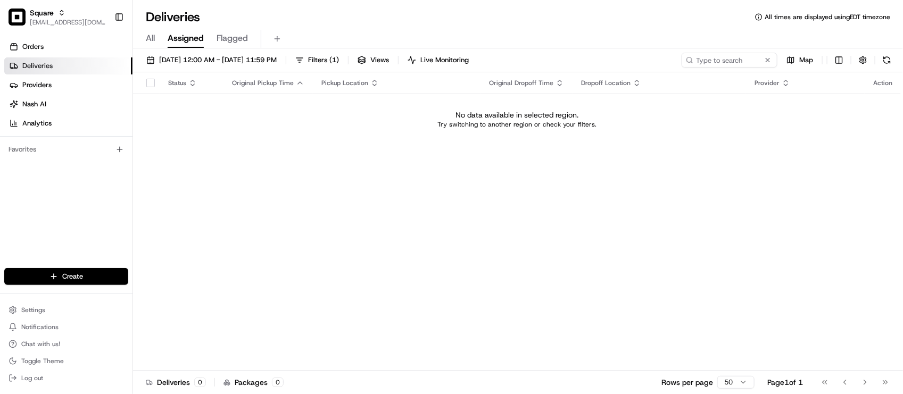
click at [149, 38] on span "All" at bounding box center [150, 38] width 9 height 13
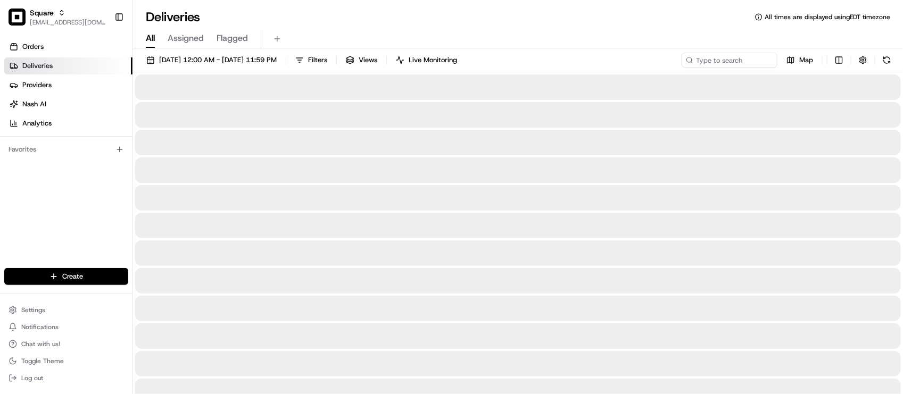
click at [408, 36] on div "All Assigned Flagged" at bounding box center [518, 39] width 770 height 19
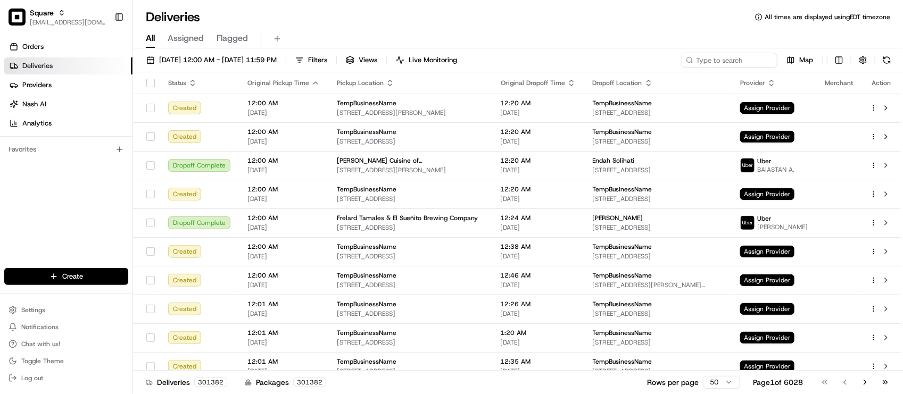
click at [336, 4] on div "Deliveries All times are displayed using EDT timezone All Assigned Flagged 08/0…" at bounding box center [518, 197] width 770 height 394
click at [709, 65] on input at bounding box center [714, 60] width 128 height 15
paste input "1221673"
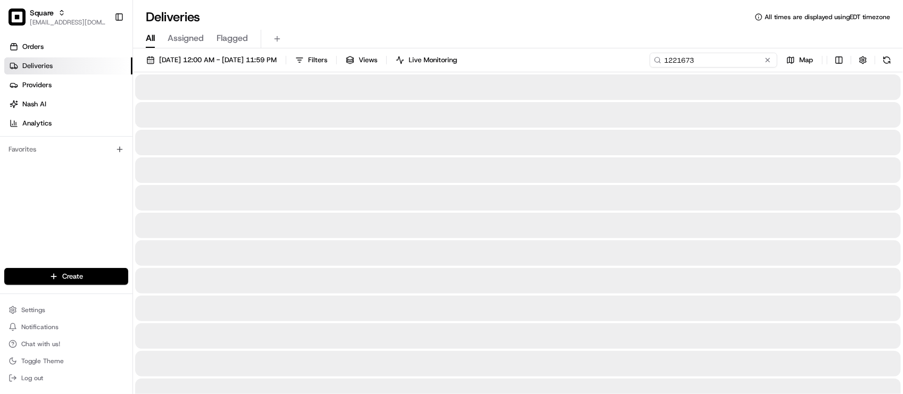
type input "1221673"
click at [576, 21] on div "Deliveries All times are displayed using EDT timezone" at bounding box center [518, 17] width 770 height 17
click at [729, 59] on input "1221673" at bounding box center [714, 60] width 128 height 15
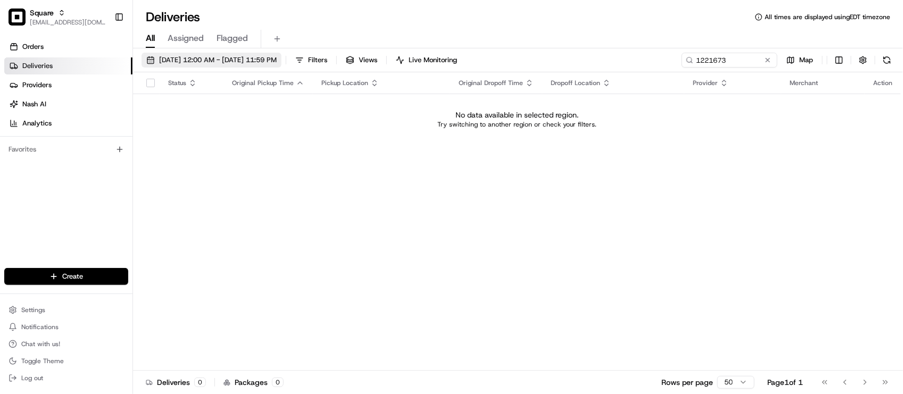
click at [281, 54] on button "08/01/2025 12:00 AM - 08/31/2025 11:59 PM" at bounding box center [212, 60] width 140 height 15
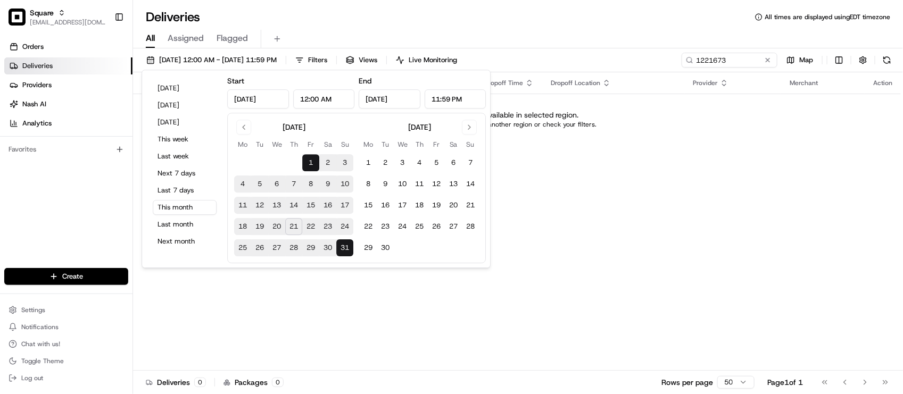
click at [797, 211] on div "Status Original Pickup Time Pickup Location Original Dropoff Time Dropoff Locat…" at bounding box center [517, 221] width 768 height 298
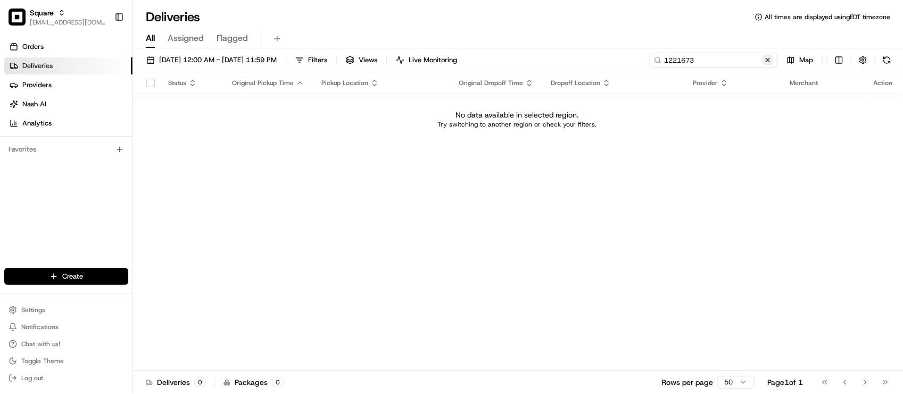
drag, startPoint x: 760, startPoint y: 63, endPoint x: 765, endPoint y: 62, distance: 5.4
click at [764, 62] on div "1221673" at bounding box center [714, 60] width 128 height 15
click at [768, 60] on button at bounding box center [767, 60] width 11 height 11
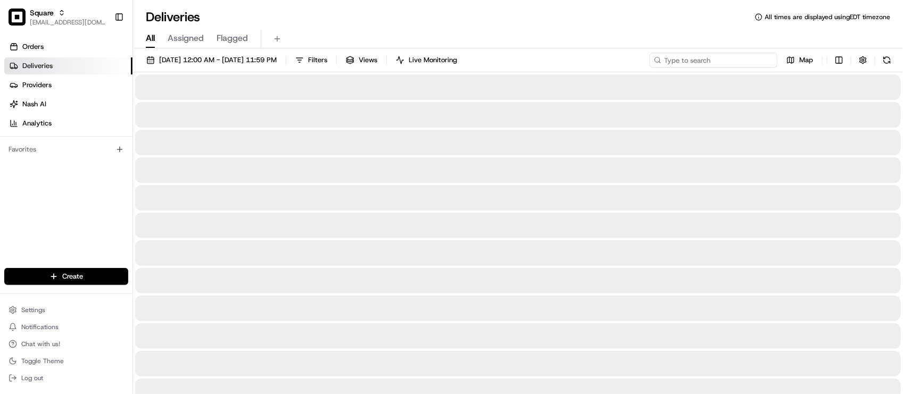
click at [726, 59] on input at bounding box center [714, 60] width 128 height 15
type input "Cody By"
click at [246, 56] on span "08/01/2025 12:00 AM - 08/31/2025 11:59 PM" at bounding box center [218, 60] width 118 height 10
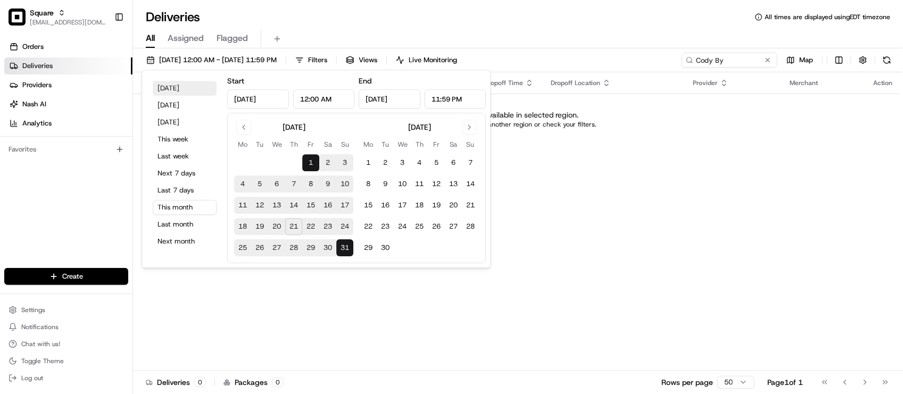
click at [186, 91] on button "Today" at bounding box center [185, 88] width 64 height 15
type input "Aug 21, 2025"
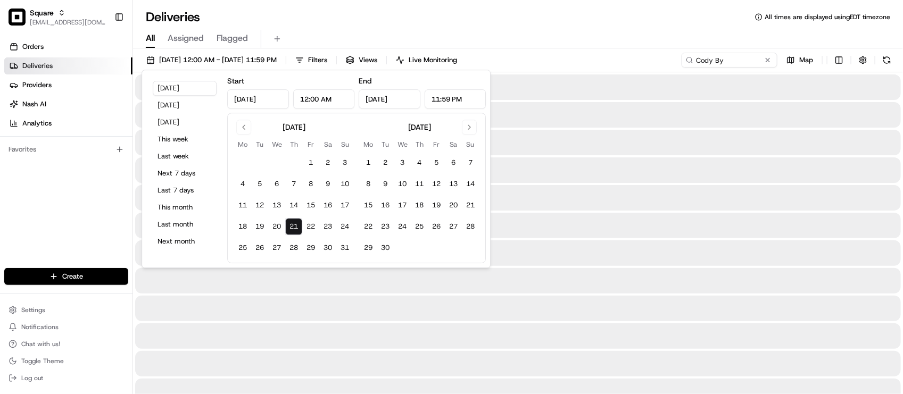
click at [580, 24] on div "Deliveries All times are displayed using EDT timezone" at bounding box center [518, 17] width 770 height 17
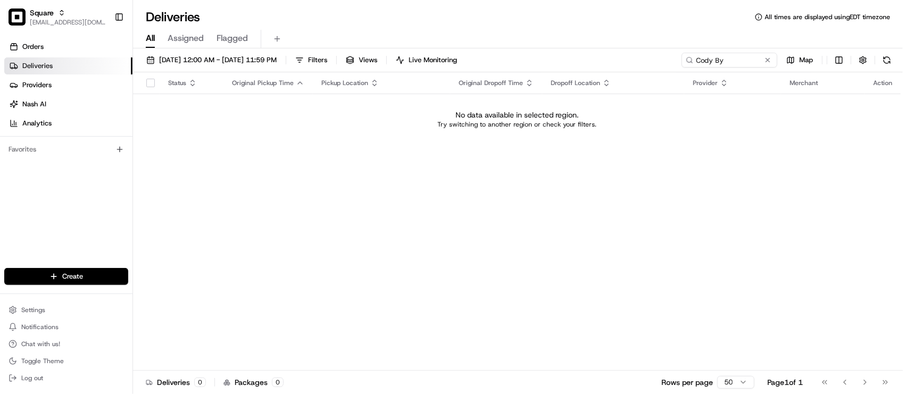
click at [708, 22] on div "Deliveries All times are displayed using EDT timezone" at bounding box center [518, 17] width 770 height 17
click at [731, 52] on div "08/21/2025 12:00 AM - 08/21/2025 11:59 PM Filters Views Live Monitoring Cody By…" at bounding box center [518, 222] width 770 height 348
click at [727, 57] on input "Cody By" at bounding box center [714, 60] width 128 height 15
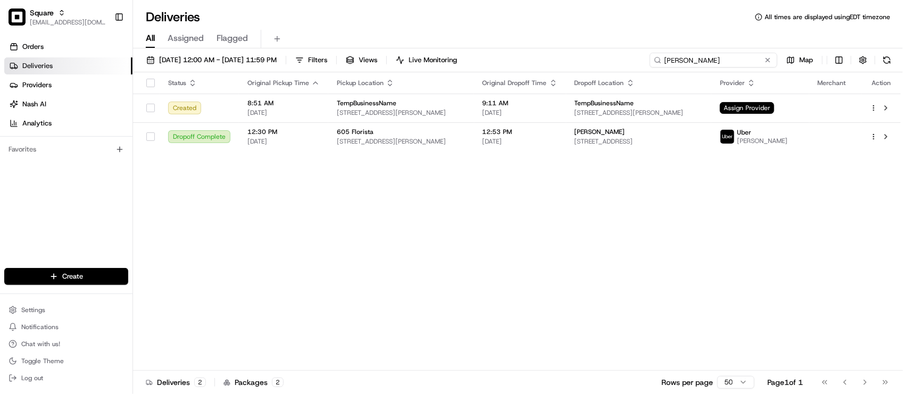
type input "Cody"
click at [639, 239] on div "Status Original Pickup Time Pickup Location Original Dropoff Time Dropoff Locat…" at bounding box center [517, 221] width 768 height 298
click at [514, 248] on div "Status Original Pickup Time Pickup Location Original Dropoff Time Dropoff Locat…" at bounding box center [517, 221] width 768 height 298
click at [253, 59] on span "08/21/2025 12:00 AM - 08/21/2025 11:59 PM" at bounding box center [218, 60] width 118 height 10
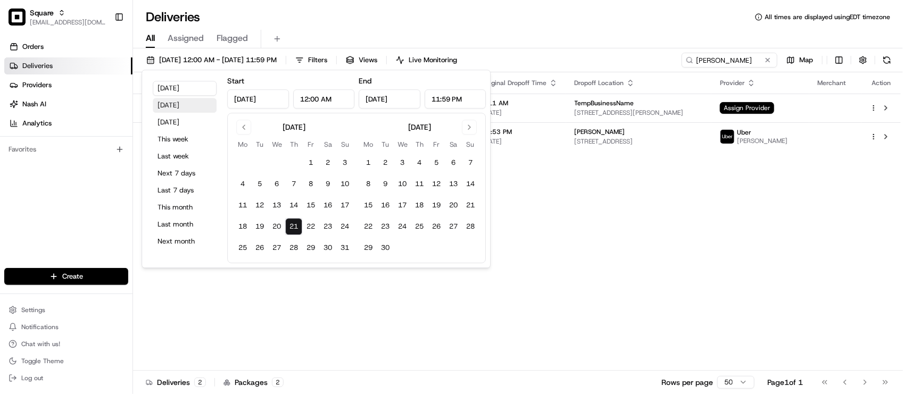
click at [190, 104] on button "Yesterday" at bounding box center [185, 105] width 64 height 15
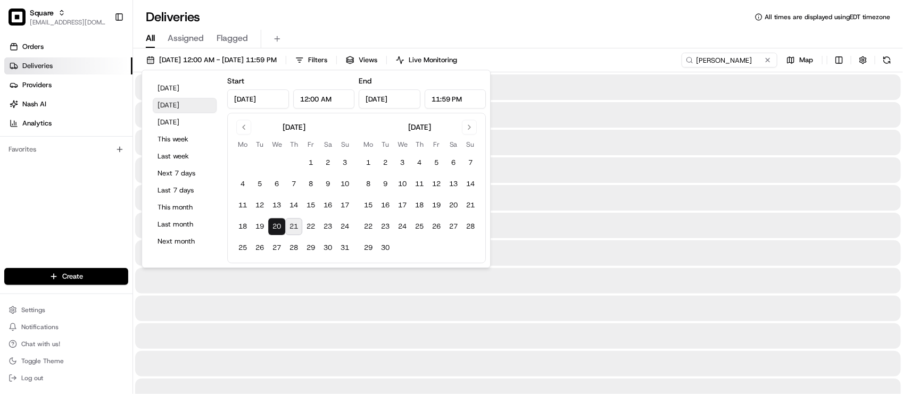
type input "Aug 20, 2025"
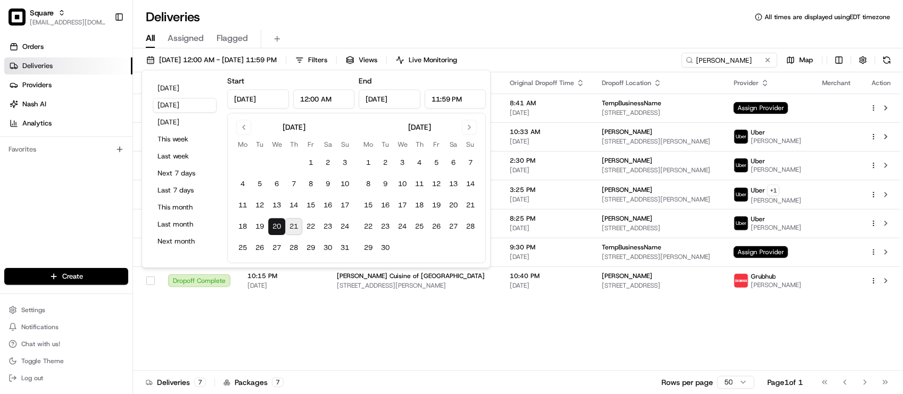
click at [612, 354] on div "Status Original Pickup Time Pickup Location Original Dropoff Time Dropoff Locat…" at bounding box center [517, 221] width 768 height 298
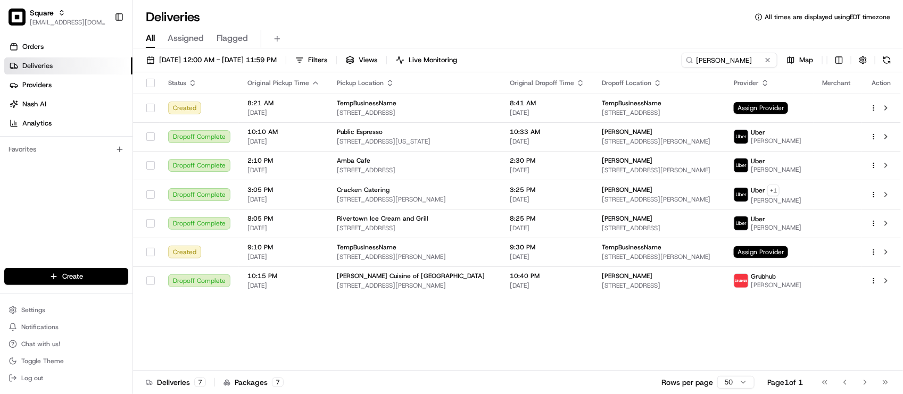
click at [611, 354] on div "Status Original Pickup Time Pickup Location Original Dropoff Time Dropoff Locat…" at bounding box center [517, 221] width 768 height 298
click at [176, 39] on span "Assigned" at bounding box center [186, 38] width 36 height 13
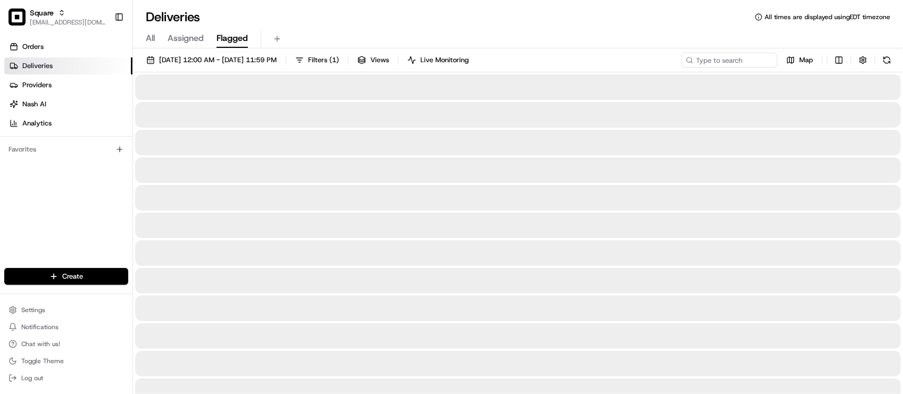
click at [227, 43] on span "Flagged" at bounding box center [232, 38] width 31 height 13
click at [195, 43] on span "Assigned" at bounding box center [186, 38] width 36 height 13
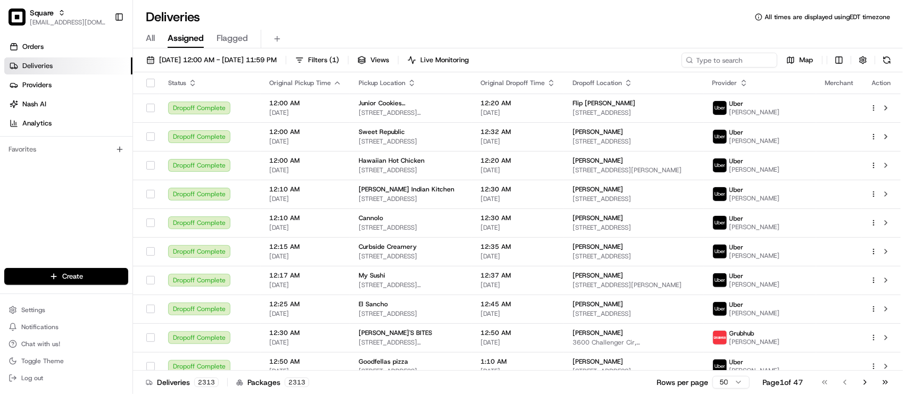
click at [298, 24] on div "Deliveries All times are displayed using EDT timezone" at bounding box center [518, 17] width 770 height 17
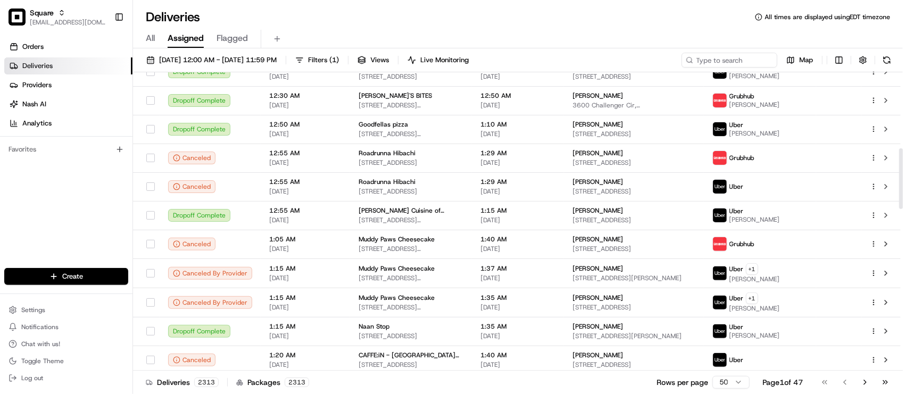
scroll to position [133, 0]
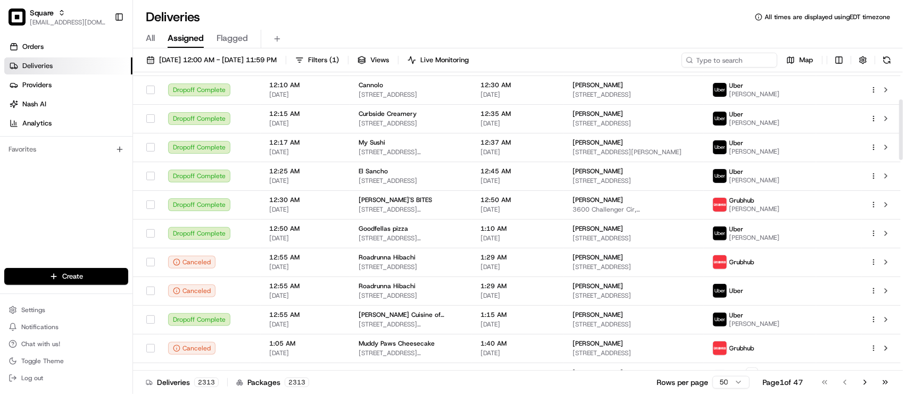
click at [282, 20] on div "Deliveries All times are displayed using EDT timezone" at bounding box center [518, 17] width 770 height 17
click at [317, 20] on div "Deliveries All times are displayed using EDT timezone" at bounding box center [518, 17] width 770 height 17
click at [612, 49] on div "08/20/2025 12:00 AM - 08/20/2025 11:59 PM Filters ( 1 ) Views Live Monitoring M…" at bounding box center [518, 222] width 770 height 348
click at [743, 48] on div "08/20/2025 12:00 AM - 08/20/2025 11:59 PM Filters ( 1 ) Views Live Monitoring M…" at bounding box center [518, 222] width 770 height 348
click at [738, 56] on input at bounding box center [714, 60] width 128 height 15
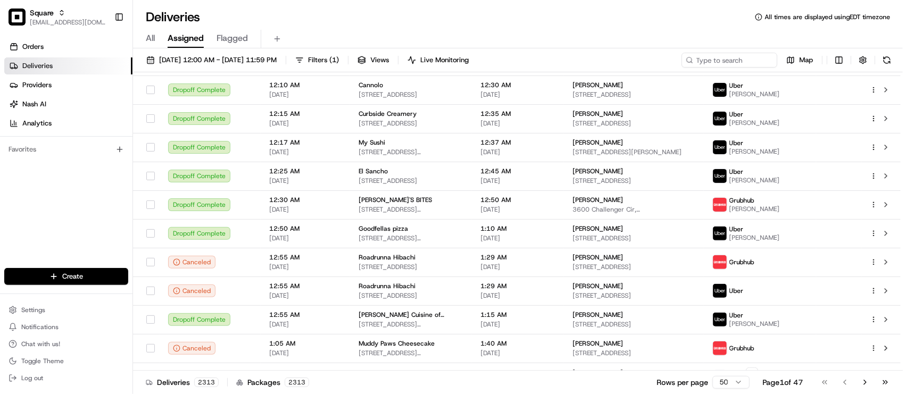
click at [625, 36] on div "All Assigned Flagged" at bounding box center [518, 39] width 770 height 19
click at [666, 48] on div "Deliveries All times are displayed using EDT timezone All Assigned Flagged 08/2…" at bounding box center [518, 197] width 770 height 394
click at [705, 73] on td "Uber Monique B." at bounding box center [760, 61] width 112 height 29
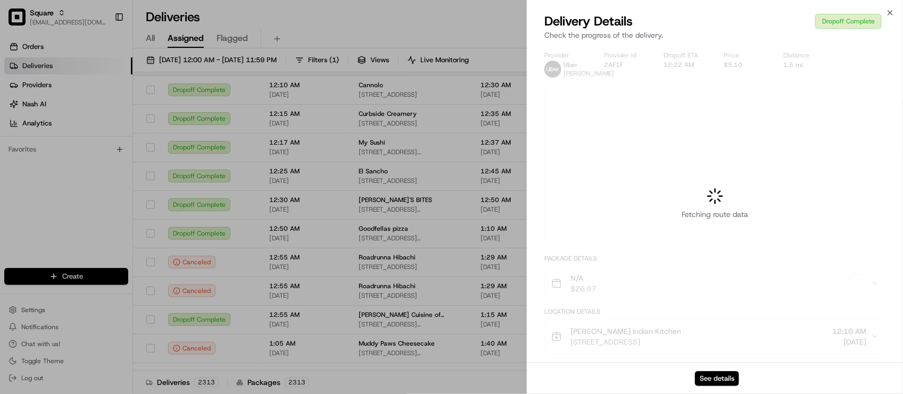
click at [714, 60] on div at bounding box center [451, 197] width 903 height 394
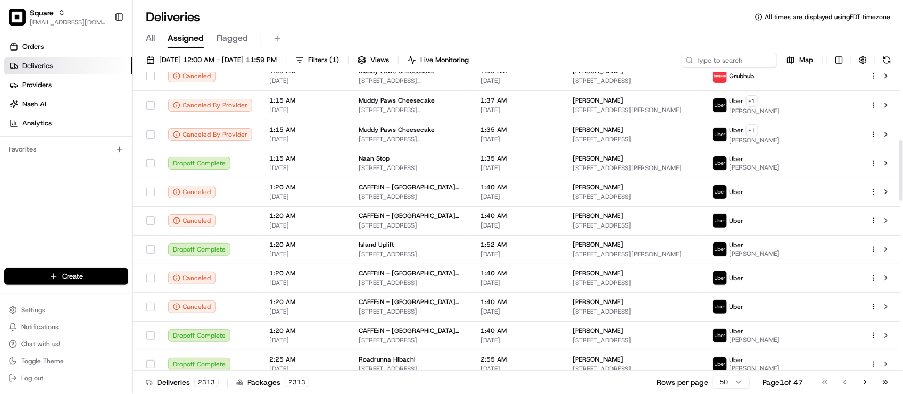
scroll to position [302, 0]
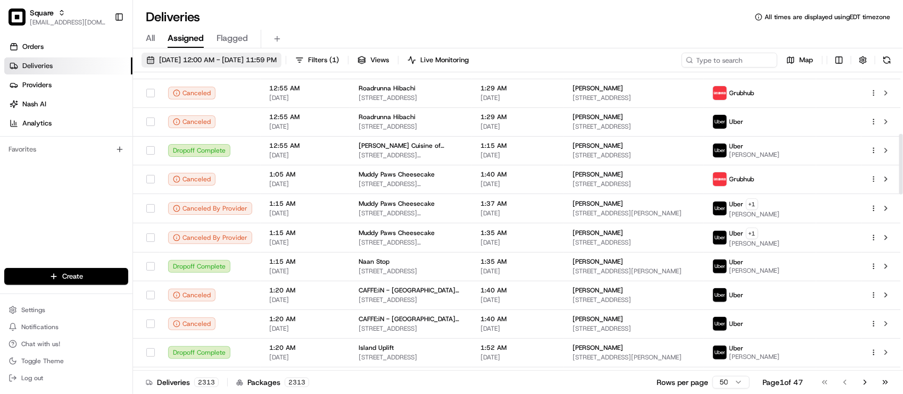
click at [213, 62] on span "08/20/2025 12:00 AM - 08/20/2025 11:59 PM" at bounding box center [218, 60] width 118 height 10
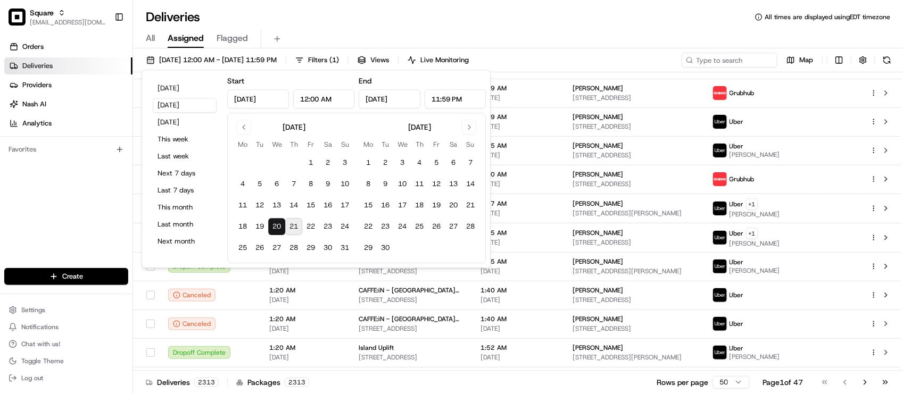
click at [288, 35] on div "All Assigned Flagged" at bounding box center [518, 39] width 770 height 19
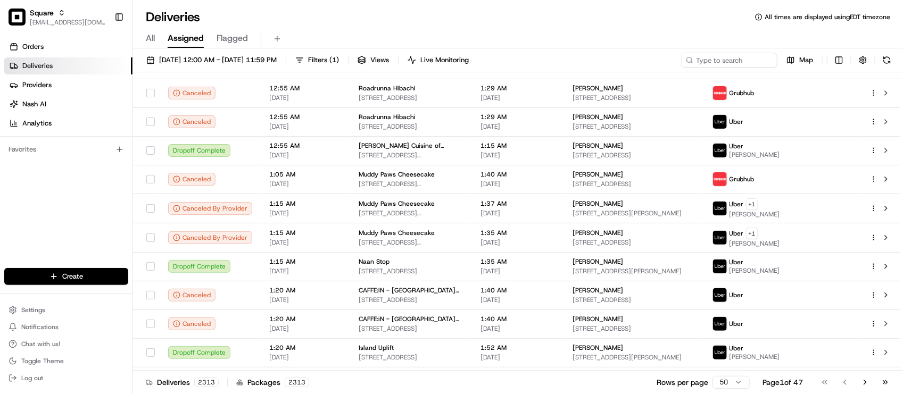
click at [304, 32] on div "All Assigned Flagged" at bounding box center [518, 39] width 770 height 19
drag, startPoint x: 352, startPoint y: 31, endPoint x: 229, endPoint y: 54, distance: 125.0
click at [352, 31] on div "All Assigned Flagged" at bounding box center [518, 39] width 770 height 19
click at [225, 60] on span "08/20/2025 12:00 AM - 08/20/2025 11:59 PM" at bounding box center [218, 60] width 118 height 10
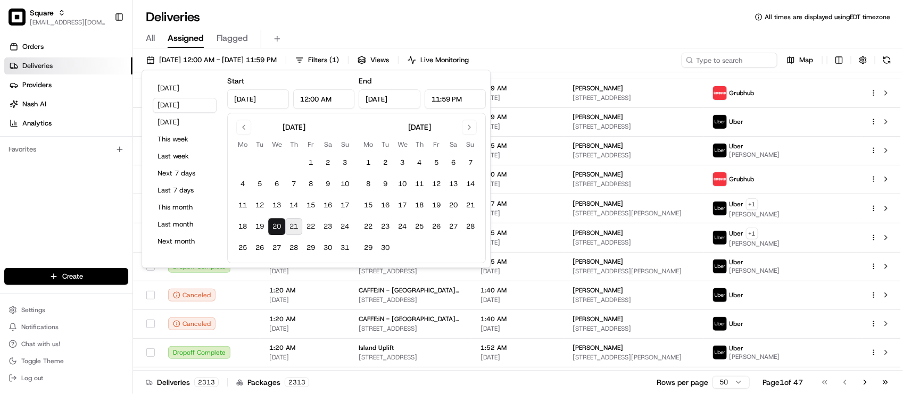
click at [311, 17] on div "Deliveries All times are displayed using EDT timezone" at bounding box center [518, 17] width 770 height 17
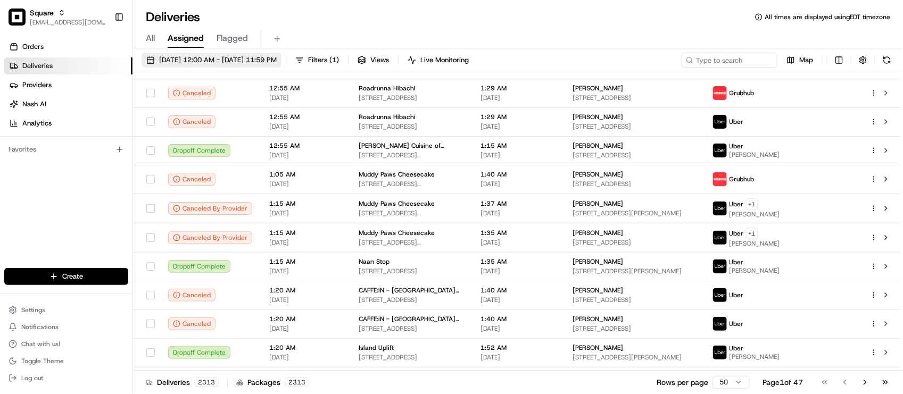
drag, startPoint x: 233, startPoint y: 68, endPoint x: 235, endPoint y: 59, distance: 9.7
click at [234, 68] on div "08/20/2025 12:00 AM - 08/20/2025 11:59 PM Filters ( 1 ) Views Live Monitoring M…" at bounding box center [518, 63] width 770 height 20
click at [235, 59] on span "08/20/2025 12:00 AM - 08/20/2025 11:59 PM" at bounding box center [218, 60] width 118 height 10
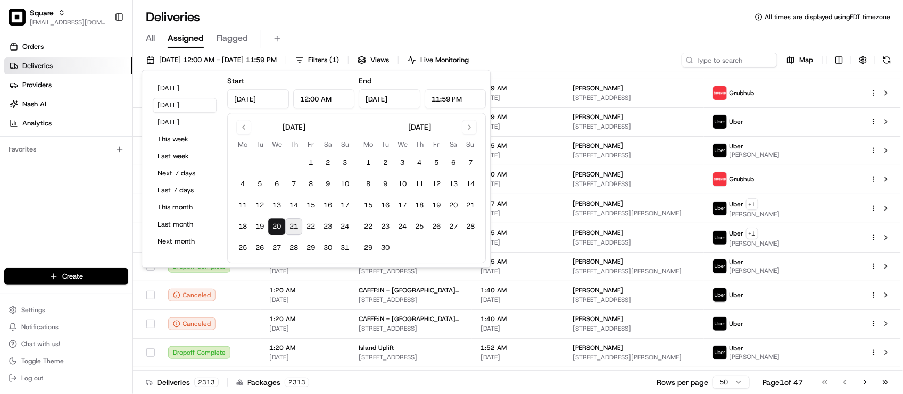
click at [579, 51] on div "08/20/2025 12:00 AM - 08/20/2025 11:59 PM Filters ( 1 ) Views Live Monitoring M…" at bounding box center [518, 222] width 770 height 348
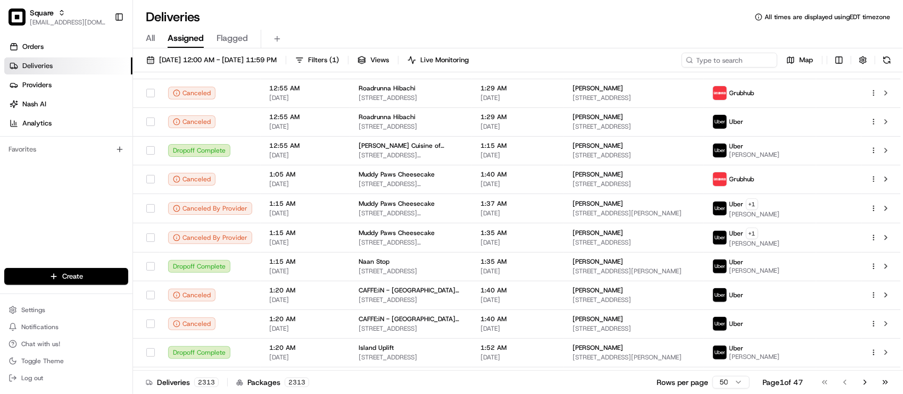
click at [562, 41] on div "All Assigned Flagged" at bounding box center [518, 39] width 770 height 19
click at [251, 68] on div "08/20/2025 12:00 AM - 08/20/2025 11:59 PM Filters ( 1 ) Views Live Monitoring M…" at bounding box center [518, 63] width 770 height 20
click at [251, 65] on button "08/20/2025 12:00 AM - 08/20/2025 11:59 PM" at bounding box center [212, 60] width 140 height 15
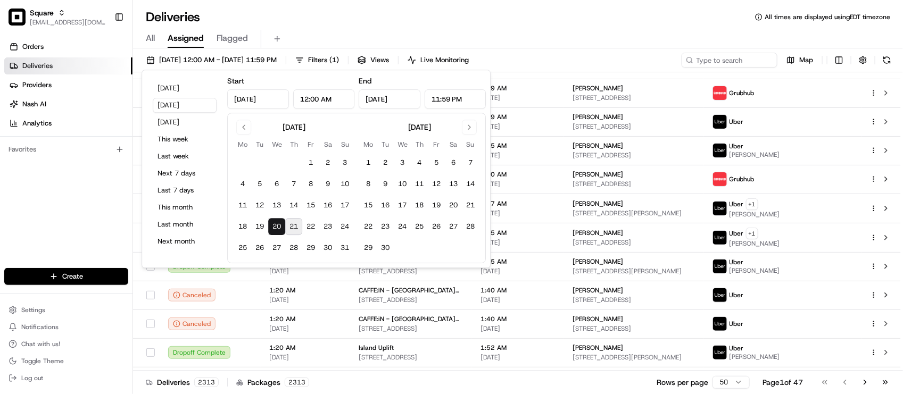
click at [585, 26] on div "All Assigned Flagged" at bounding box center [518, 37] width 770 height 23
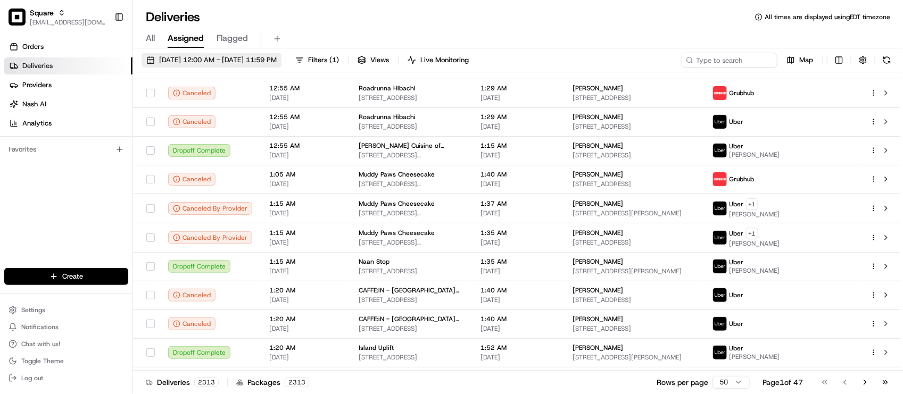
click at [232, 57] on span "08/20/2025 12:00 AM - 08/20/2025 11:59 PM" at bounding box center [218, 60] width 118 height 10
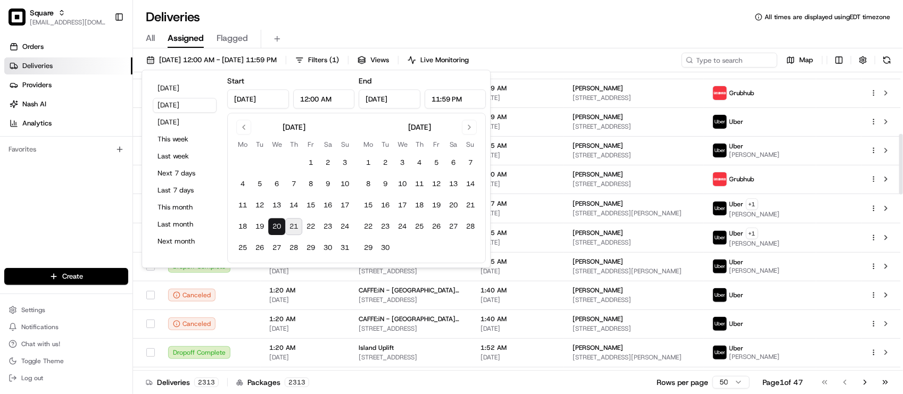
click at [609, 4] on div "Deliveries All times are displayed using EDT timezone All Assigned Flagged 08/2…" at bounding box center [518, 197] width 770 height 394
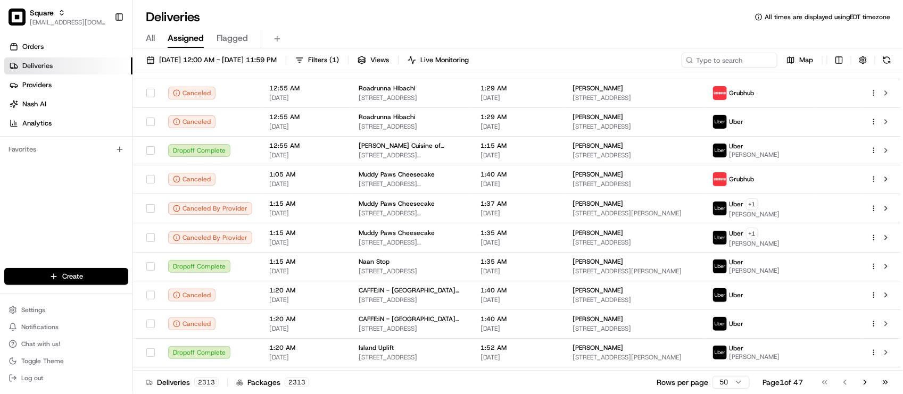
click at [724, 47] on div "All Assigned Flagged" at bounding box center [518, 39] width 770 height 19
click at [714, 51] on div "08/20/2025 12:00 AM - 08/20/2025 11:59 PM Filters ( 1 ) Views Live Monitoring M…" at bounding box center [518, 222] width 770 height 348
click at [706, 56] on input at bounding box center [714, 60] width 128 height 15
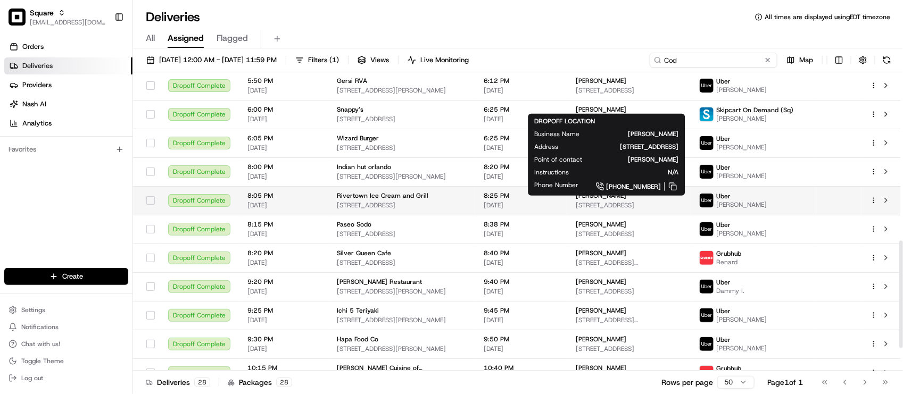
scroll to position [528, 0]
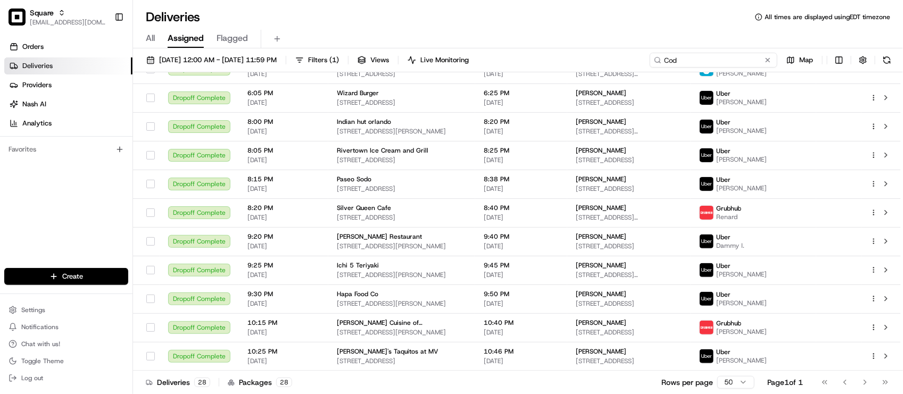
click at [720, 64] on input "Cod" at bounding box center [714, 60] width 128 height 15
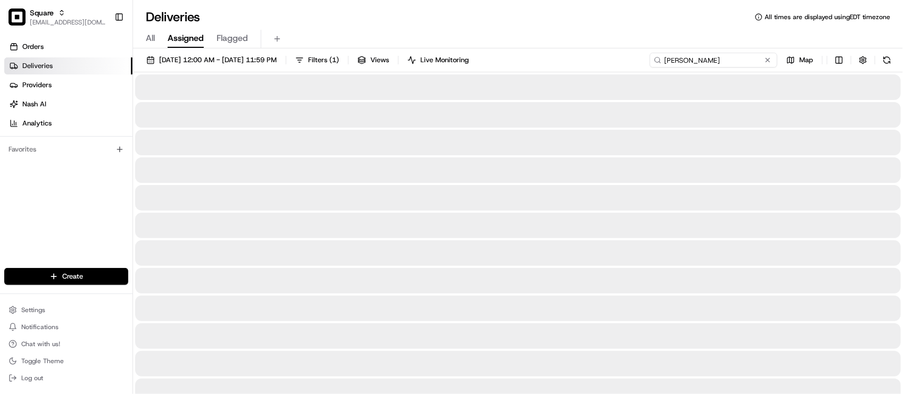
type input "Cody"
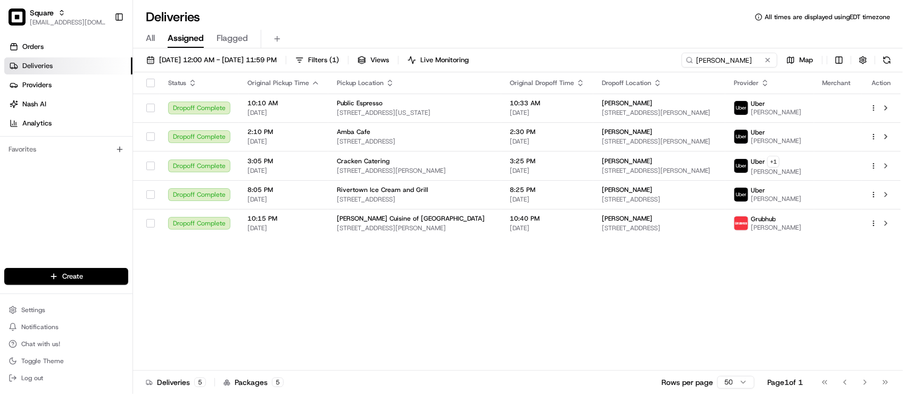
click at [283, 28] on div "All Assigned Flagged" at bounding box center [518, 37] width 770 height 23
click at [510, 302] on div "Status Original Pickup Time Pickup Location Original Dropoff Time Dropoff Locat…" at bounding box center [517, 221] width 768 height 298
click at [240, 62] on span "08/20/2025 12:00 AM - 08/20/2025 11:59 PM" at bounding box center [218, 60] width 118 height 10
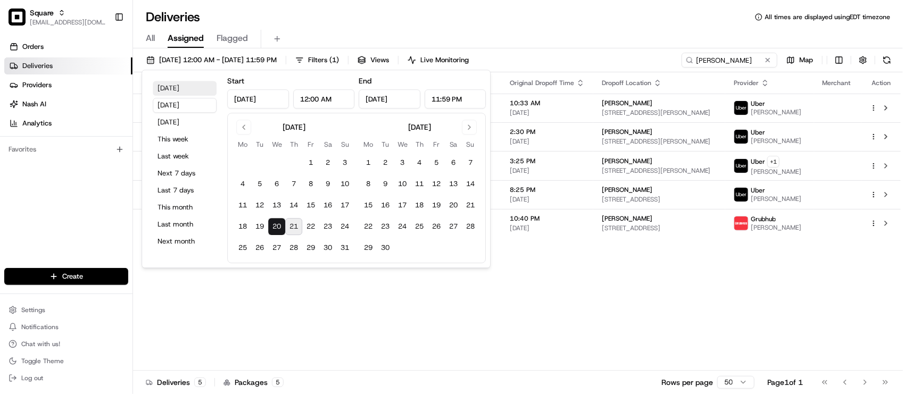
click at [177, 84] on button "Today" at bounding box center [185, 88] width 64 height 15
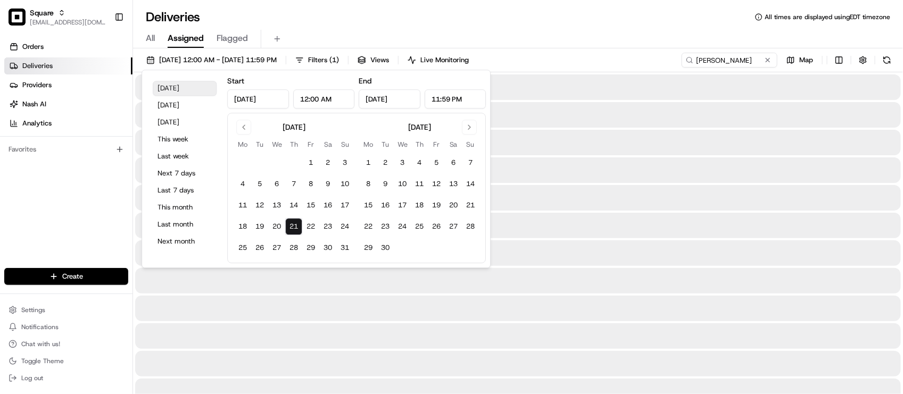
type input "Aug 21, 2025"
click at [485, 19] on div "Deliveries All times are displayed using EDT timezone" at bounding box center [518, 17] width 770 height 17
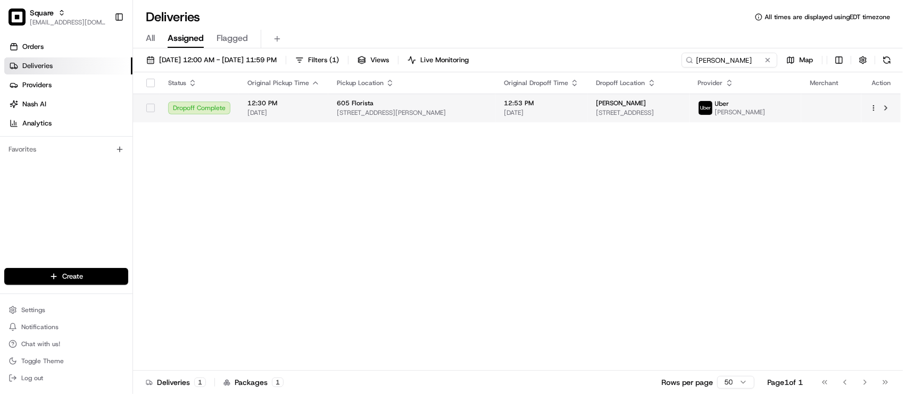
click at [581, 114] on td "12:53 PM 08/21/2025" at bounding box center [541, 108] width 92 height 29
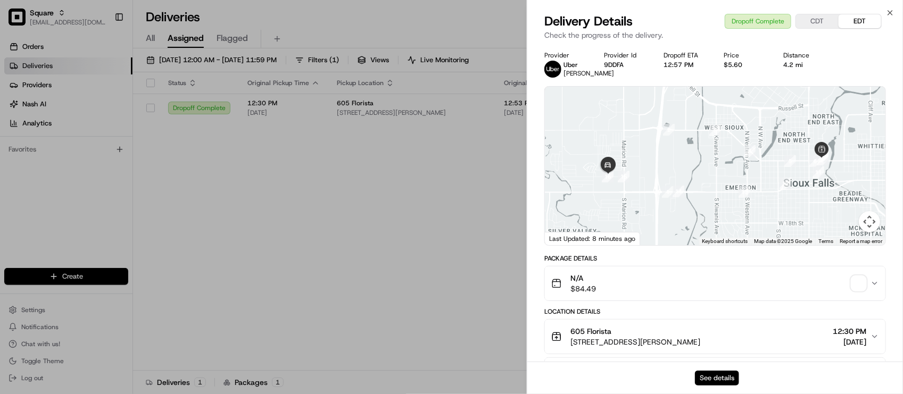
click at [704, 377] on button "See details" at bounding box center [717, 378] width 44 height 15
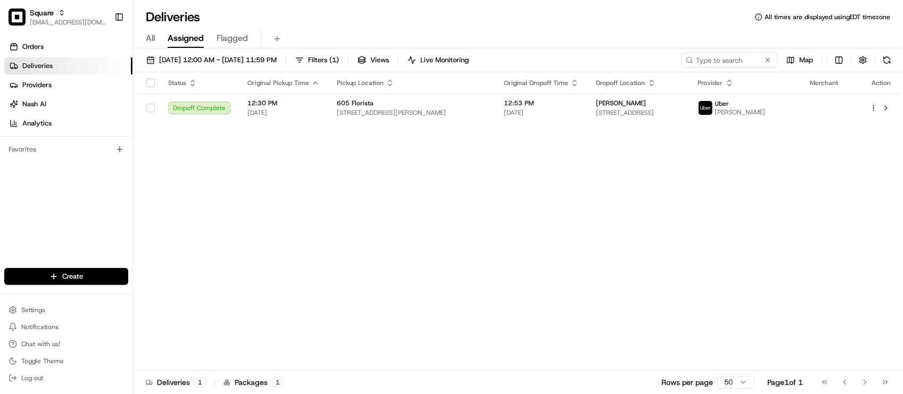
click at [149, 38] on span "All" at bounding box center [150, 38] width 9 height 13
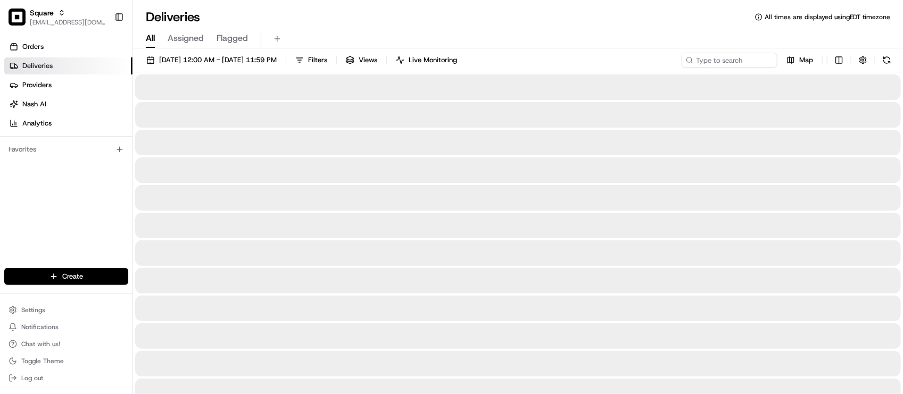
click at [388, 28] on div "All Assigned Flagged" at bounding box center [518, 37] width 770 height 23
click at [648, 35] on div "All Assigned Flagged" at bounding box center [518, 39] width 770 height 19
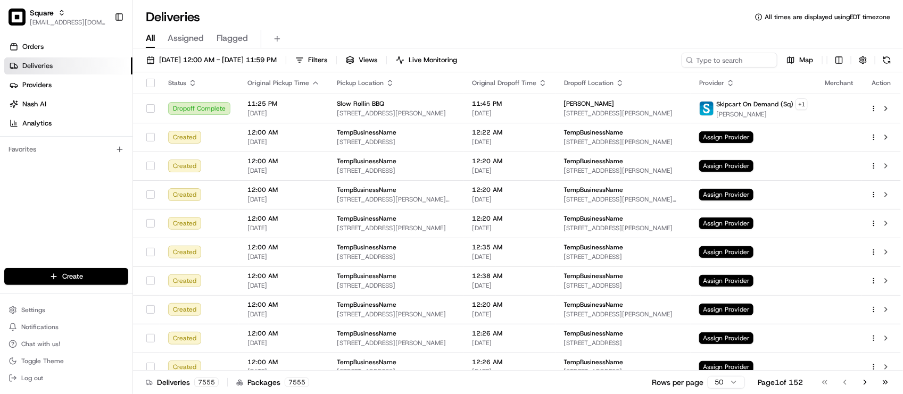
click at [693, 36] on div "All Assigned Flagged" at bounding box center [518, 39] width 770 height 19
click at [340, 28] on div "All Assigned Flagged" at bounding box center [518, 37] width 770 height 23
click at [40, 237] on div "Orders Deliveries Providers Nash AI Analytics Favorites" at bounding box center [66, 154] width 132 height 240
click at [377, 6] on div "Deliveries All times are displayed using EDT timezone All Assigned Flagged 08/2…" at bounding box center [518, 197] width 770 height 394
click at [478, 35] on div "All Assigned Flagged" at bounding box center [518, 39] width 770 height 19
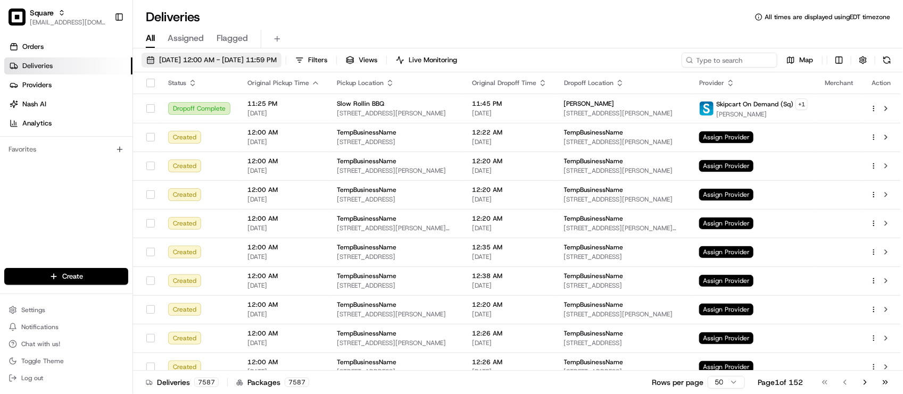
click at [266, 59] on span "08/21/2025 12:00 AM - 08/21/2025 11:59 PM" at bounding box center [218, 60] width 118 height 10
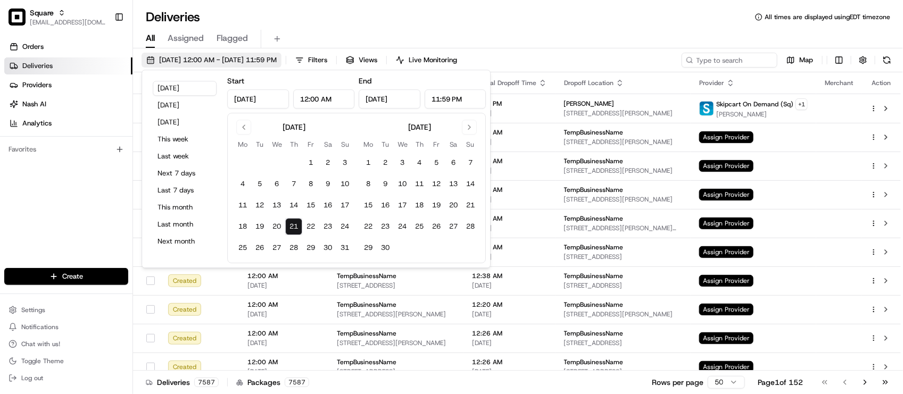
click at [266, 59] on span "08/21/2025 12:00 AM - 08/21/2025 11:59 PM" at bounding box center [218, 60] width 118 height 10
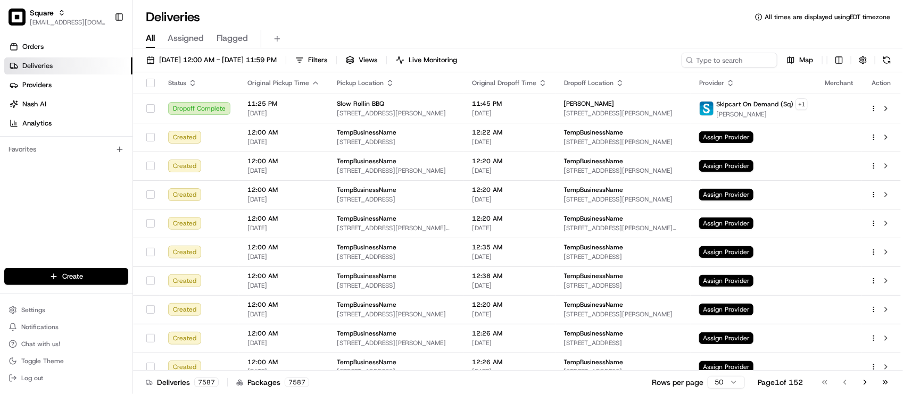
click at [636, 16] on div "Deliveries All times are displayed using EDT timezone" at bounding box center [518, 17] width 770 height 17
click at [511, 28] on div "All Assigned Flagged" at bounding box center [518, 37] width 770 height 23
click at [629, 32] on div "All Assigned Flagged" at bounding box center [518, 39] width 770 height 19
click at [575, 30] on div "All Assigned Flagged" at bounding box center [518, 39] width 770 height 19
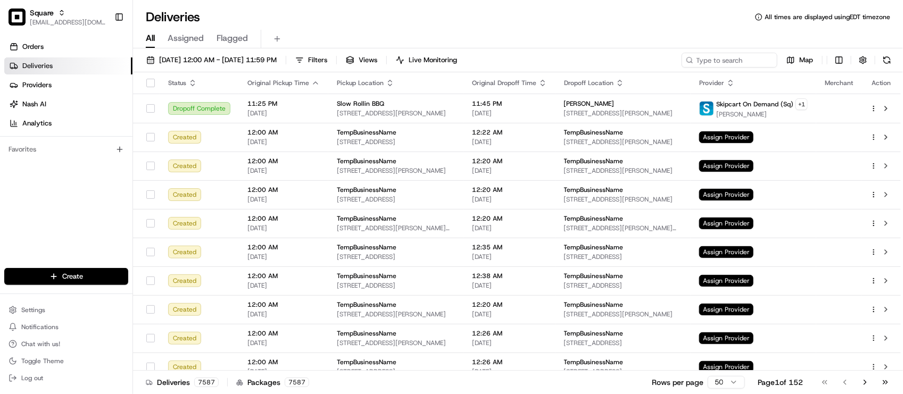
click at [450, 26] on div "All Assigned Flagged" at bounding box center [518, 37] width 770 height 23
click at [728, 68] on div "08/21/2025 12:00 AM - 08/21/2025 11:59 PM Filters Views Live Monitoring Map" at bounding box center [518, 63] width 770 height 20
click at [743, 65] on input at bounding box center [714, 60] width 128 height 15
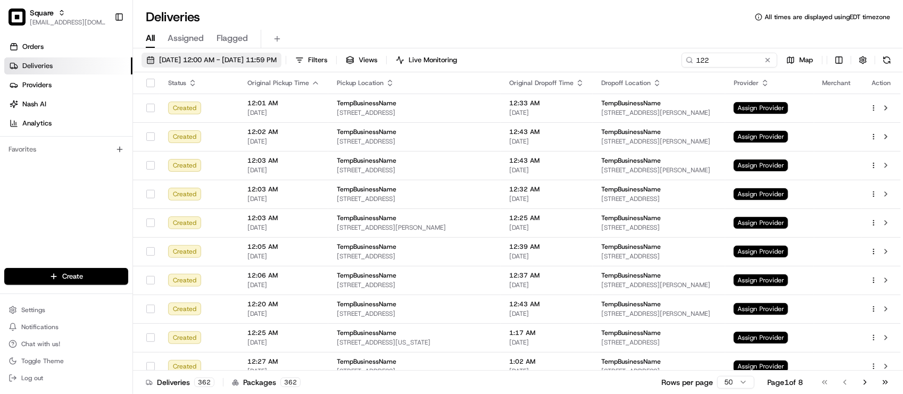
click at [279, 54] on button "08/21/2025 12:00 AM - 08/21/2025 11:59 PM" at bounding box center [212, 60] width 140 height 15
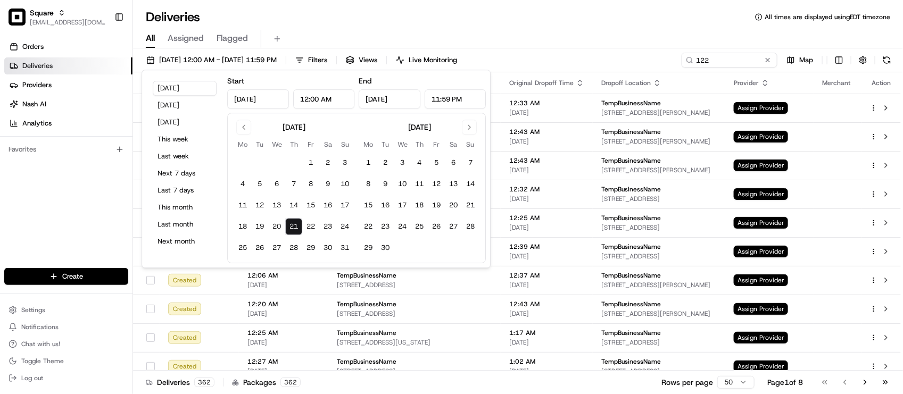
click at [470, 16] on div "Deliveries All times are displayed using EDT timezone" at bounding box center [518, 17] width 770 height 17
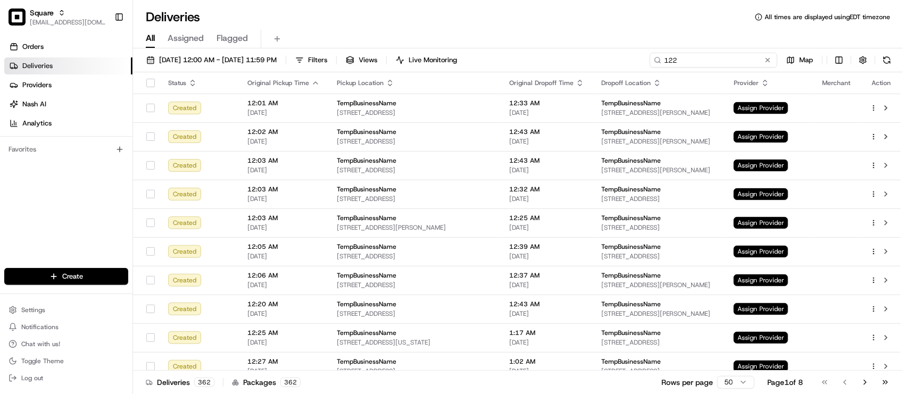
click at [730, 56] on input "122" at bounding box center [714, 60] width 128 height 15
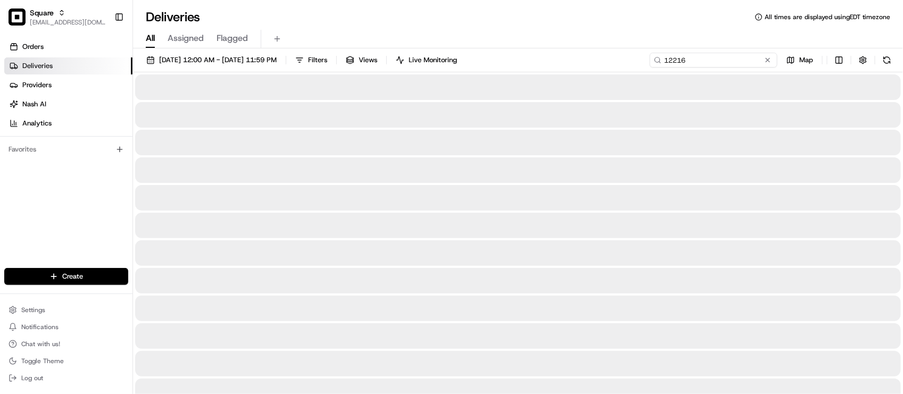
type input "12216"
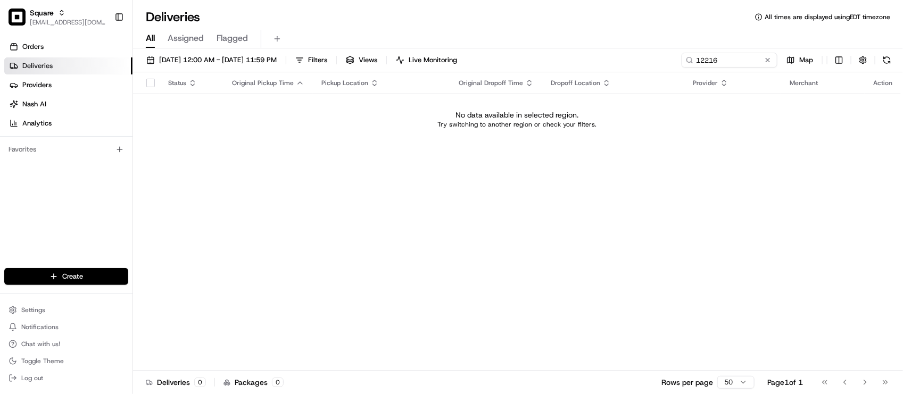
drag, startPoint x: 408, startPoint y: 305, endPoint x: 464, endPoint y: 275, distance: 63.8
click at [411, 306] on div "Status Original Pickup Time Pickup Location Original Dropoff Time Dropoff Locat…" at bounding box center [517, 221] width 768 height 298
click at [765, 59] on button at bounding box center [767, 60] width 11 height 11
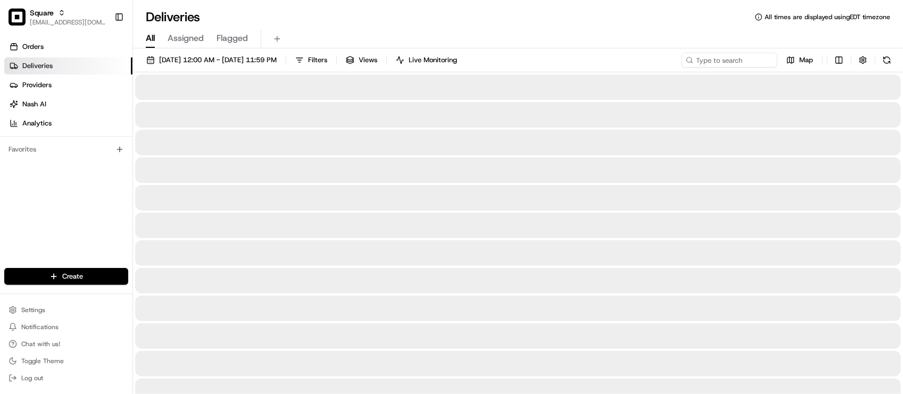
click at [643, 41] on div "All Assigned Flagged" at bounding box center [518, 39] width 770 height 19
click at [200, 41] on span "Assigned" at bounding box center [186, 38] width 36 height 13
click at [379, 39] on div "All Assigned Flagged" at bounding box center [518, 39] width 770 height 19
click at [277, 64] on span "08/21/2025 12:00 AM - 08/21/2025 11:59 PM" at bounding box center [218, 60] width 118 height 10
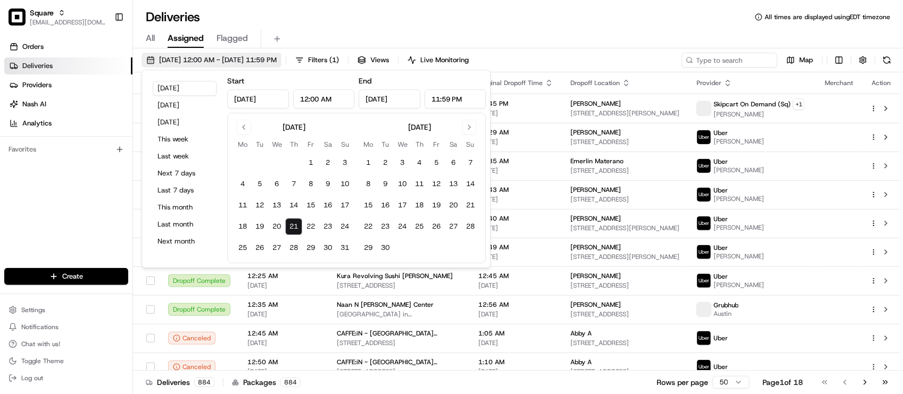
type input "Aug 21, 2025"
type input "12:00 AM"
type input "Aug 21, 2025"
type input "11:59 PM"
click at [373, 9] on div "Deliveries All times are displayed using EDT timezone" at bounding box center [518, 17] width 770 height 17
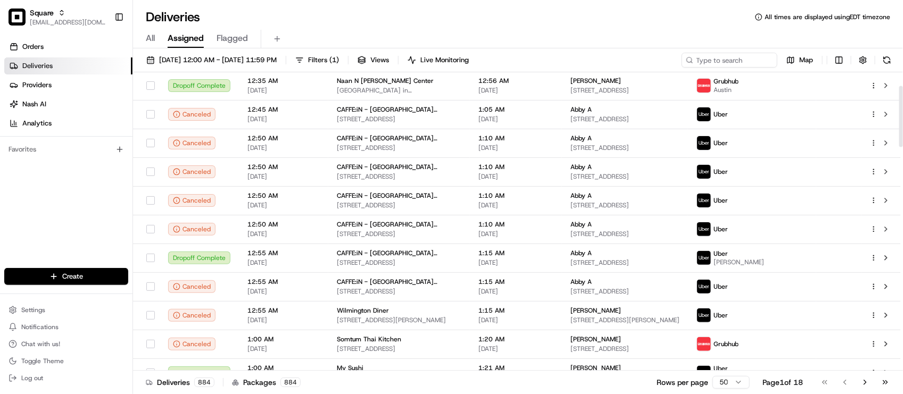
scroll to position [66, 0]
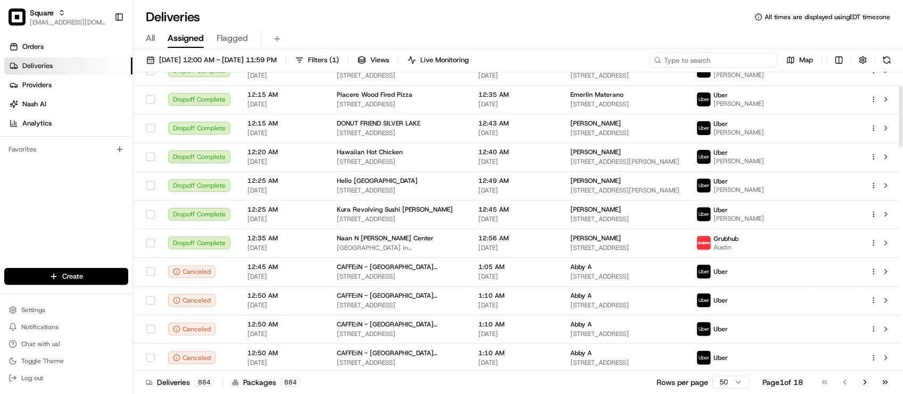
click at [725, 61] on input at bounding box center [714, 60] width 128 height 15
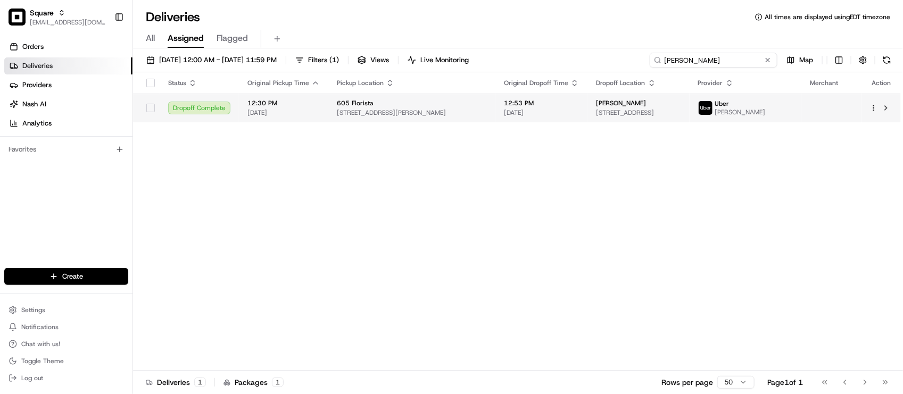
type input "Cody"
click at [645, 113] on span "5626 W 9th St, Sioux Falls, SD 57107, USA" at bounding box center [638, 113] width 85 height 9
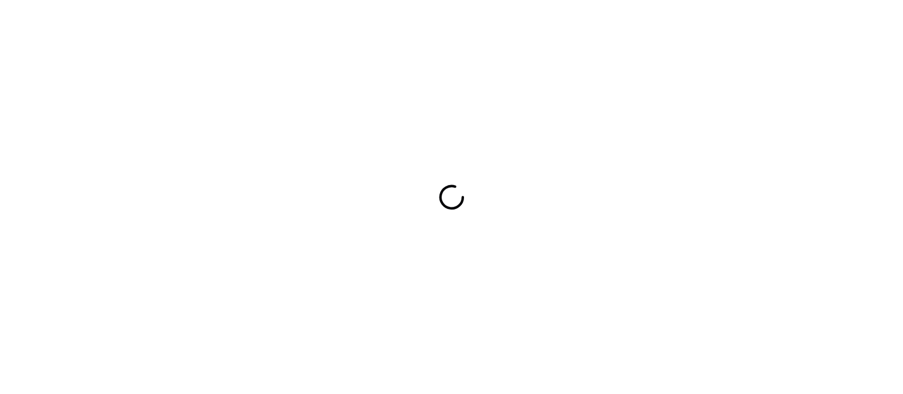
click at [302, 99] on div at bounding box center [451, 197] width 903 height 394
drag, startPoint x: 148, startPoint y: 226, endPoint x: 203, endPoint y: 188, distance: 66.9
click at [148, 226] on div at bounding box center [451, 197] width 903 height 394
drag, startPoint x: 115, startPoint y: 121, endPoint x: 136, endPoint y: 112, distance: 22.4
click at [117, 123] on div at bounding box center [451, 197] width 903 height 394
